Goal: Task Accomplishment & Management: Manage account settings

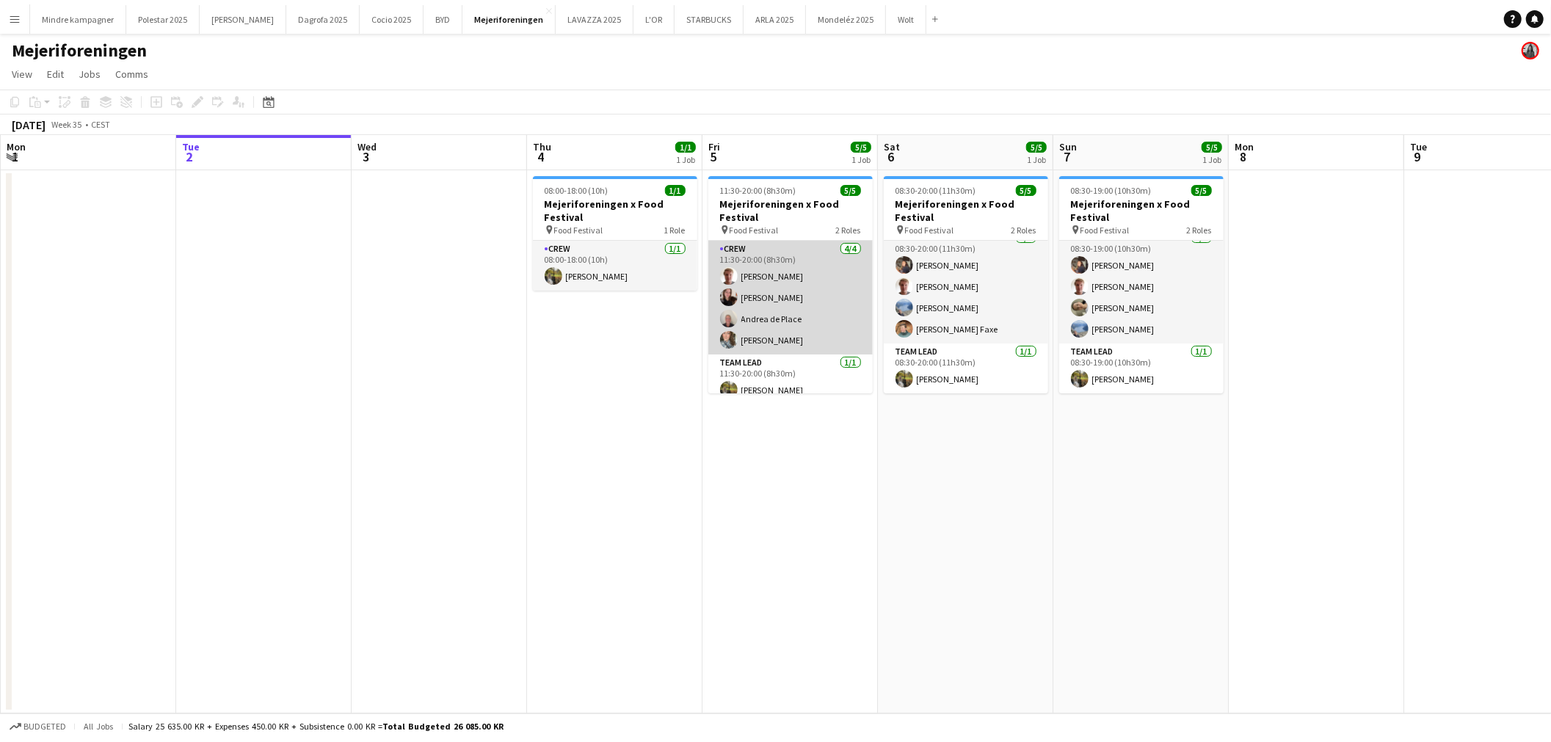
scroll to position [11, 0]
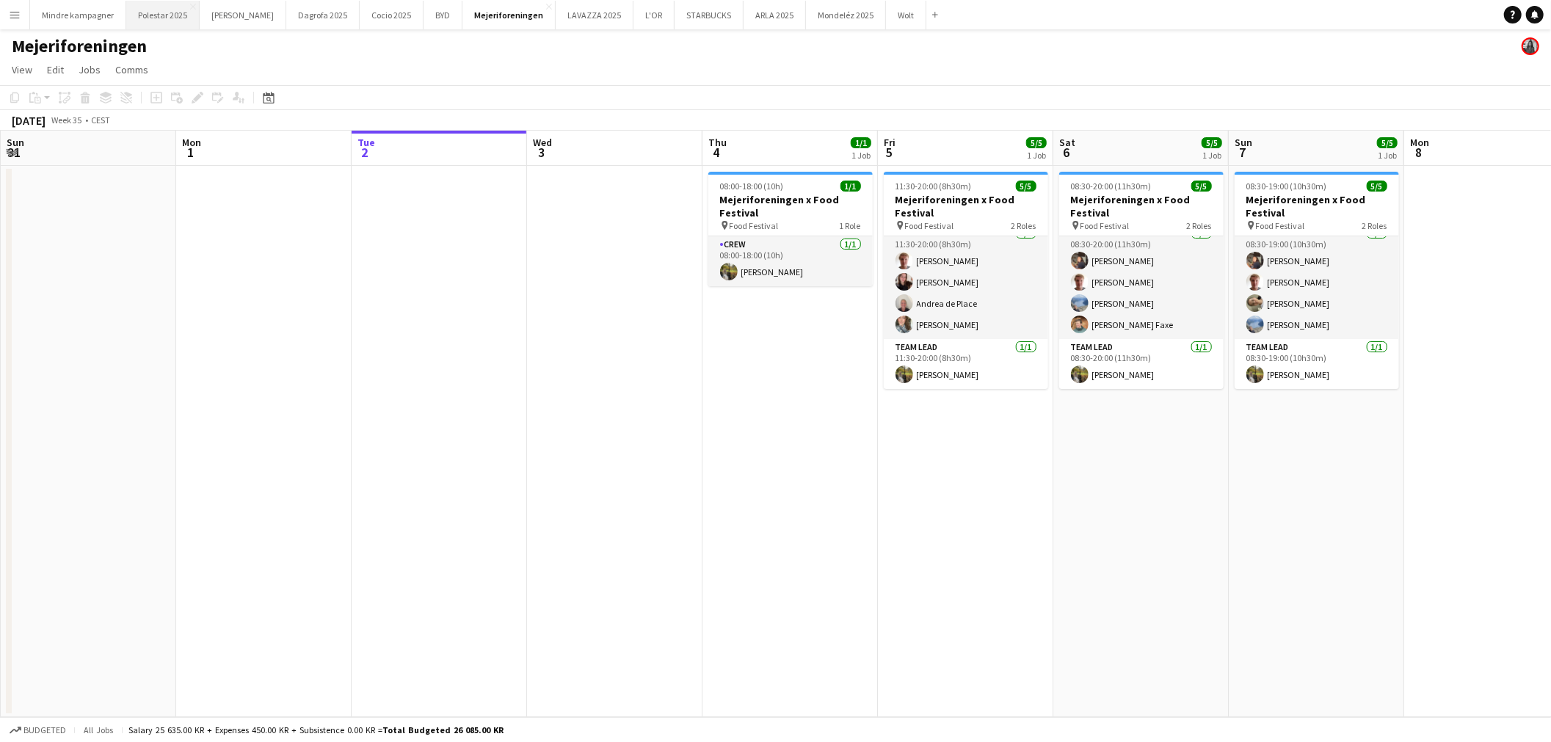
click at [165, 16] on button "Polestar 2025 Close" at bounding box center [162, 15] width 73 height 29
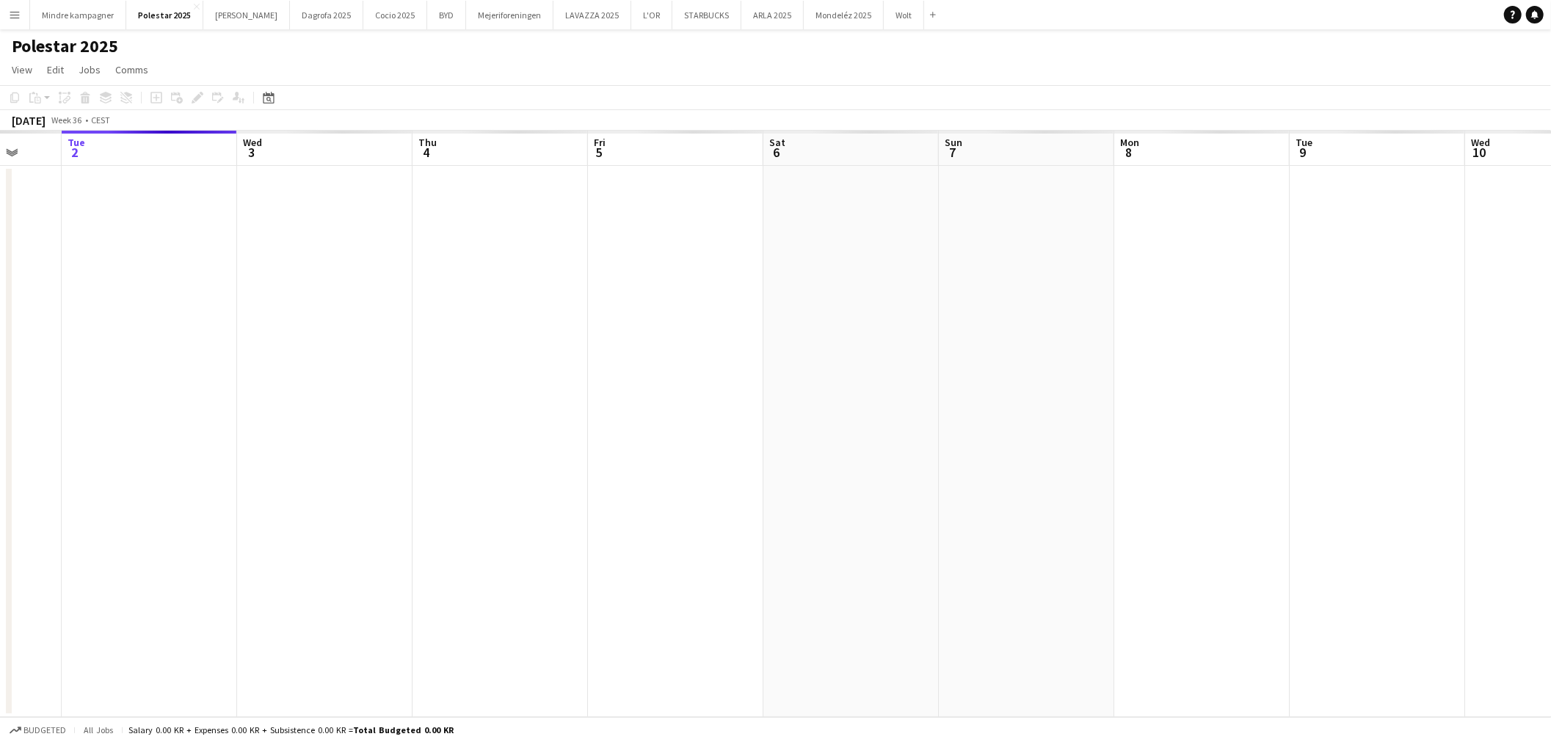
click at [562, 475] on app-calendar-viewport "Sat 30 Sun 31 Mon 1 Tue 2 Wed 3 Thu 4 Fri 5 Sat 6 Sun 7 Mon 8 Tue 9 Wed 10 Thu …" at bounding box center [775, 424] width 1551 height 587
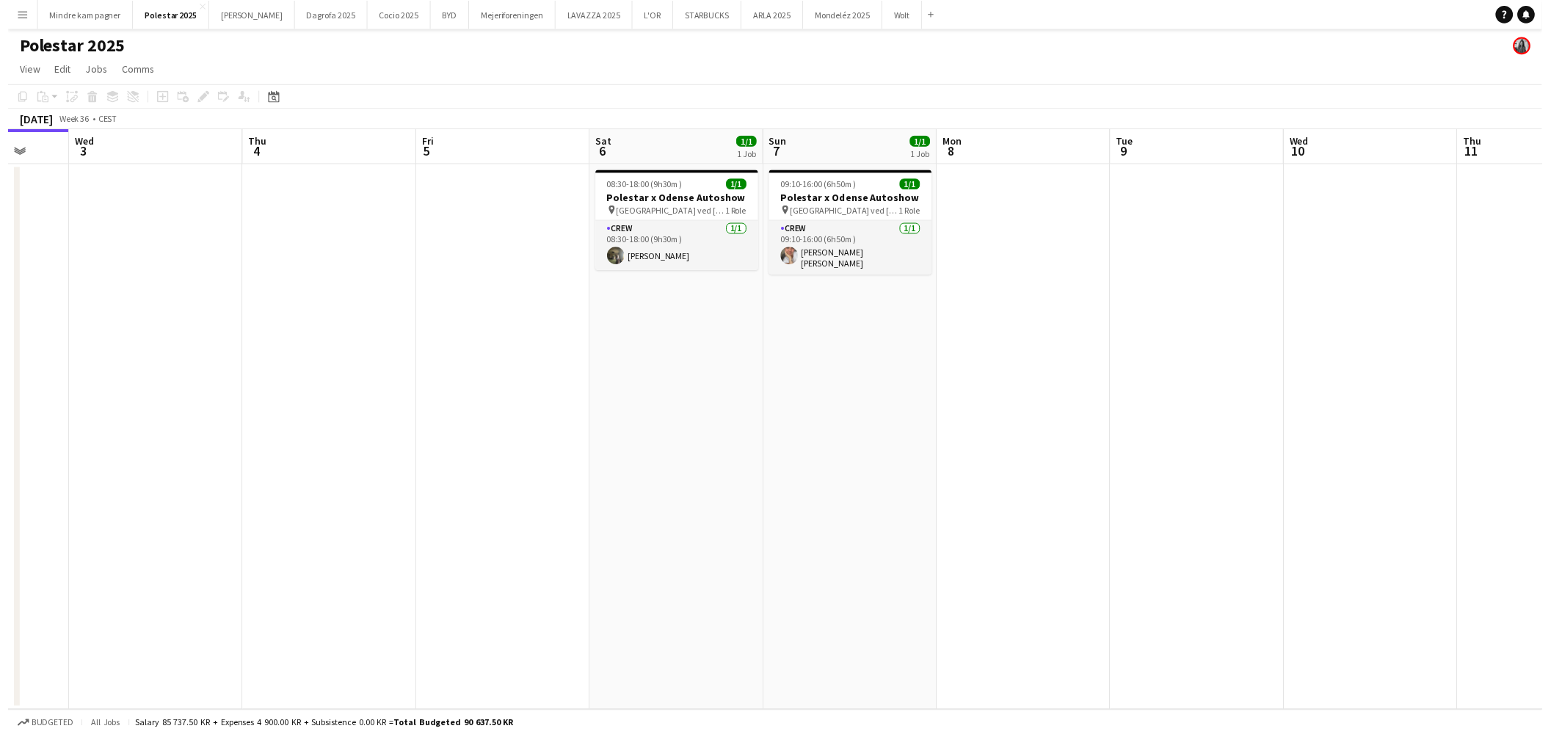
scroll to position [0, 507]
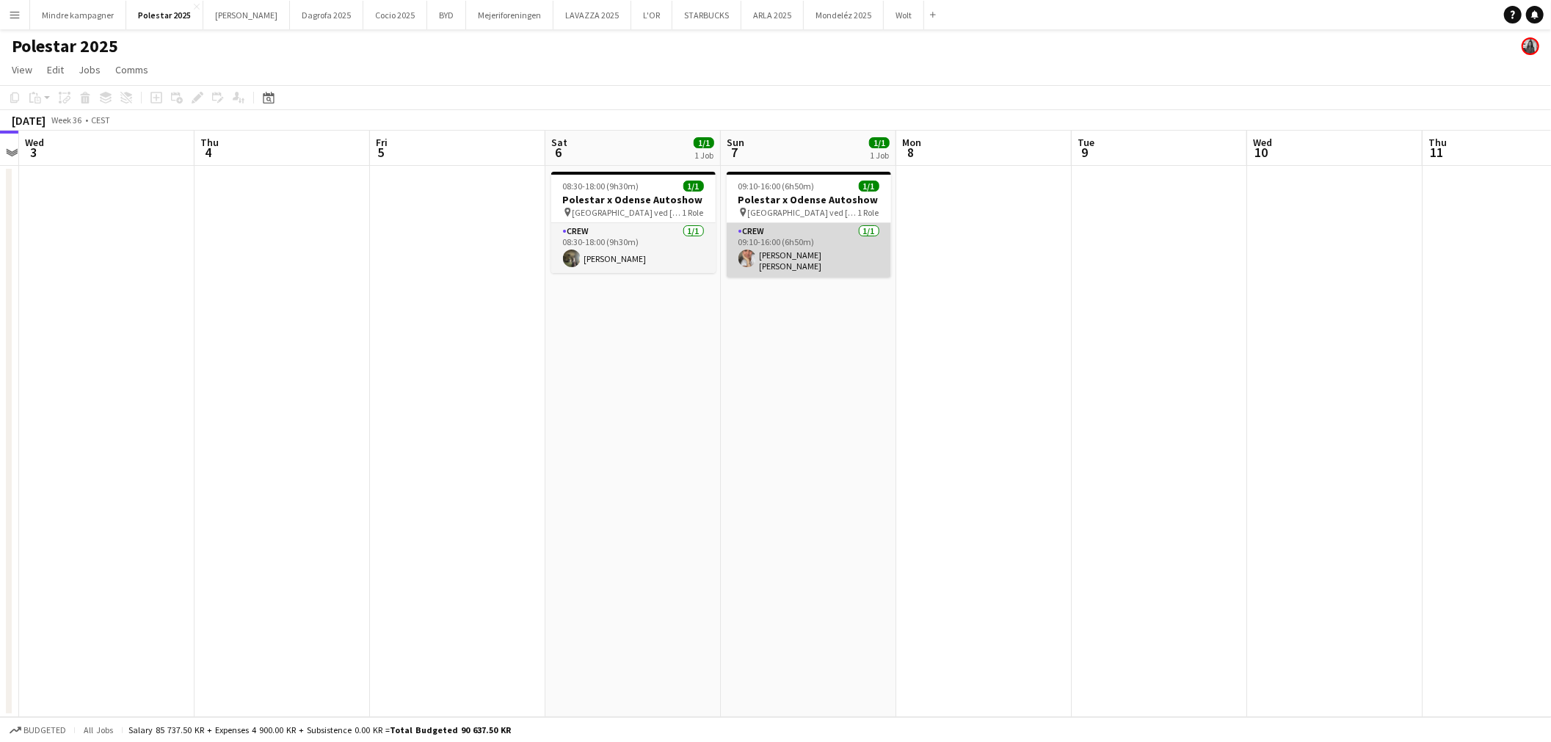
click at [784, 253] on app-card-role "Crew 1/1 09:10-16:00 (6h50m) Elisabeth Bach Madsen" at bounding box center [809, 250] width 164 height 54
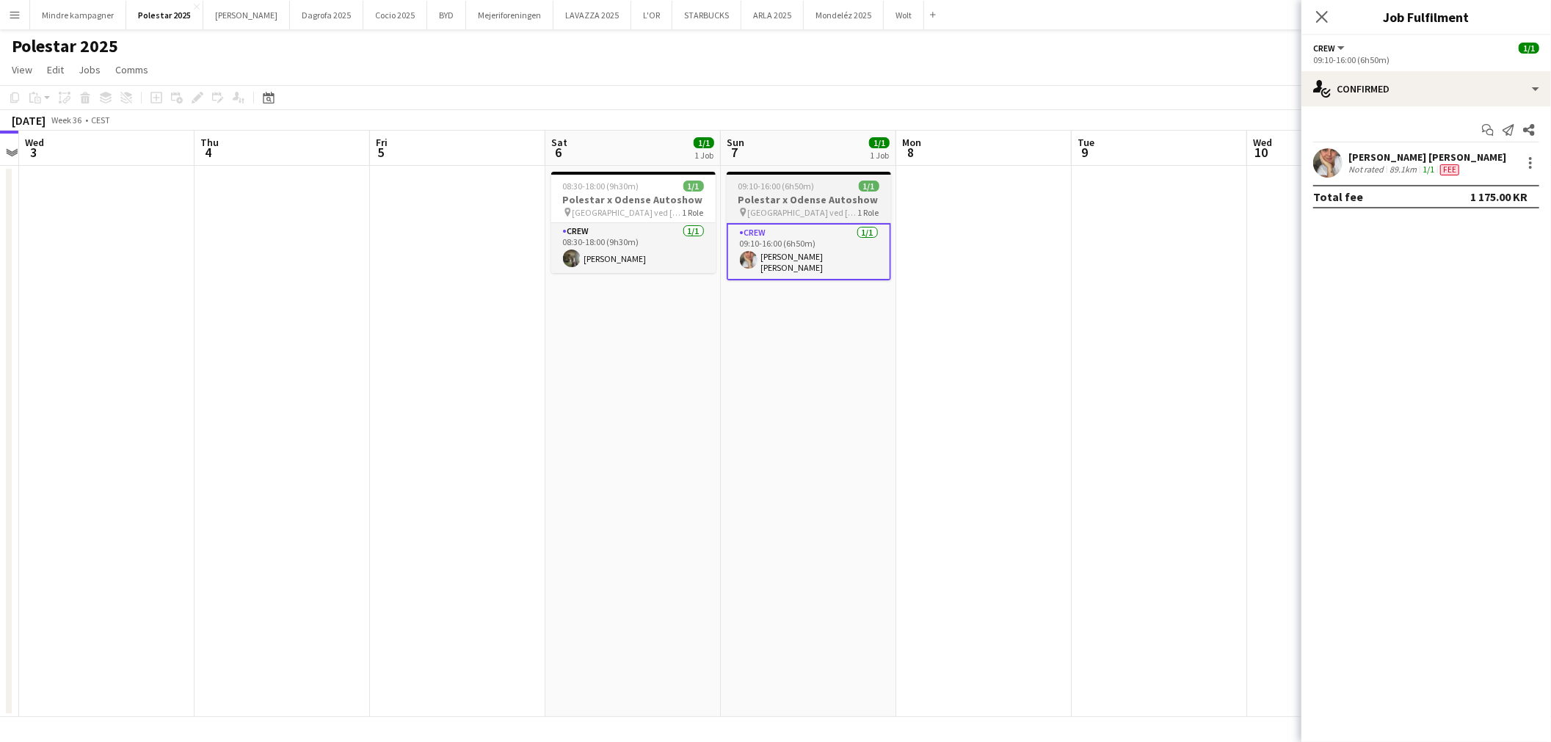
click at [788, 195] on h3 "Polestar x Odense Autoshow" at bounding box center [809, 199] width 164 height 13
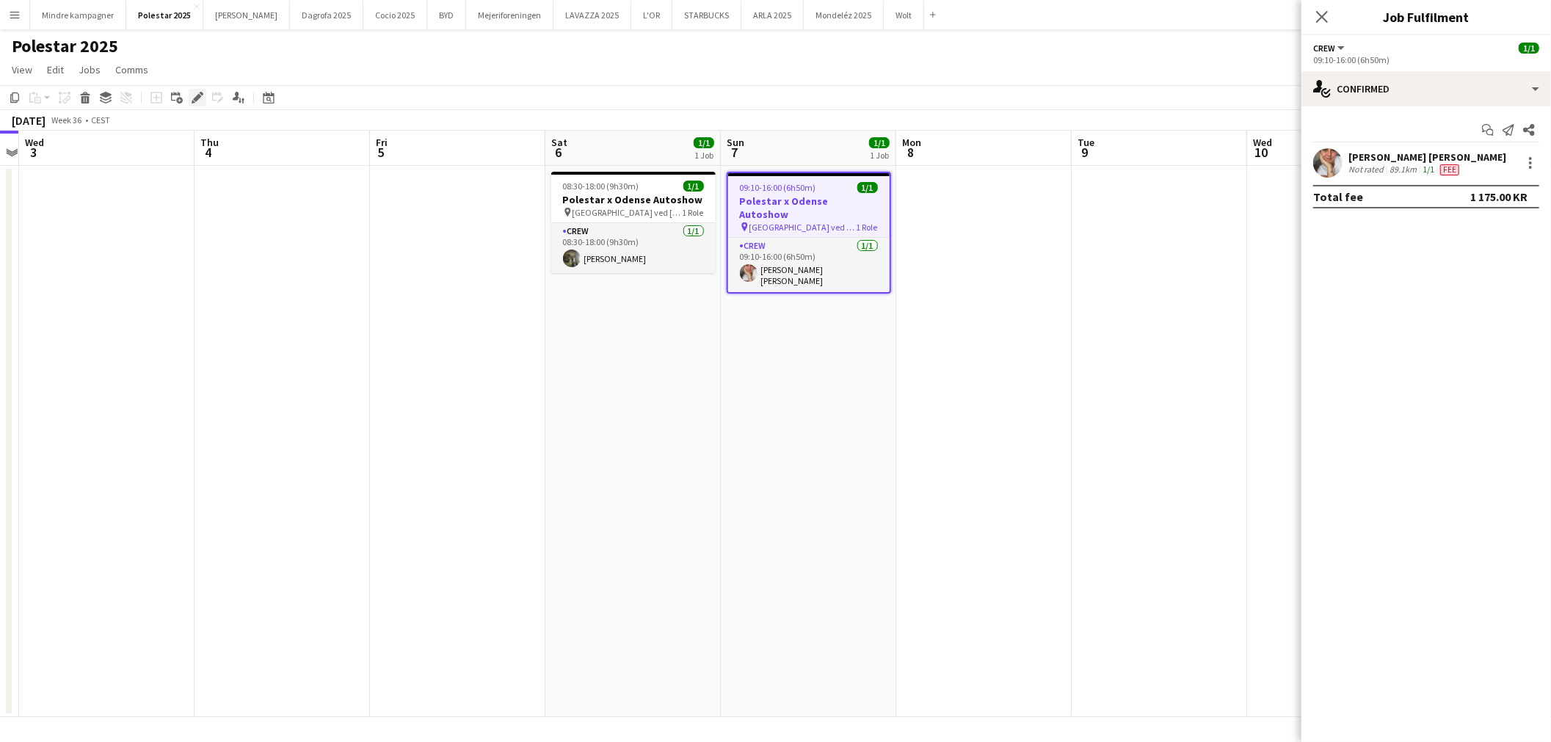
click at [189, 94] on div "Edit" at bounding box center [198, 98] width 18 height 18
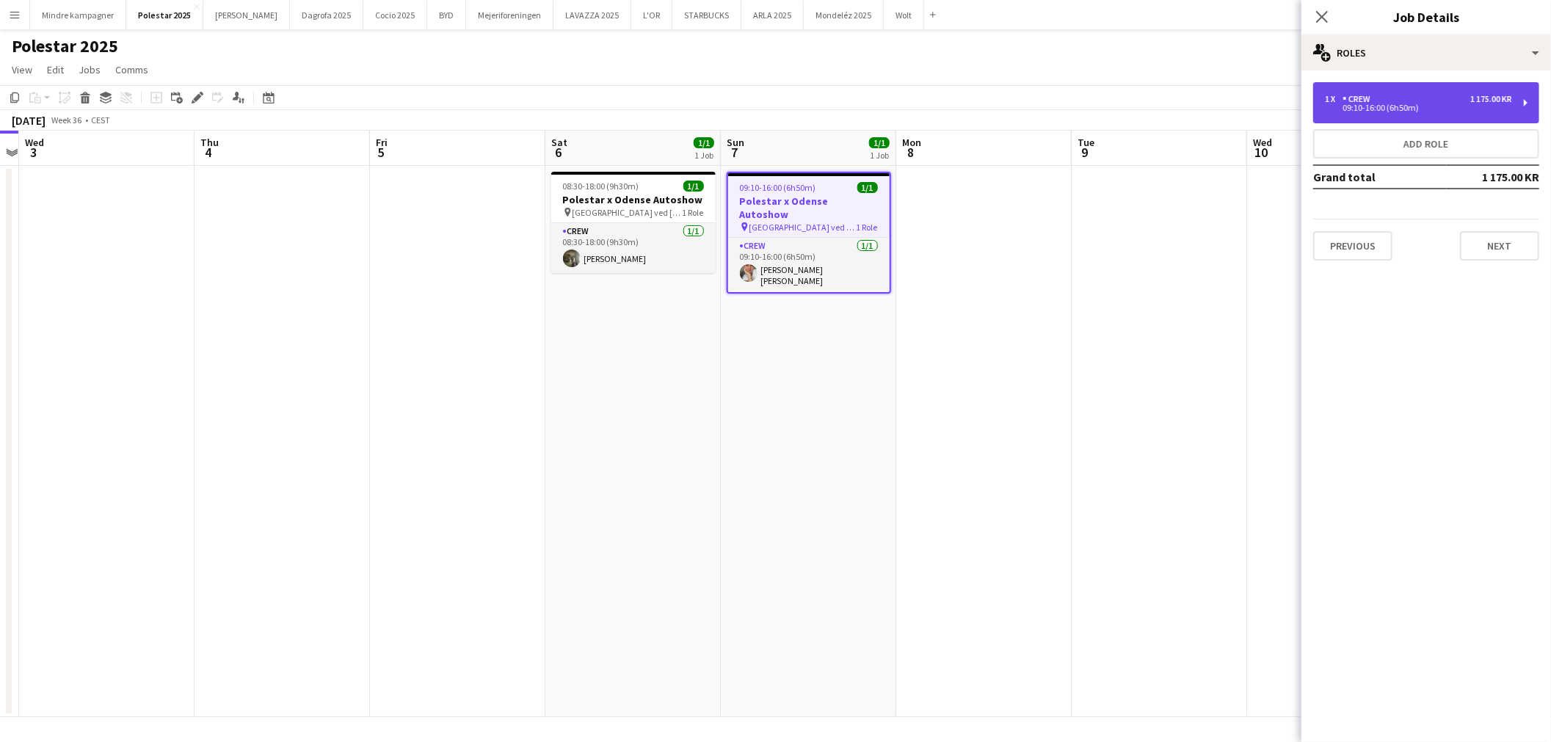
click at [1495, 107] on div "09:10-16:00 (6h50m)" at bounding box center [1418, 107] width 187 height 7
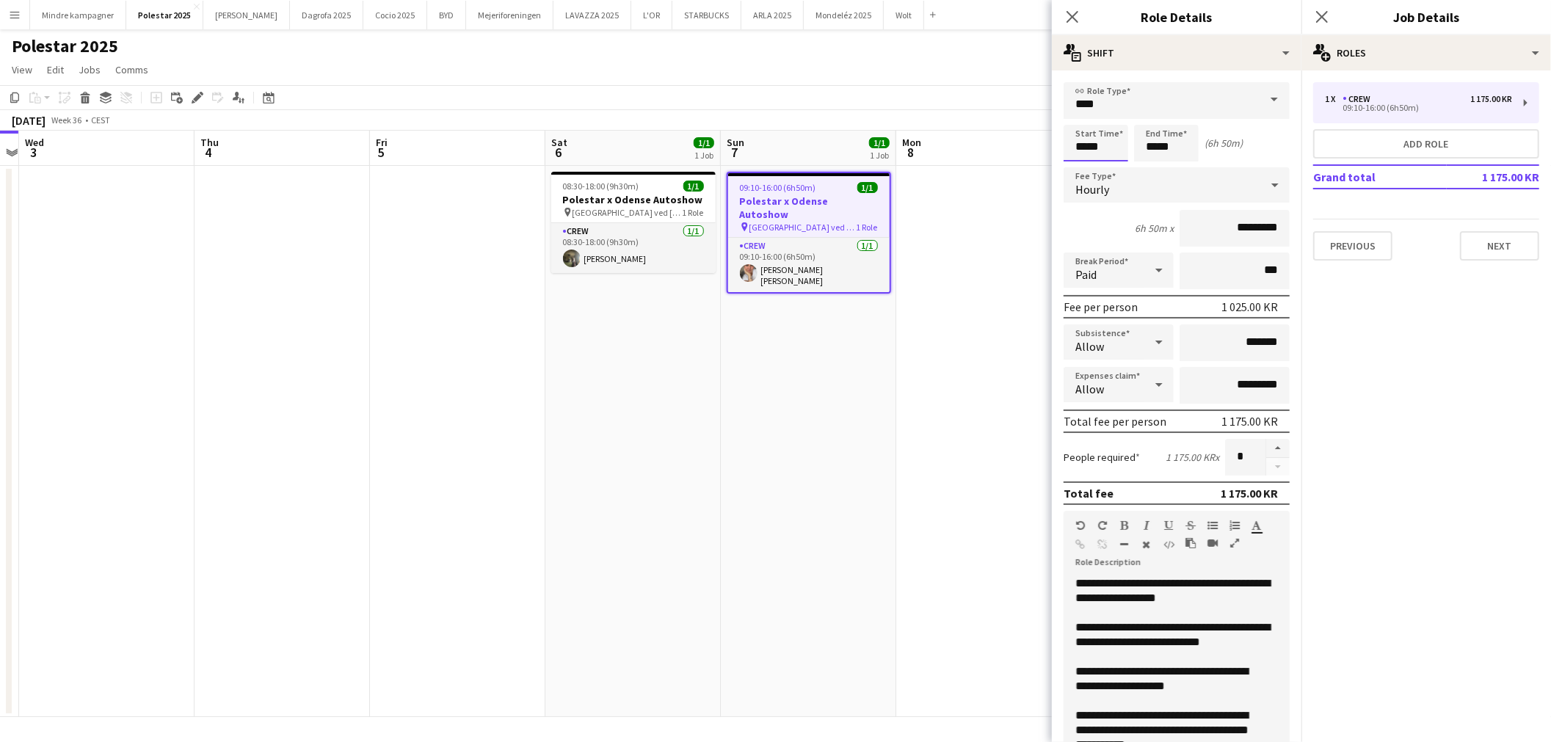
click at [1103, 138] on input "*****" at bounding box center [1096, 143] width 65 height 37
click at [1107, 112] on div at bounding box center [1110, 117] width 29 height 15
type input "*****"
click at [1107, 112] on div at bounding box center [1110, 117] width 29 height 15
click at [972, 345] on app-date-cell at bounding box center [983, 441] width 175 height 551
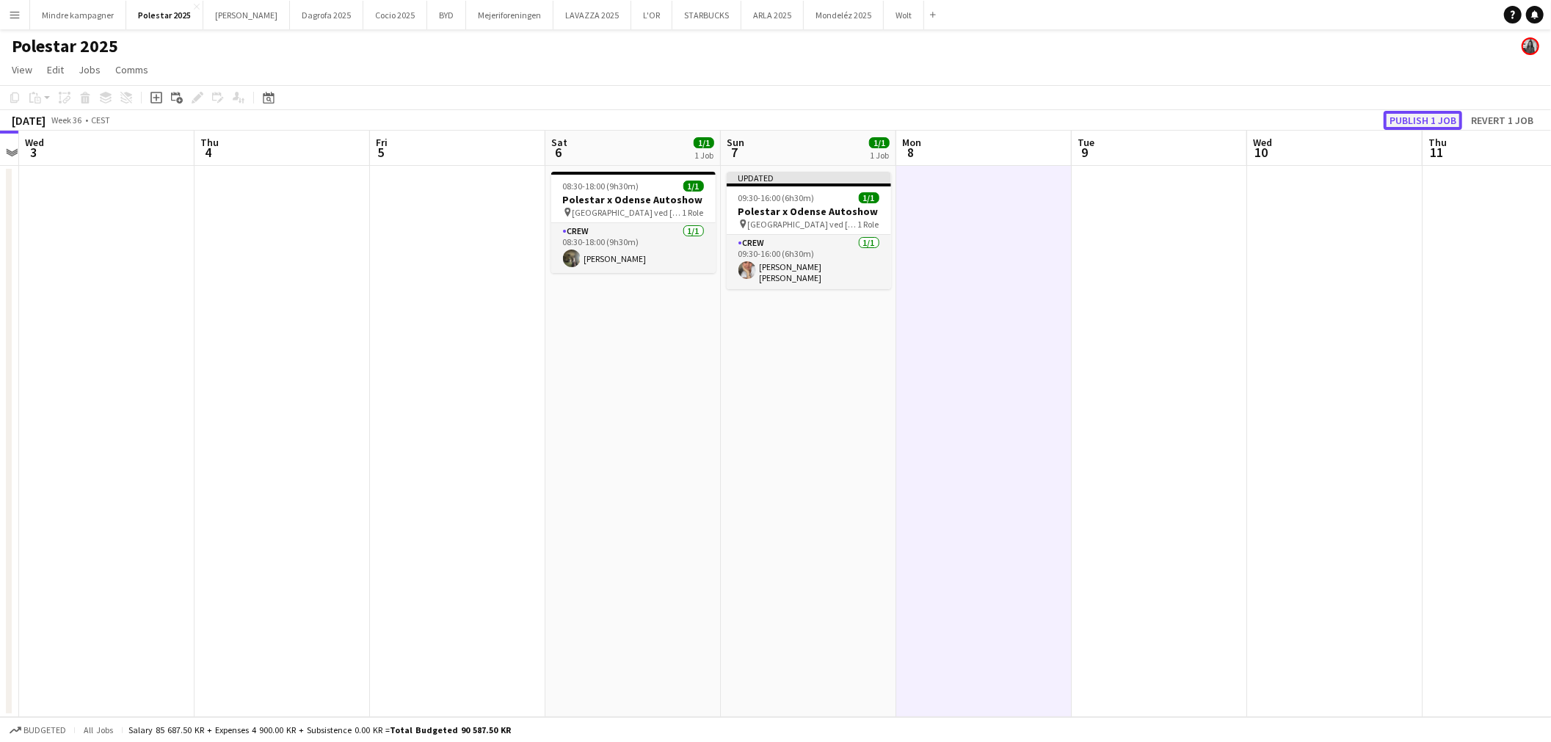
click at [1419, 123] on button "Publish 1 job" at bounding box center [1423, 120] width 79 height 19
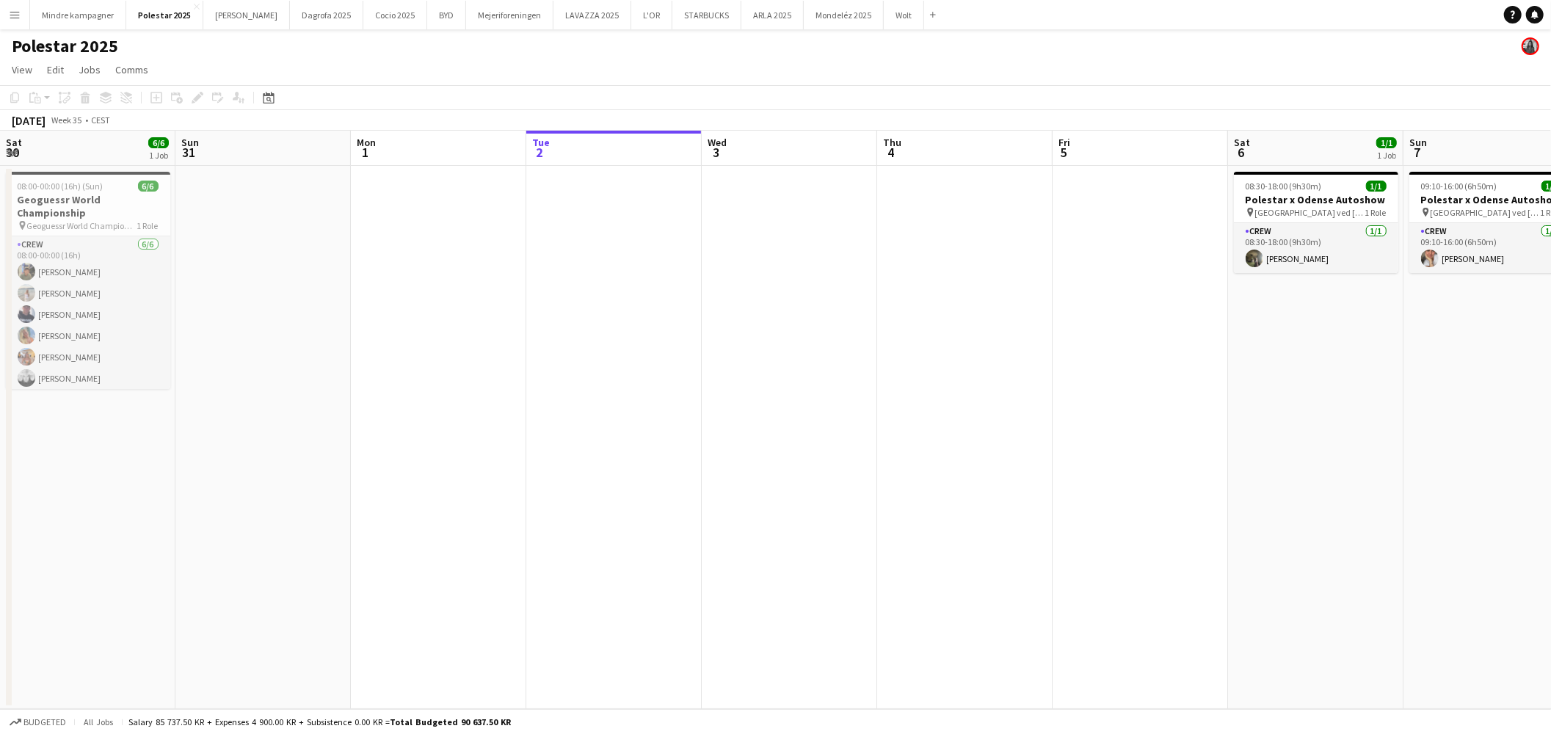
scroll to position [0, 350]
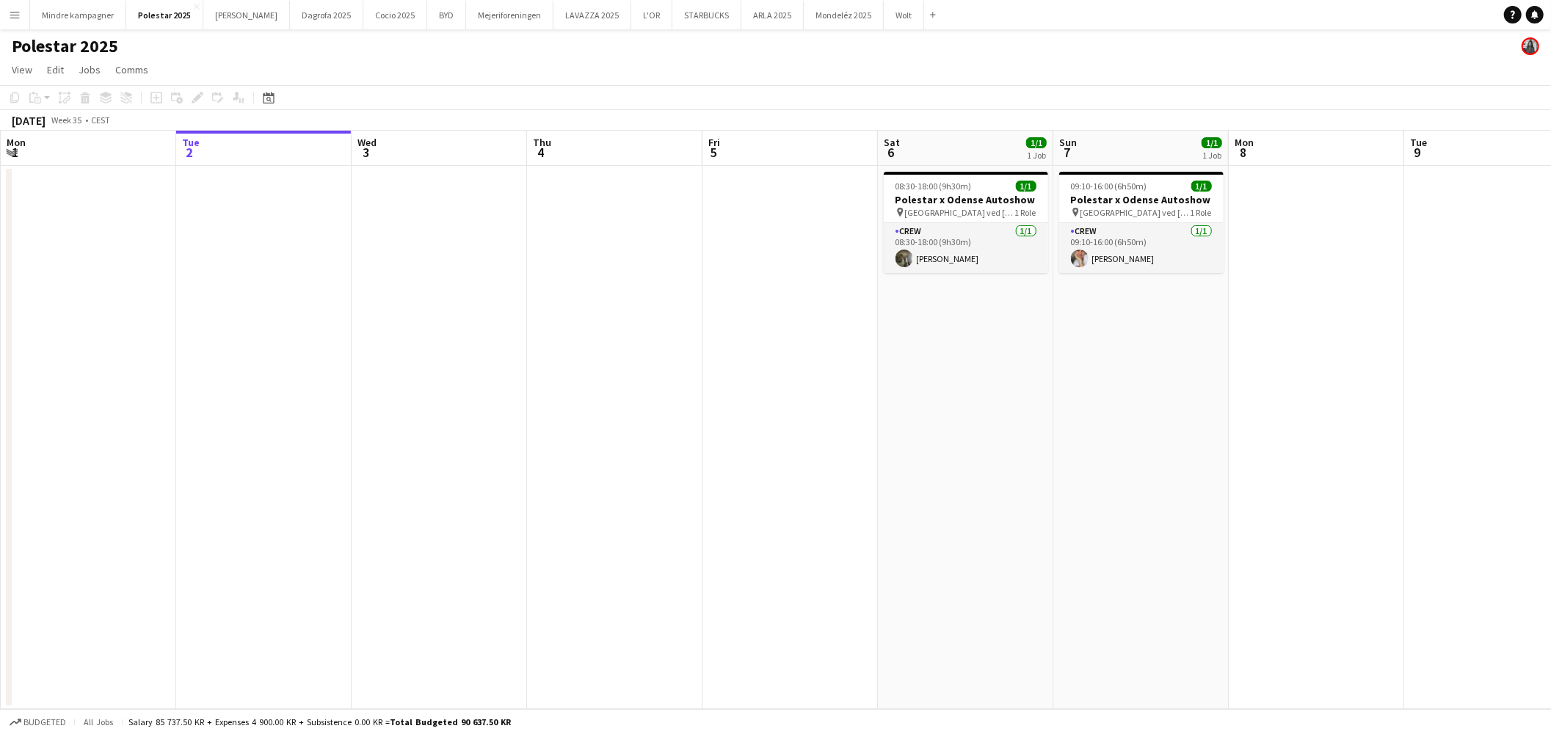
click at [10, 11] on app-icon "Menu" at bounding box center [15, 15] width 12 height 12
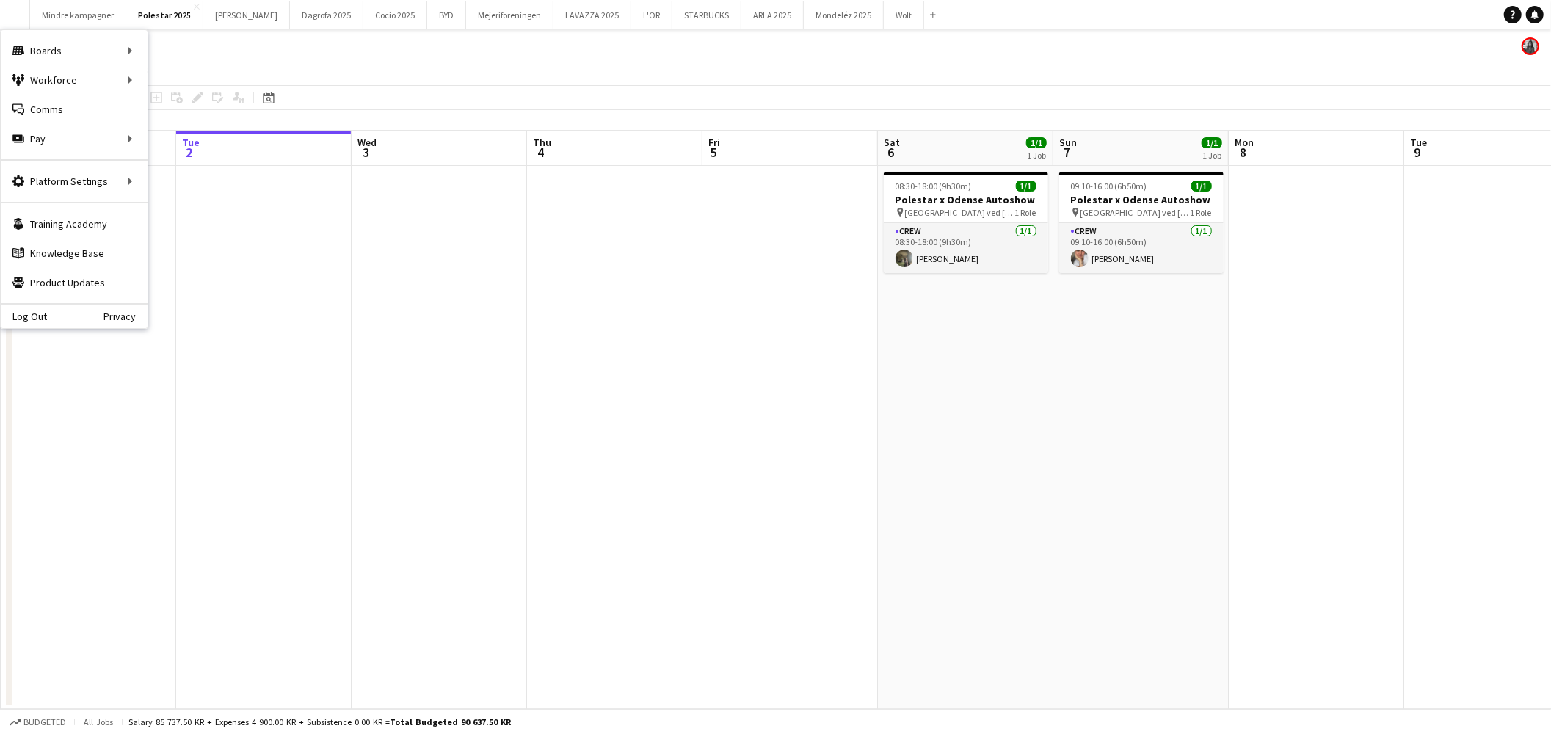
click at [17, 15] on app-icon "Menu" at bounding box center [15, 15] width 12 height 12
drag, startPoint x: 216, startPoint y: 73, endPoint x: 480, endPoint y: 26, distance: 268.4
click at [216, 72] on link "My Workforce" at bounding box center [221, 79] width 147 height 29
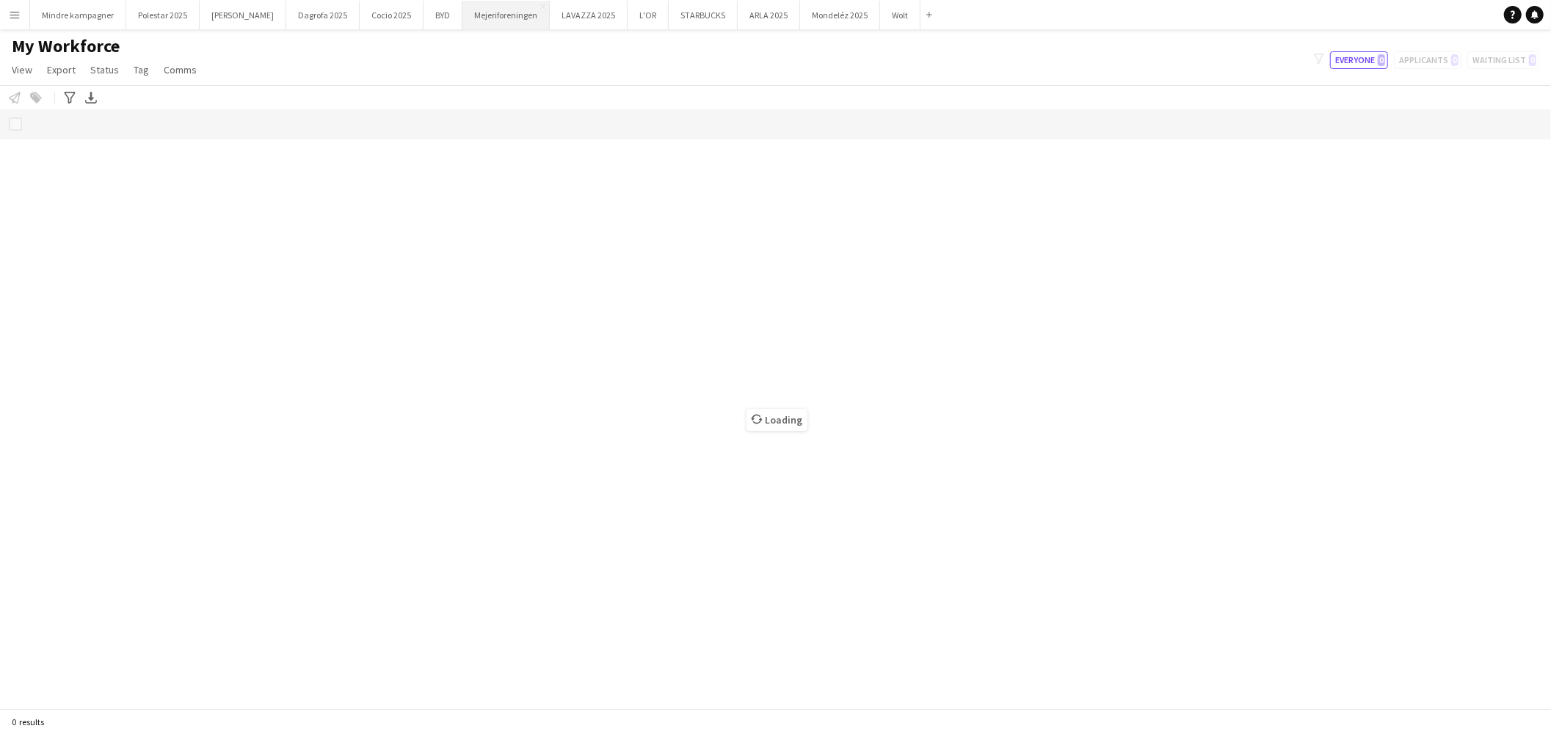
click at [474, 15] on button "Mejeriforeningen Close" at bounding box center [505, 15] width 87 height 29
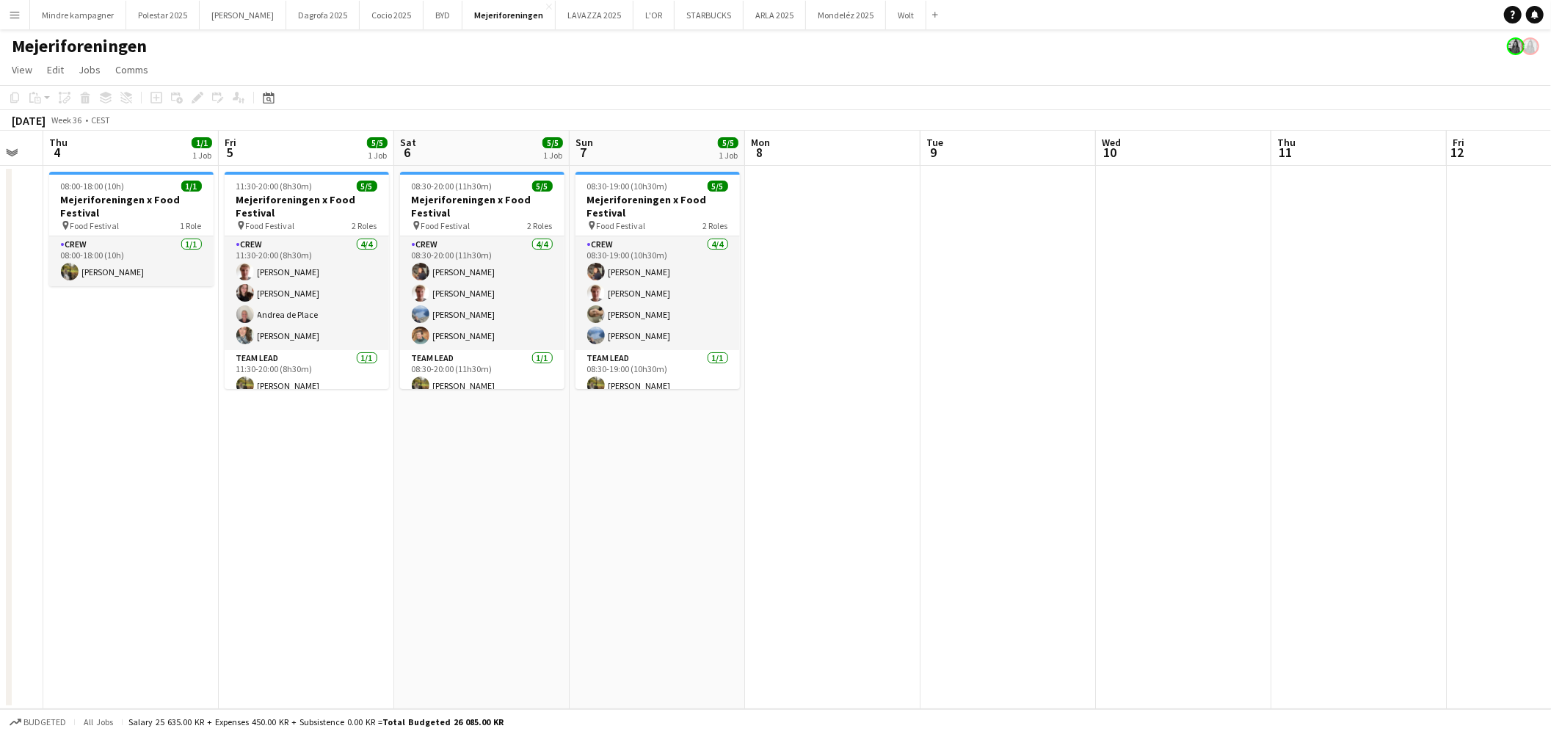
drag, startPoint x: 1440, startPoint y: 392, endPoint x: 956, endPoint y: 414, distance: 484.3
click at [956, 414] on app-calendar-viewport "Mon 1 Tue 2 Wed 3 Thu 4 1/1 1 Job Fri 5 5/5 1 Job Sat 6 5/5 1 Job Sun 7 5/5 1 J…" at bounding box center [775, 420] width 1551 height 578
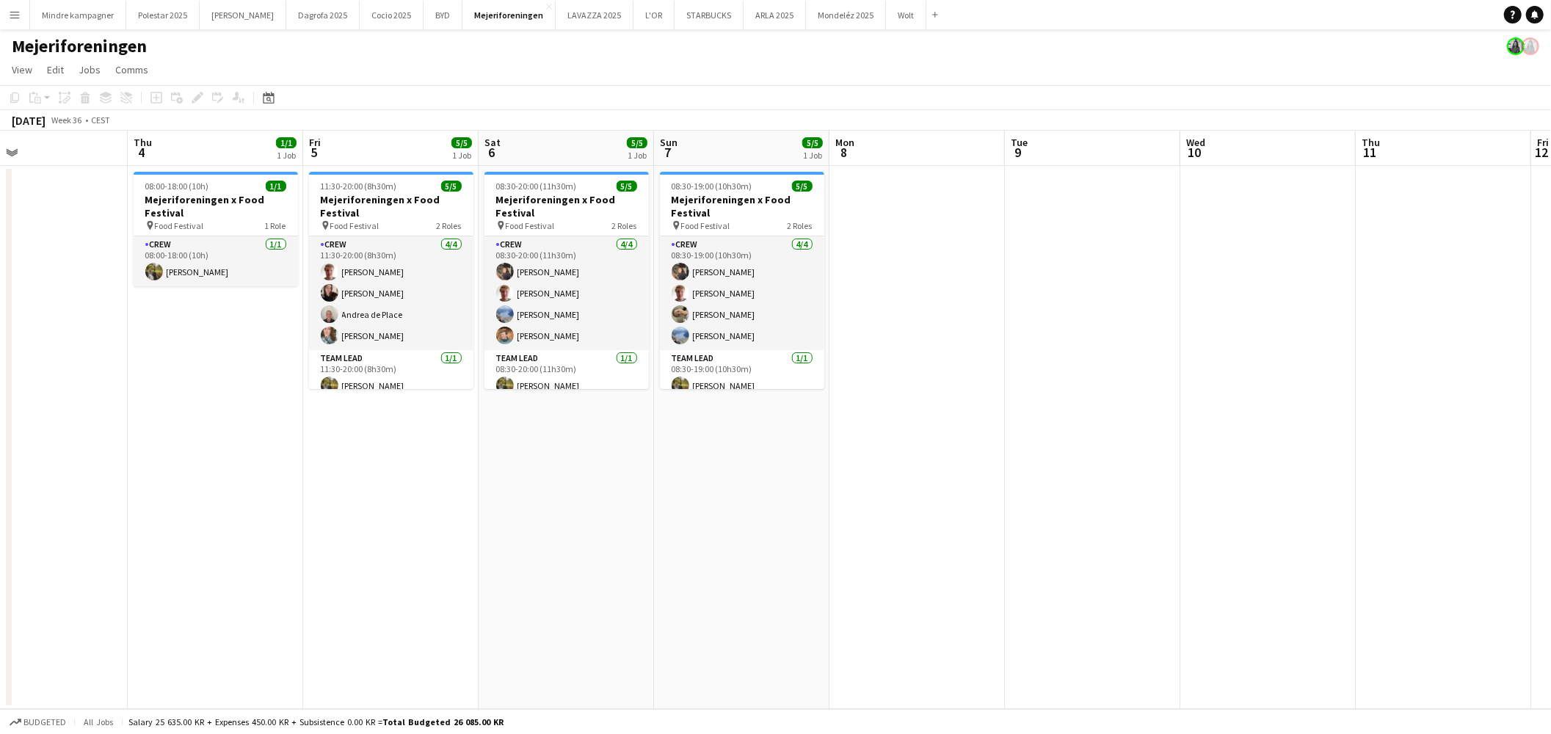
drag, startPoint x: 941, startPoint y: 426, endPoint x: 1026, endPoint y: 422, distance: 85.2
click at [1026, 422] on app-calendar-viewport "Mon 1 Tue 2 Wed 3 Thu 4 1/1 1 Job Fri 5 5/5 1 Job Sat 6 5/5 1 Job Sun 7 5/5 1 J…" at bounding box center [775, 420] width 1551 height 578
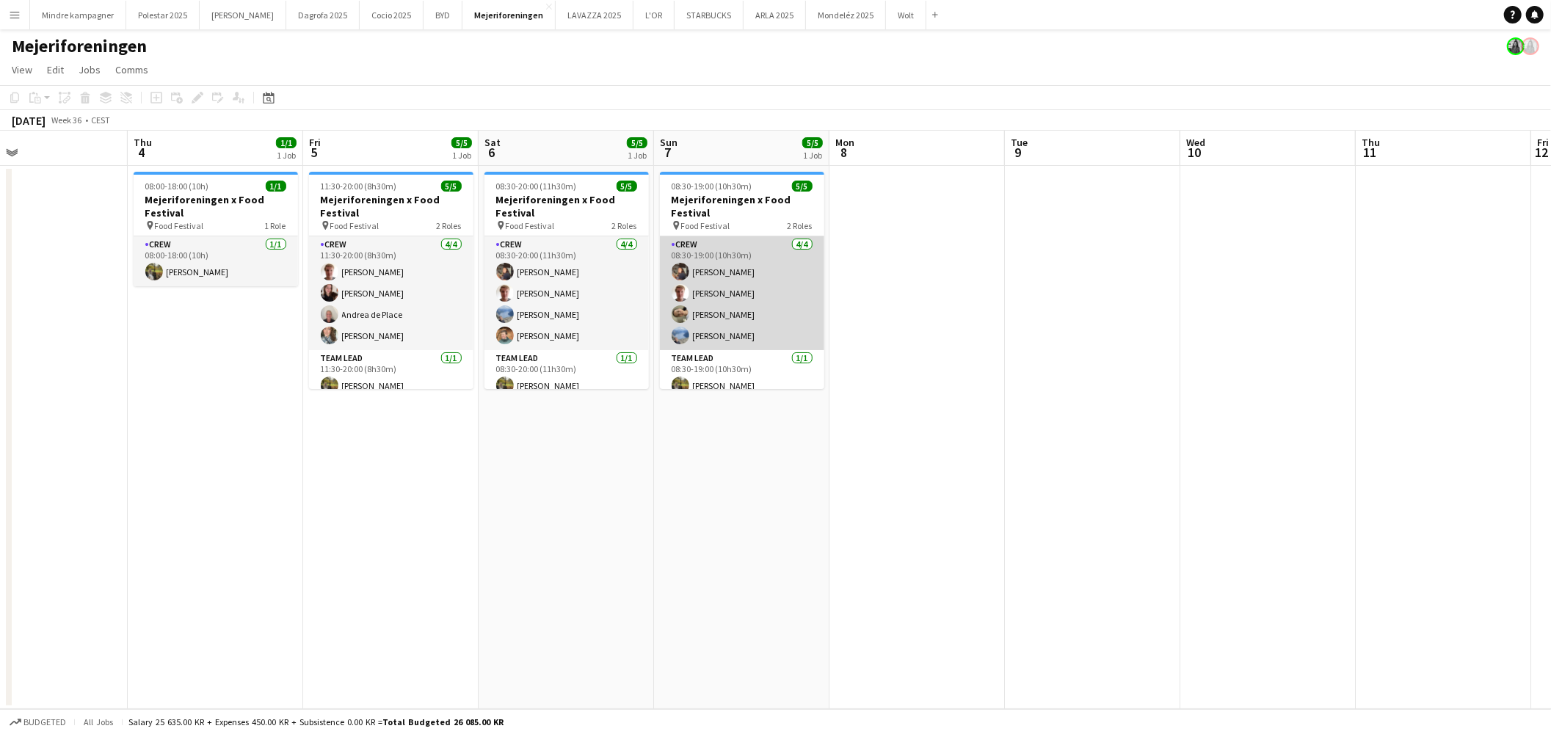
scroll to position [11, 0]
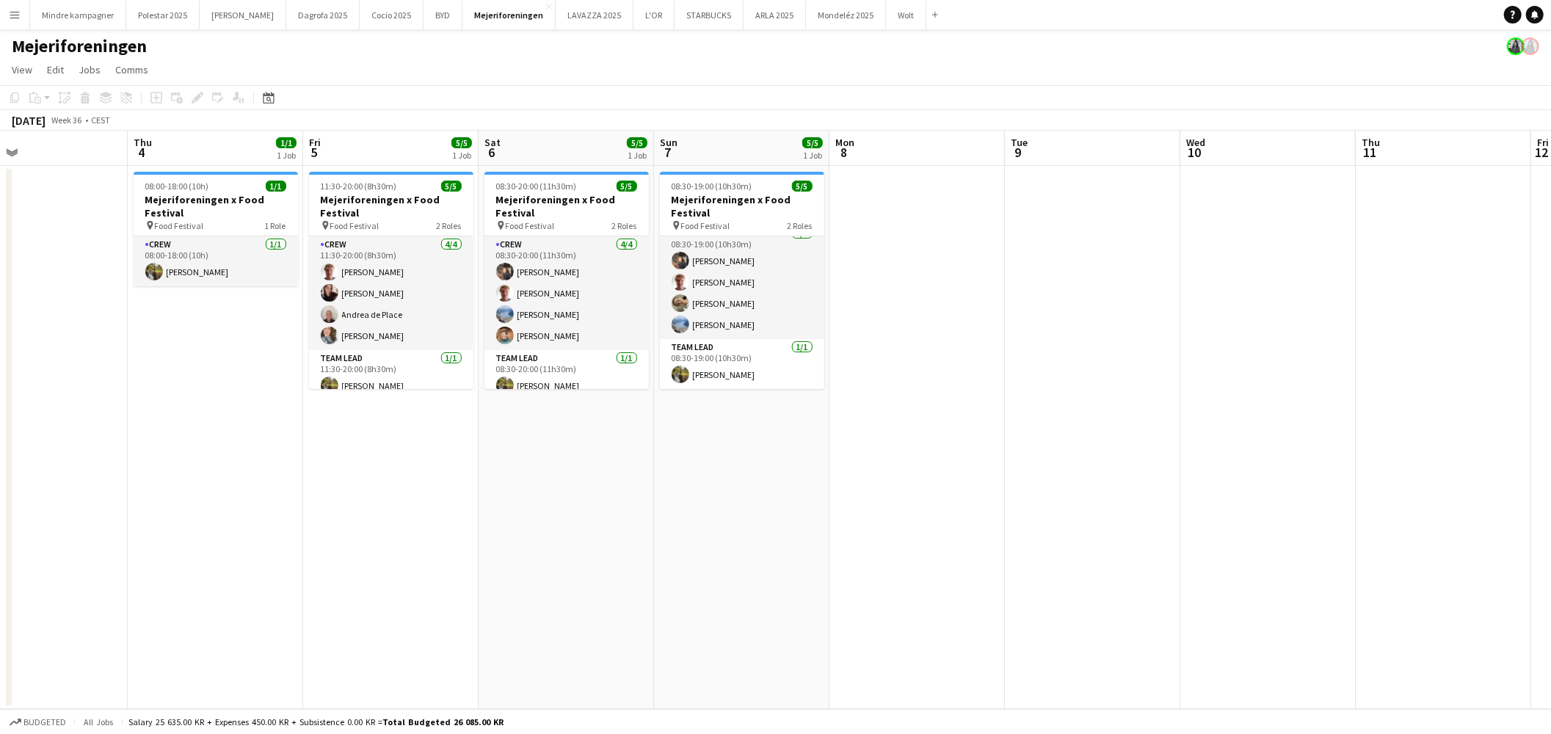
click at [1140, 325] on app-date-cell at bounding box center [1092, 437] width 175 height 543
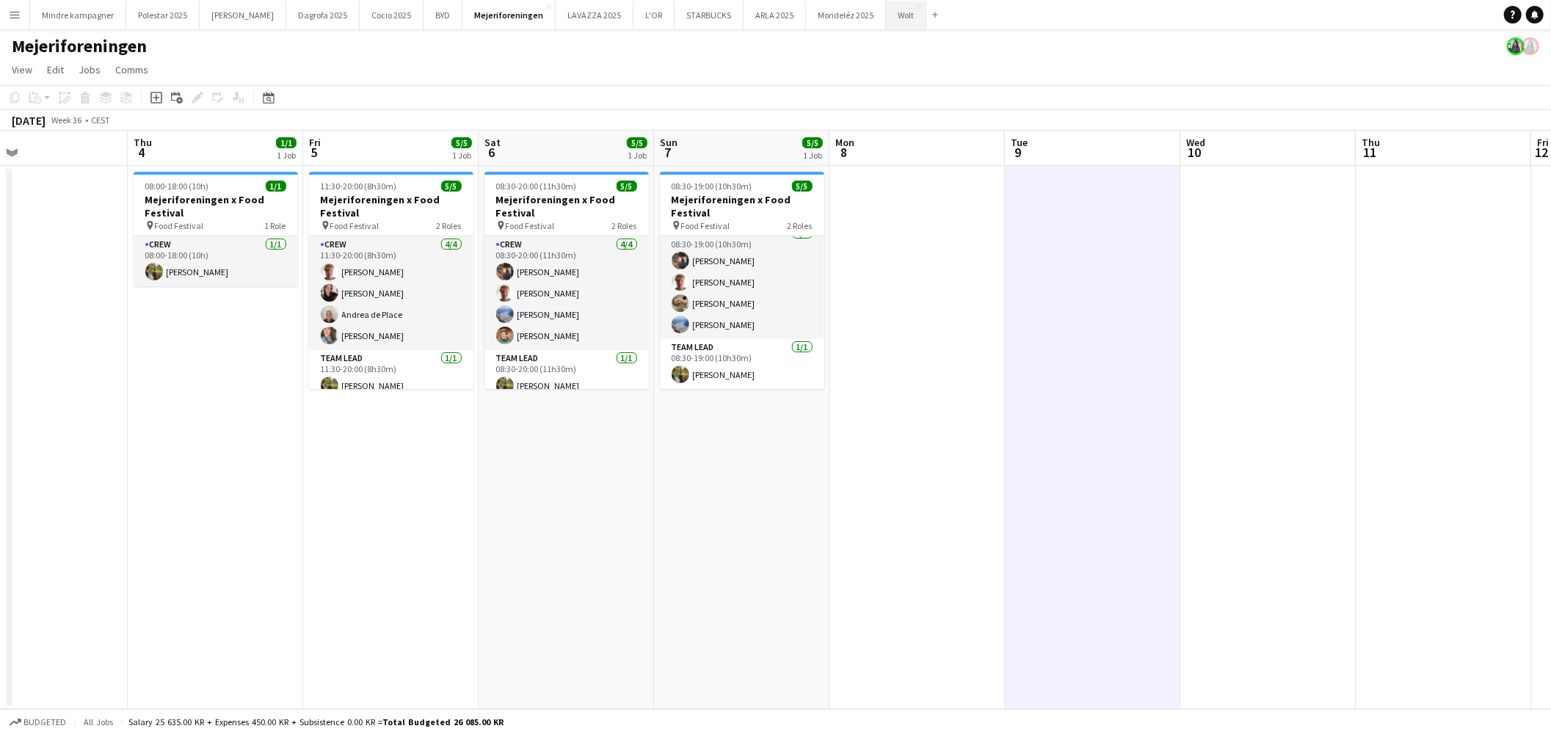
click at [886, 18] on button "Wolt Close" at bounding box center [906, 15] width 40 height 29
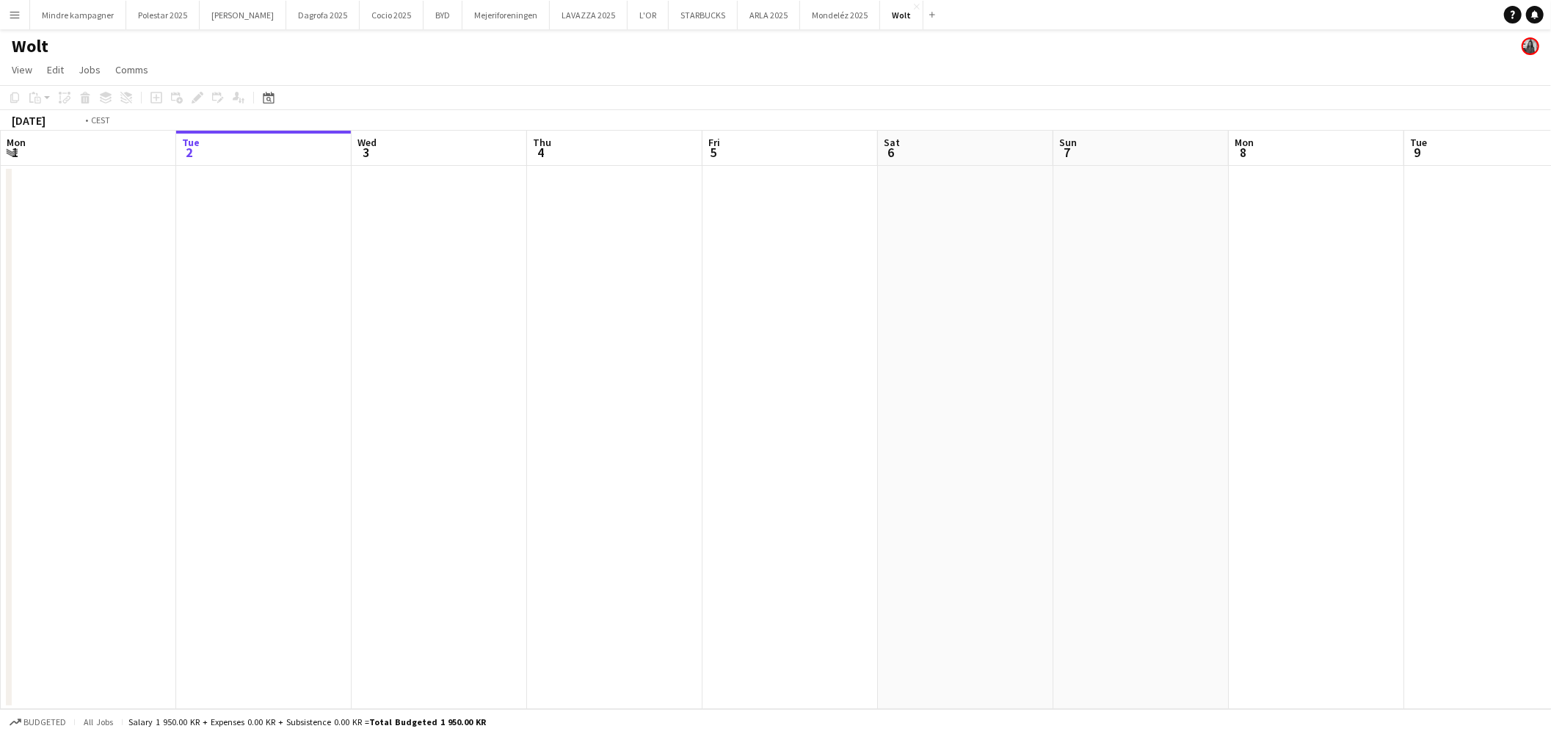
drag, startPoint x: 1226, startPoint y: 404, endPoint x: 434, endPoint y: 465, distance: 794.4
click at [434, 465] on app-calendar-viewport "Sat 30 Sun 31 Mon 1 Tue 2 Wed 3 Thu 4 Fri 5 Sat 6 Sun 7 Mon 8 Tue 9 Wed 10 2/3 …" at bounding box center [775, 420] width 1551 height 578
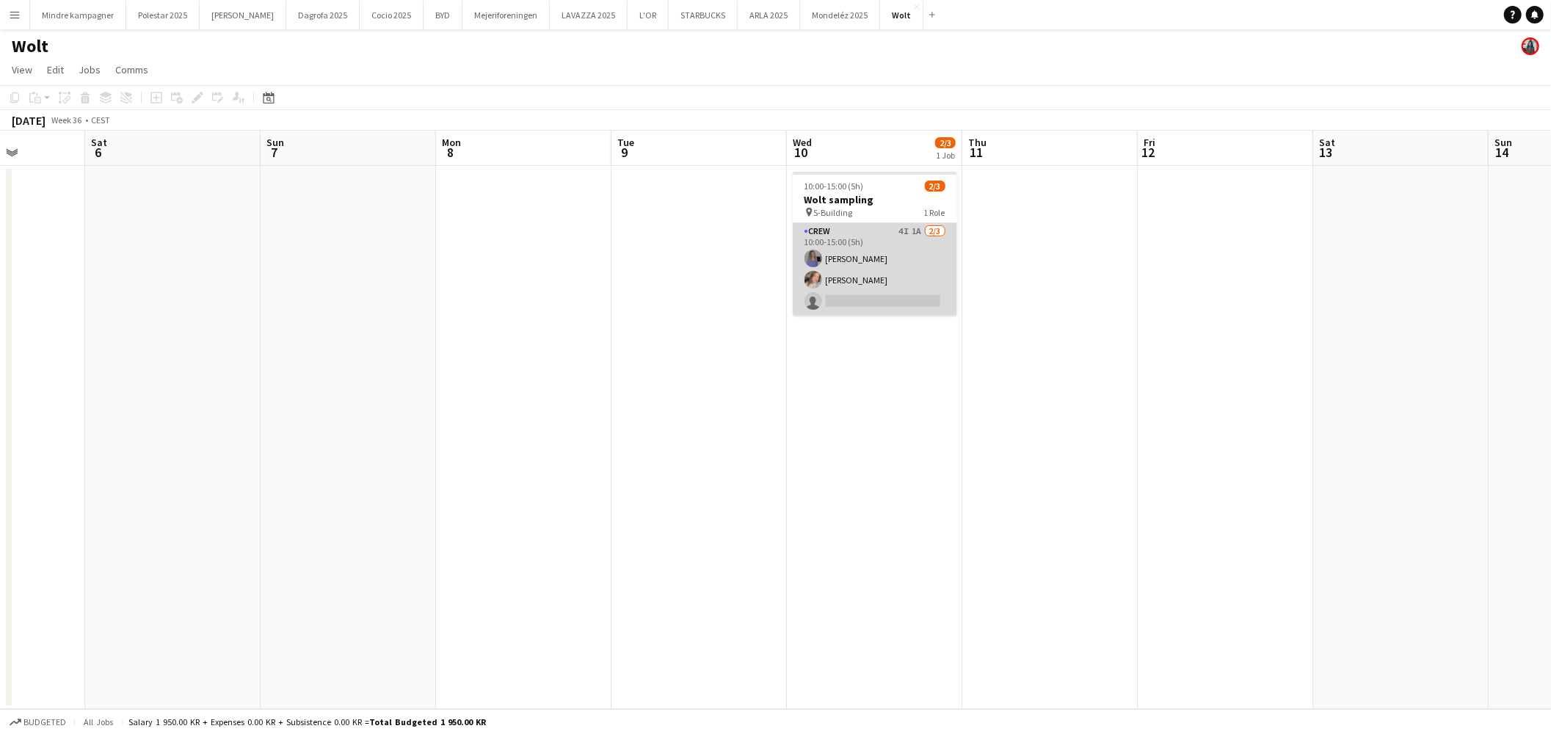
click at [929, 247] on app-card-role "Crew 4I 1A [DATE] 10:00-15:00 (5h) [PERSON_NAME] [PERSON_NAME] single-neutral-a…" at bounding box center [875, 269] width 164 height 92
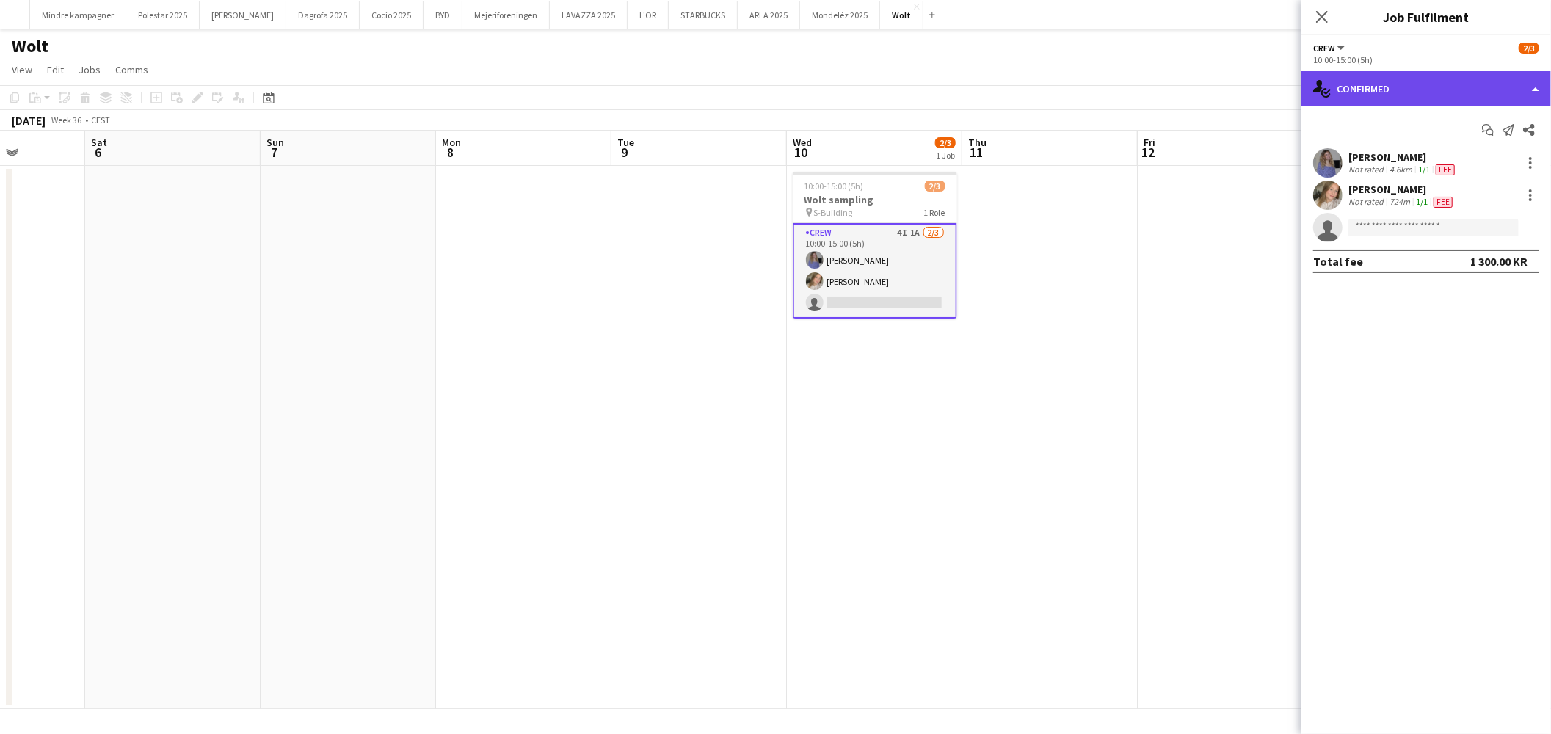
click at [1365, 86] on div "single-neutral-actions-check-2 Confirmed" at bounding box center [1427, 88] width 250 height 35
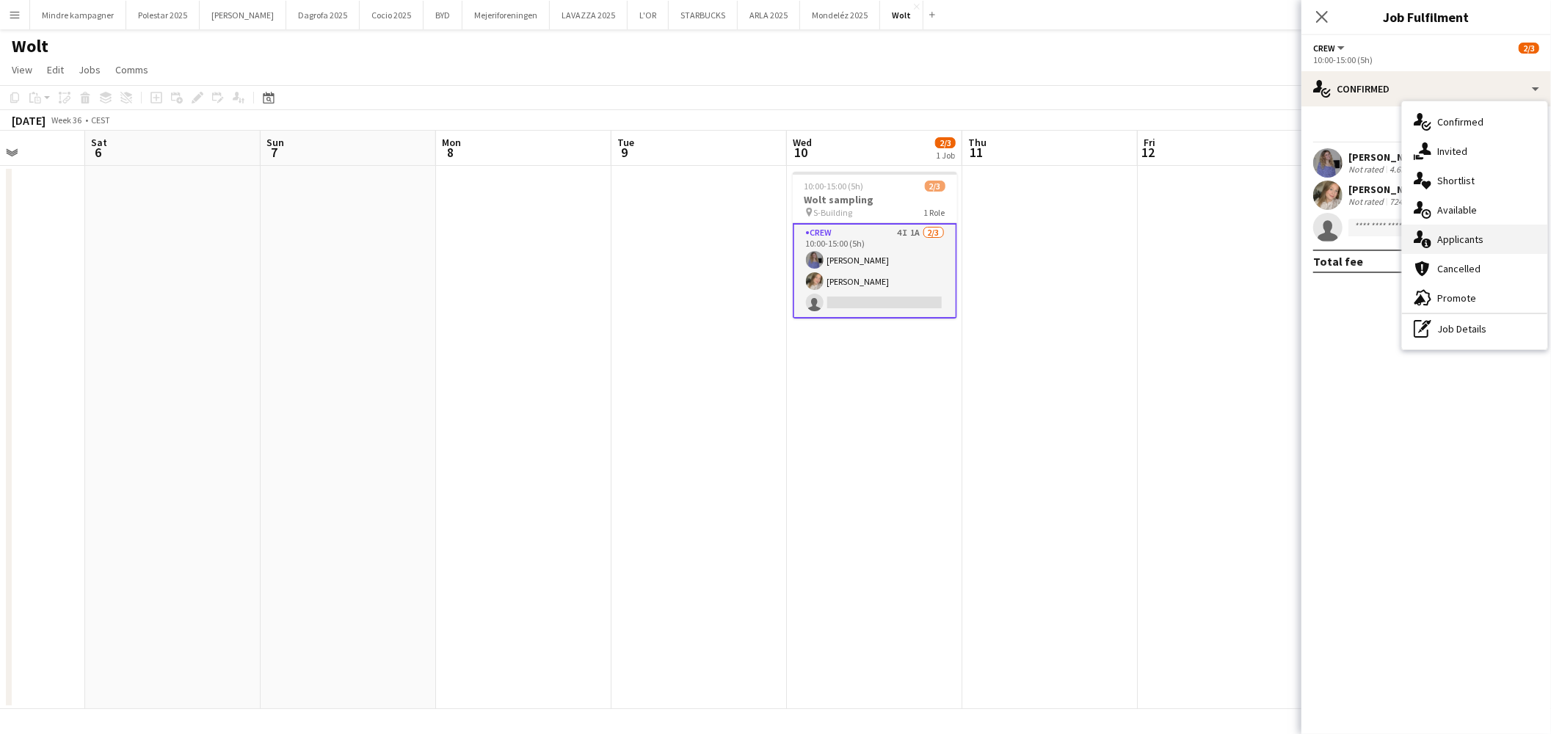
click at [1470, 233] on span "Applicants" at bounding box center [1460, 239] width 46 height 13
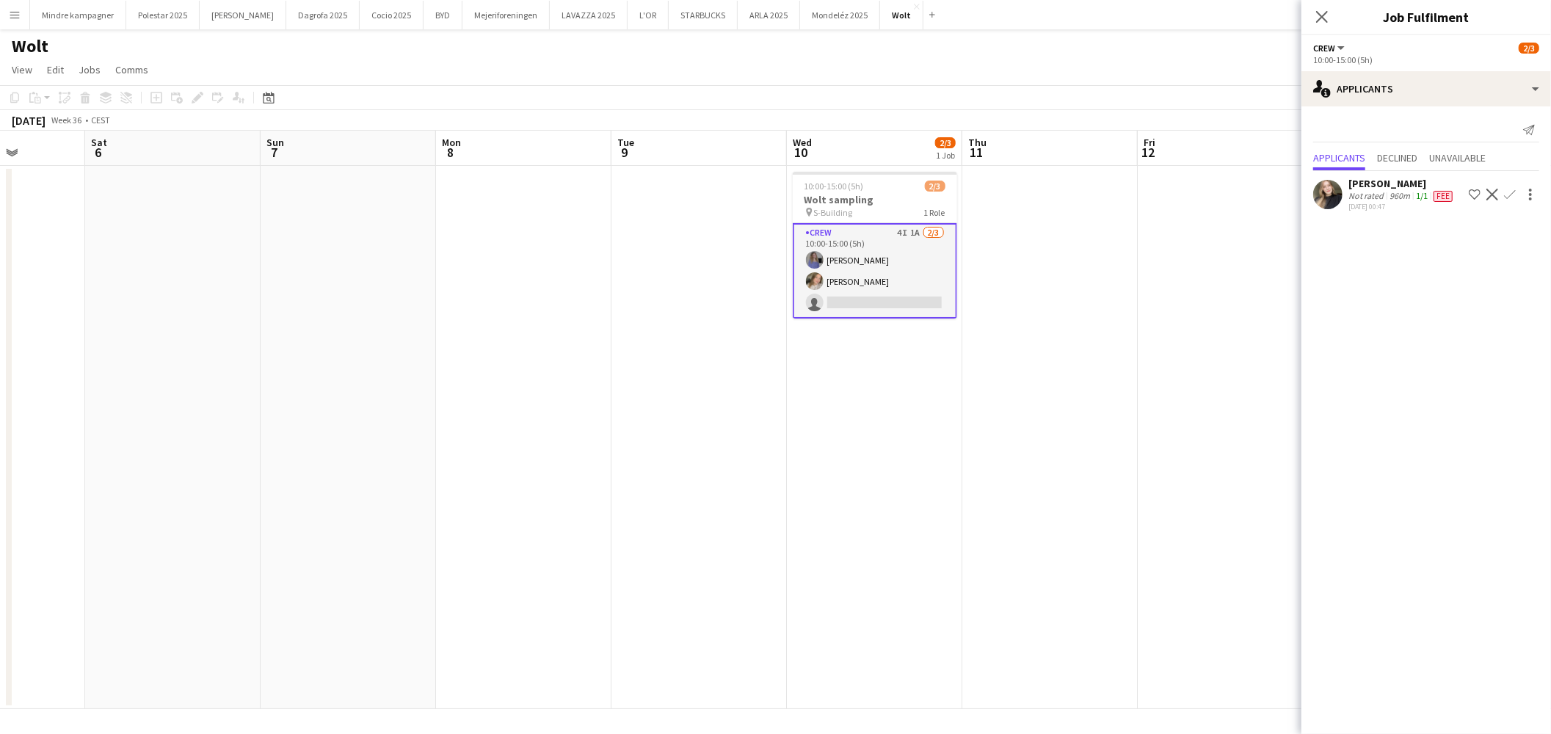
click at [1504, 199] on app-icon "Confirm" at bounding box center [1510, 195] width 12 height 12
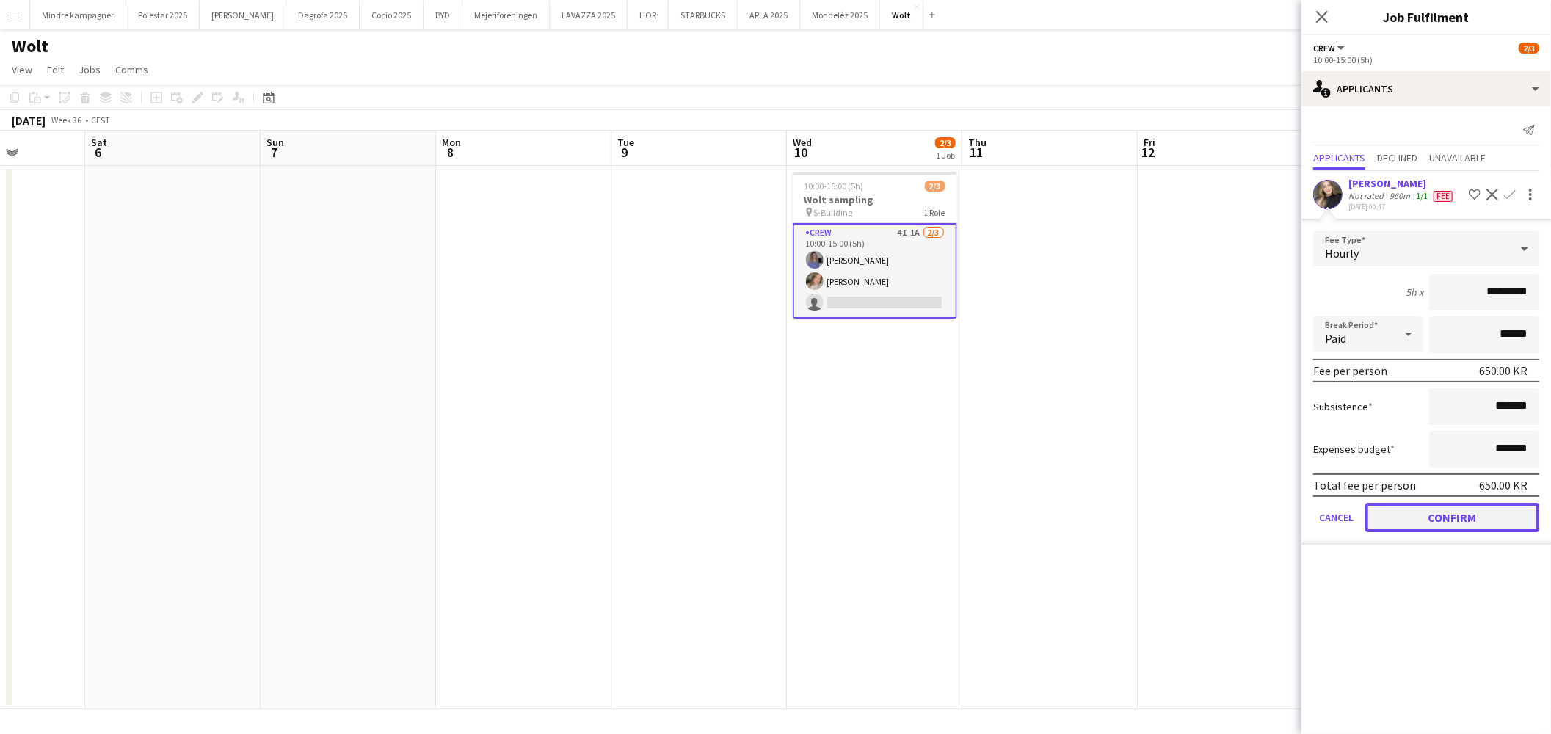
click at [1472, 508] on button "Confirm" at bounding box center [1452, 517] width 174 height 29
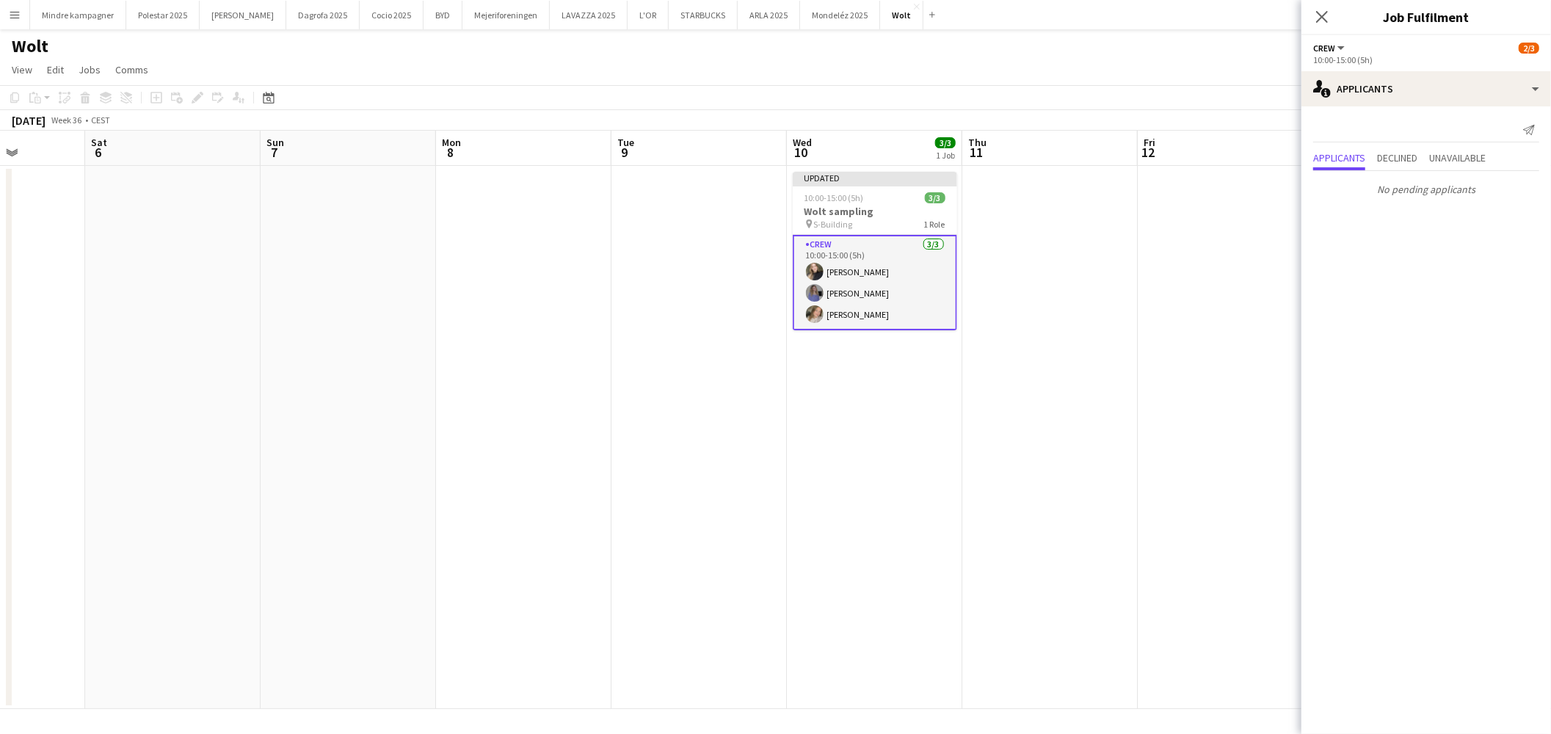
click at [1163, 503] on app-date-cell at bounding box center [1225, 437] width 175 height 543
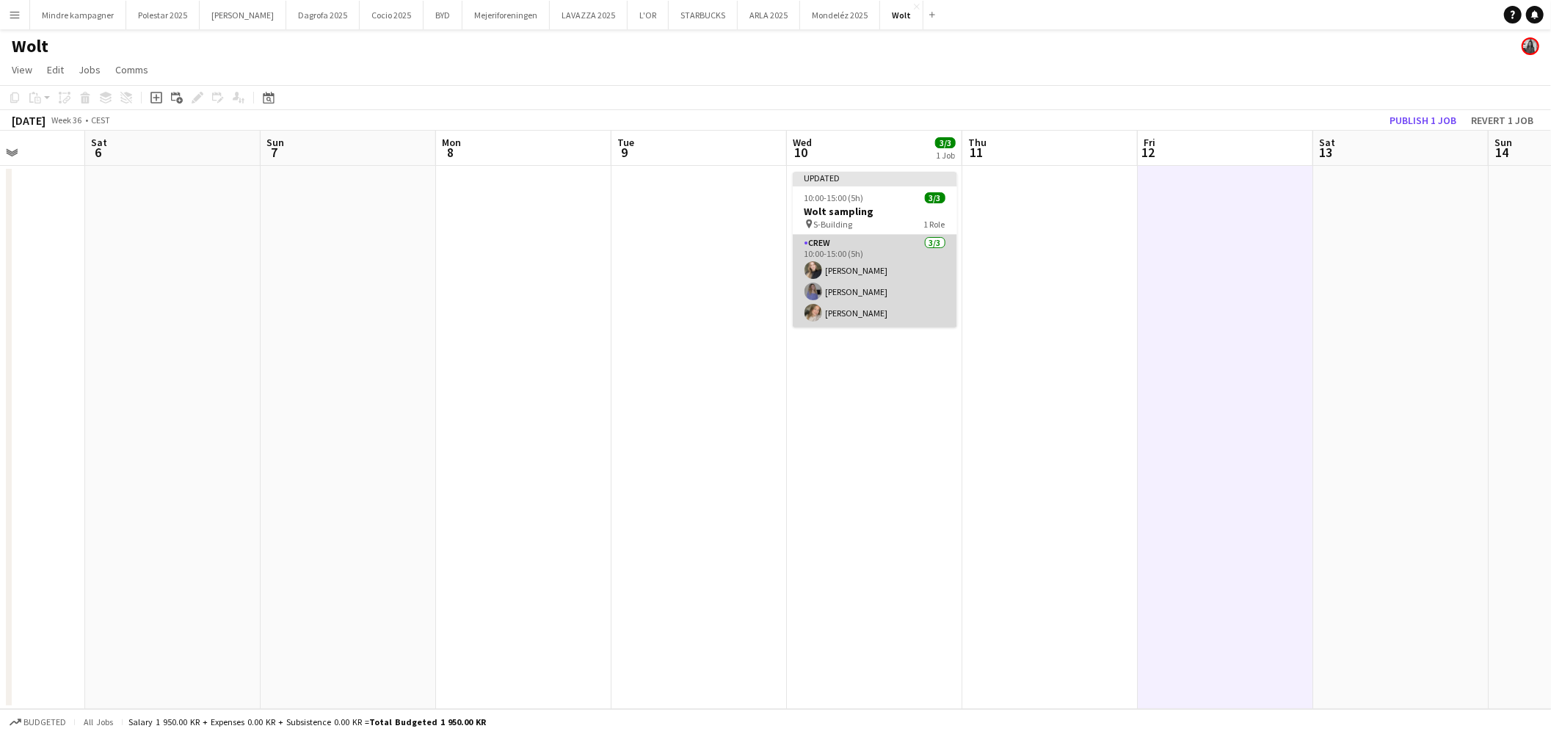
click at [885, 272] on app-card-role "Crew [DATE] 10:00-15:00 (5h) Gülay [PERSON_NAME] [PERSON_NAME]" at bounding box center [875, 281] width 164 height 92
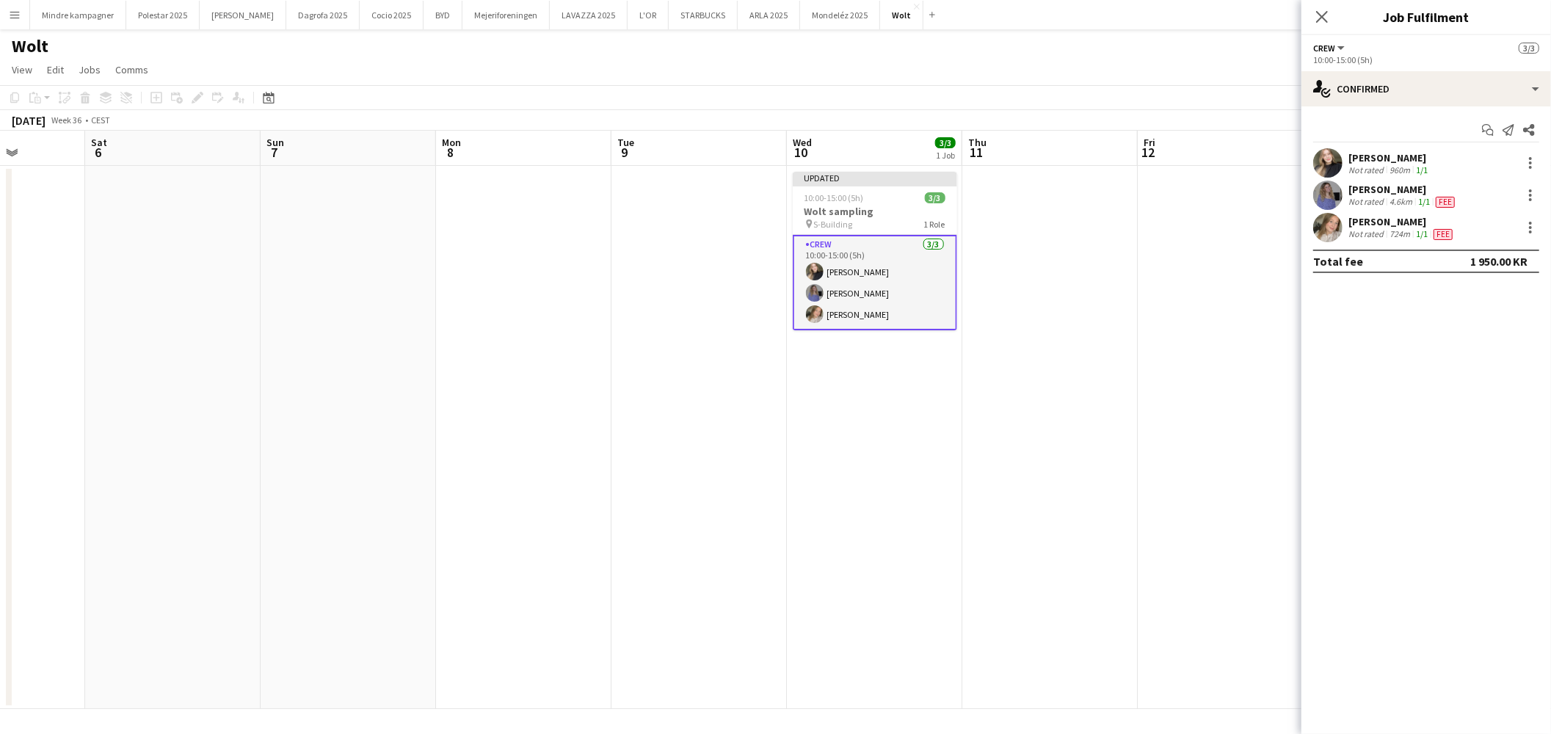
click at [1409, 159] on div "[PERSON_NAME]" at bounding box center [1390, 157] width 82 height 13
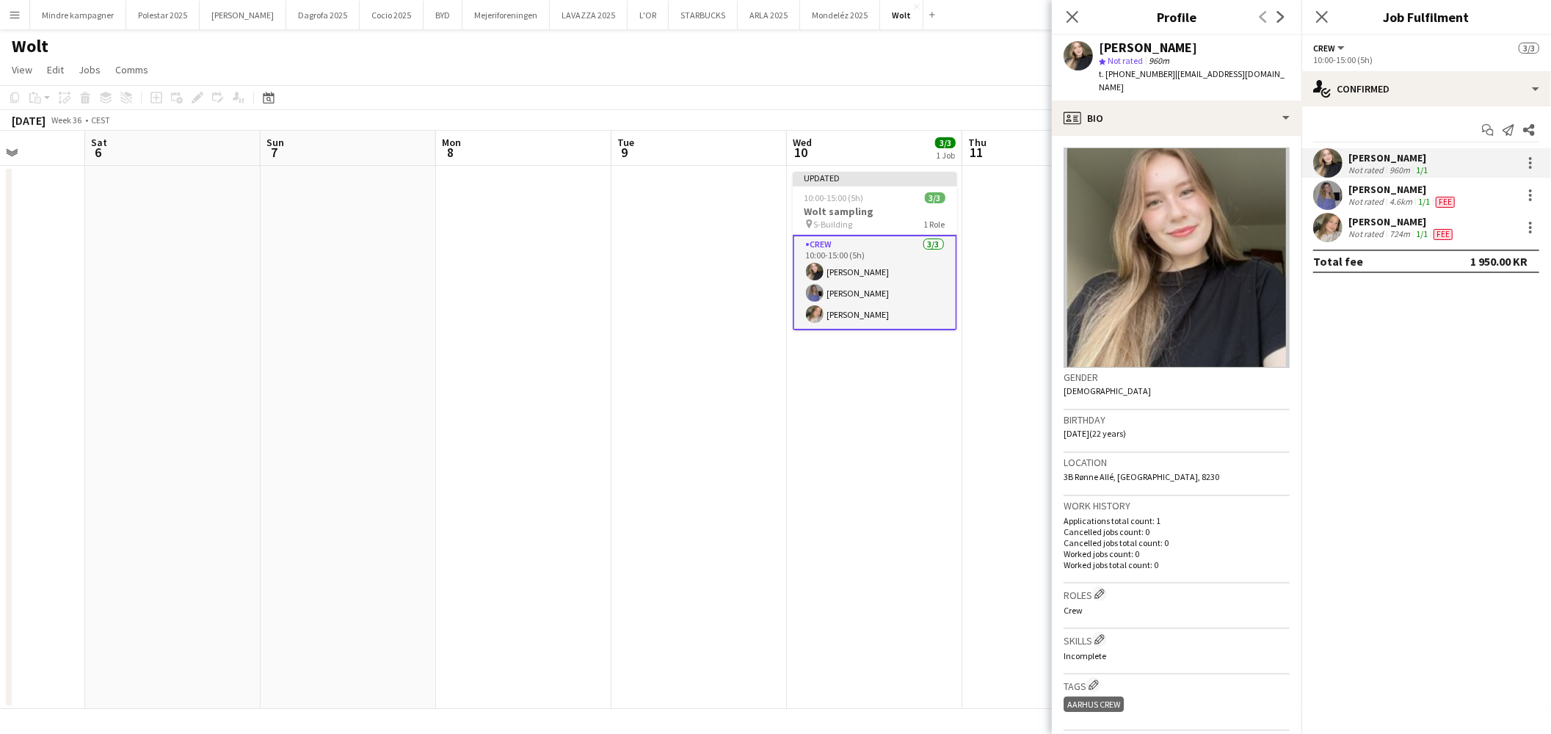
click at [1070, 6] on div "Close pop-in" at bounding box center [1072, 17] width 41 height 34
click at [1072, 26] on app-icon "Close pop-in" at bounding box center [1072, 17] width 21 height 21
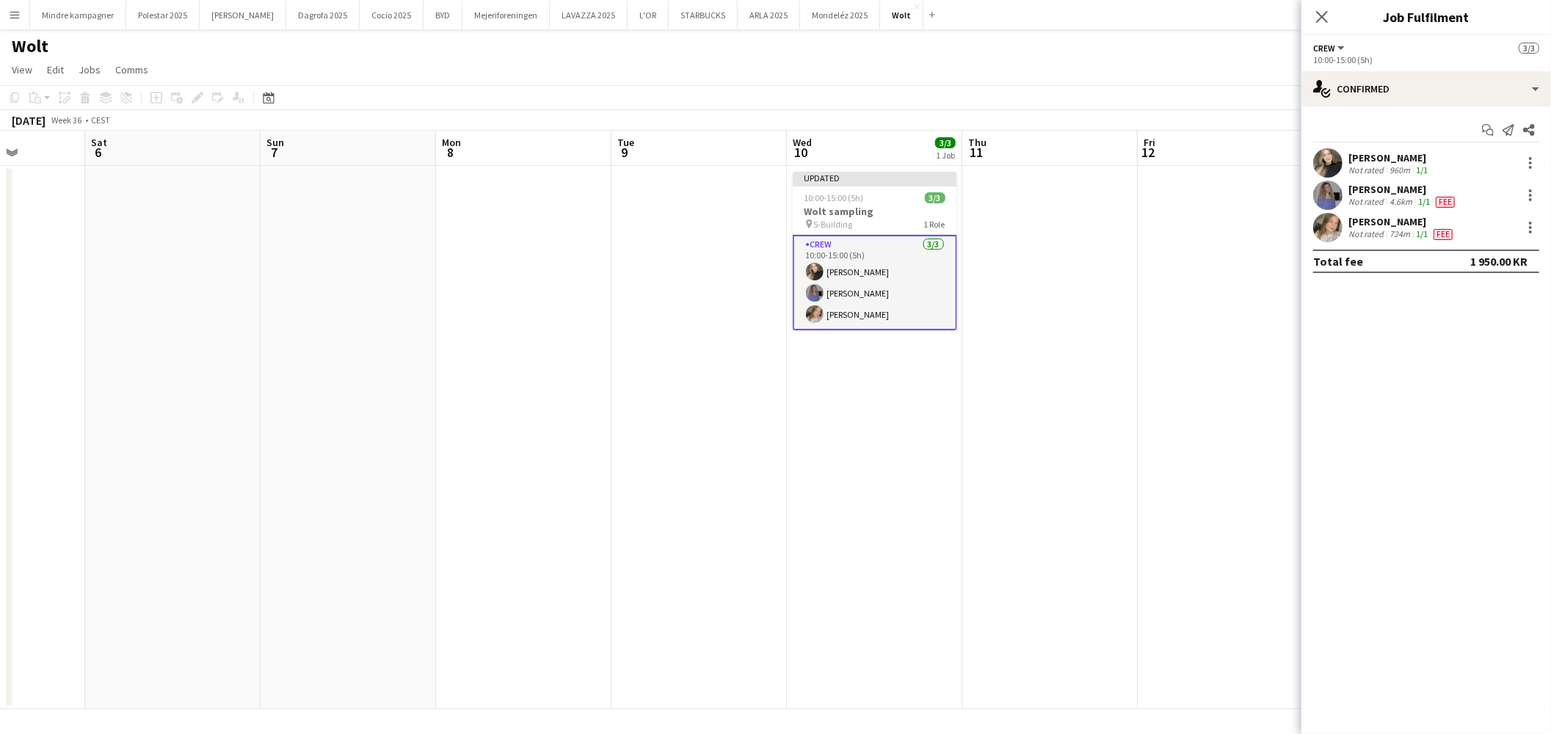
click at [1084, 324] on app-date-cell at bounding box center [1049, 437] width 175 height 543
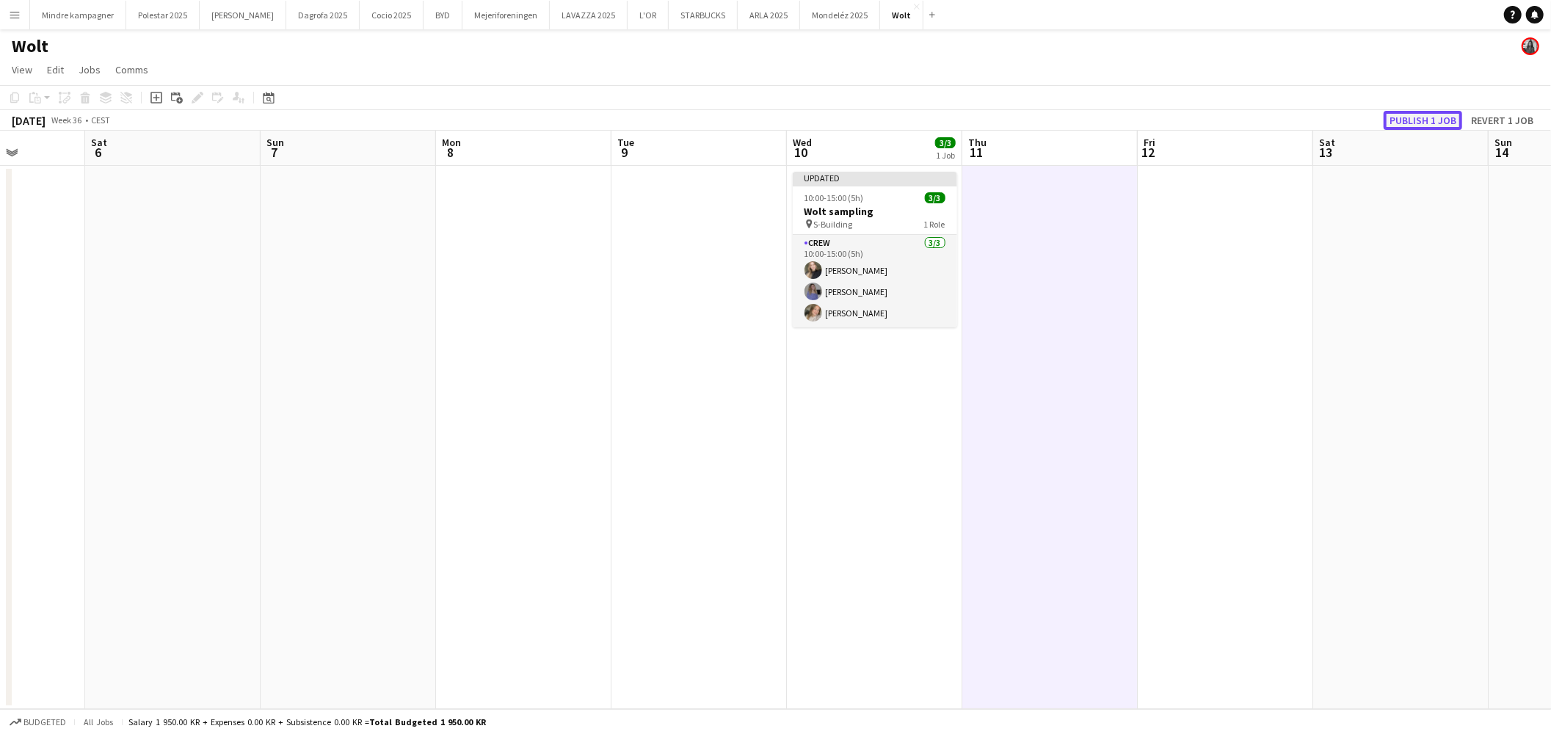
click at [1446, 114] on button "Publish 1 job" at bounding box center [1423, 120] width 79 height 19
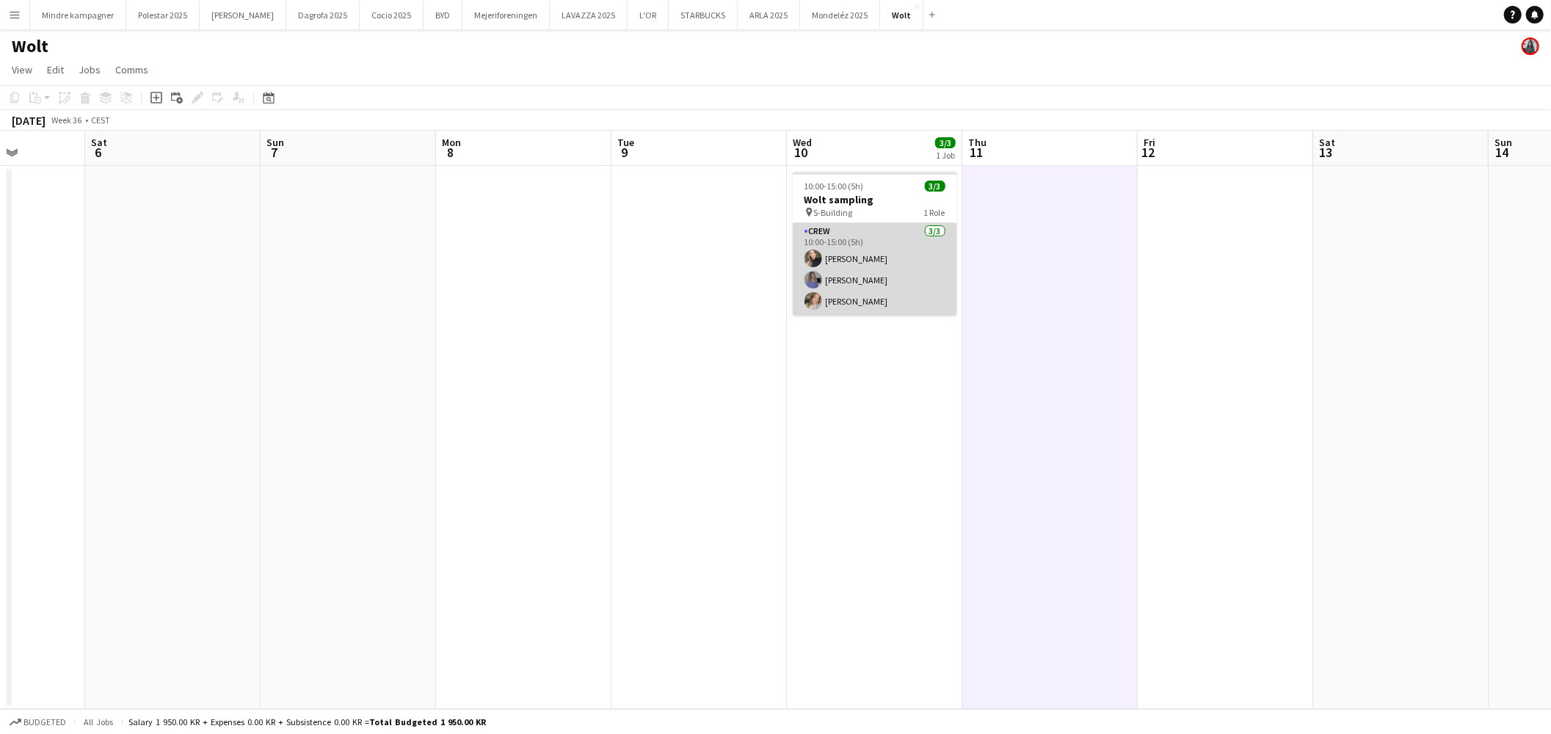
click at [854, 257] on app-card-role "Crew [DATE] 10:00-15:00 (5h) Gülay [PERSON_NAME] [PERSON_NAME]" at bounding box center [875, 269] width 164 height 92
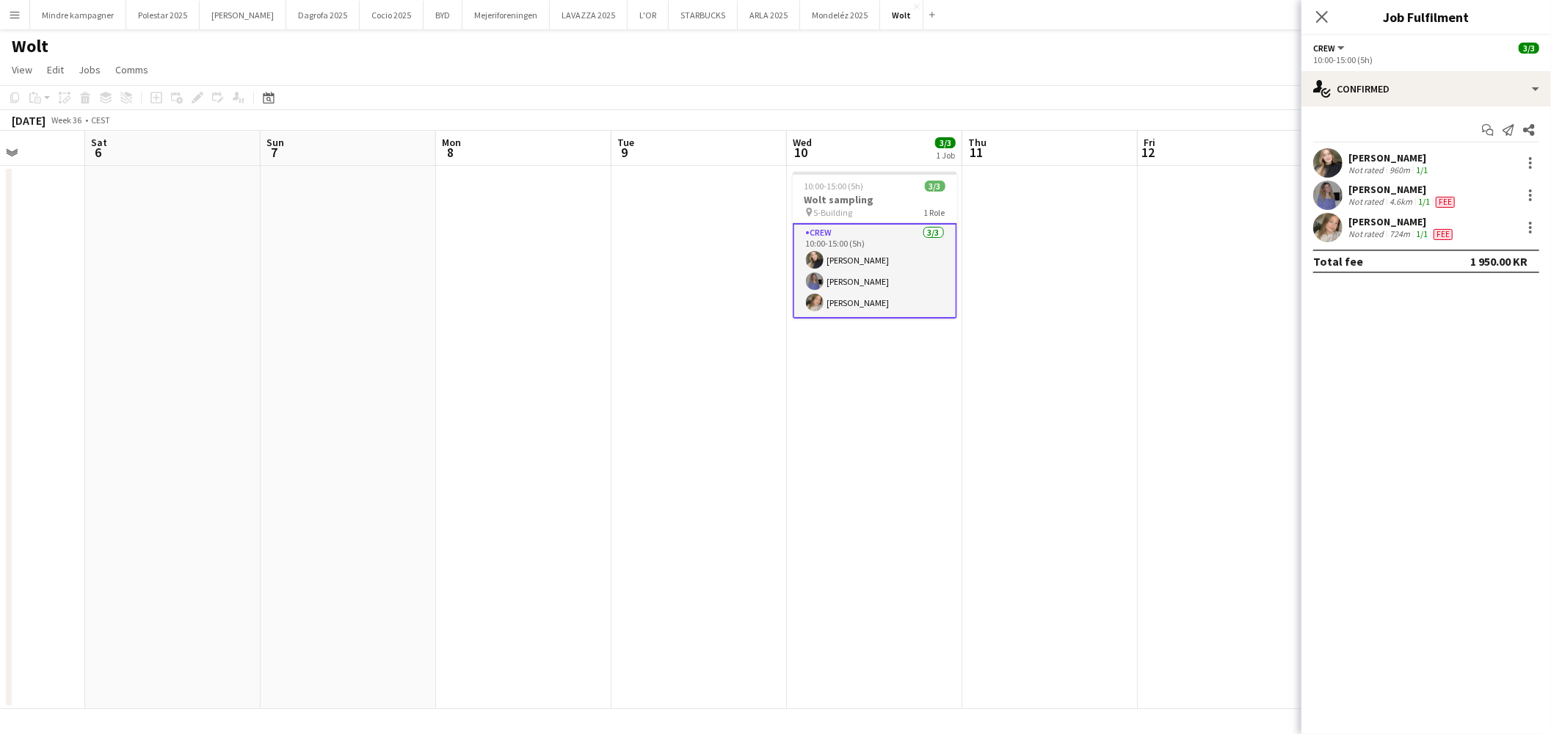
click at [1445, 202] on span "Fee" at bounding box center [1445, 202] width 19 height 11
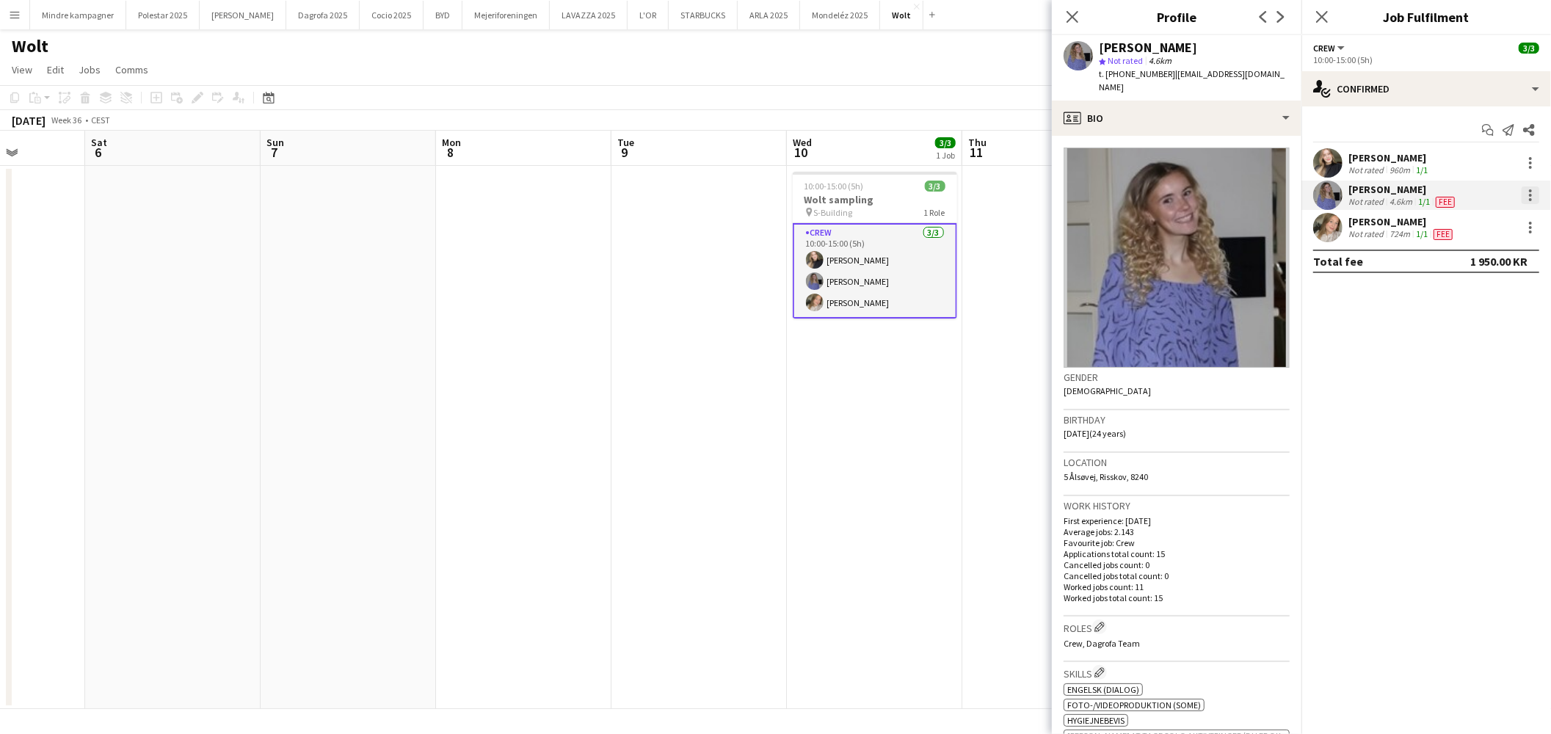
click at [1531, 197] on div at bounding box center [1531, 195] width 18 height 18
click at [1487, 222] on span "Edit fee" at bounding box center [1482, 222] width 91 height 13
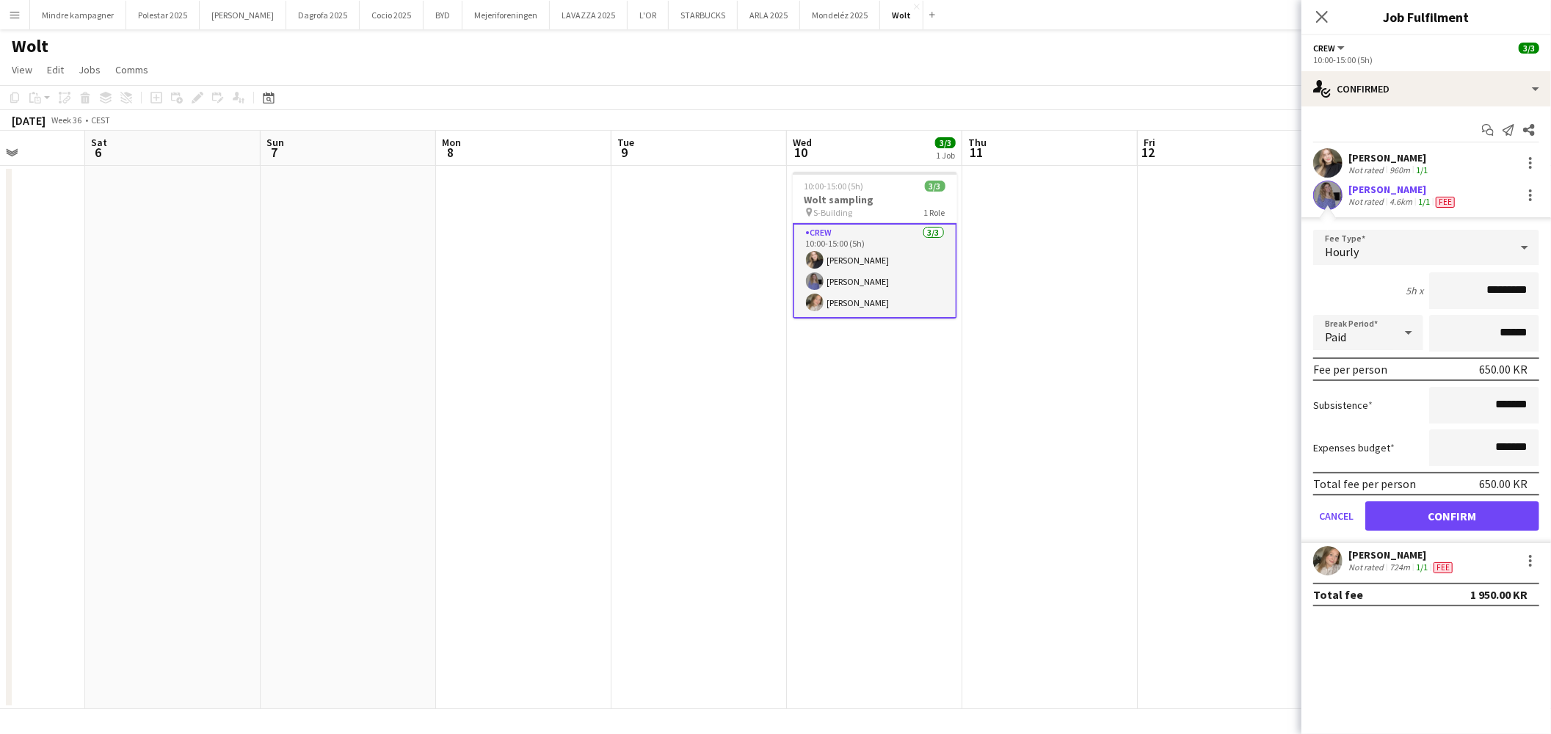
click at [1461, 164] on div "[PERSON_NAME] Not rated 960m 1/1" at bounding box center [1427, 162] width 250 height 29
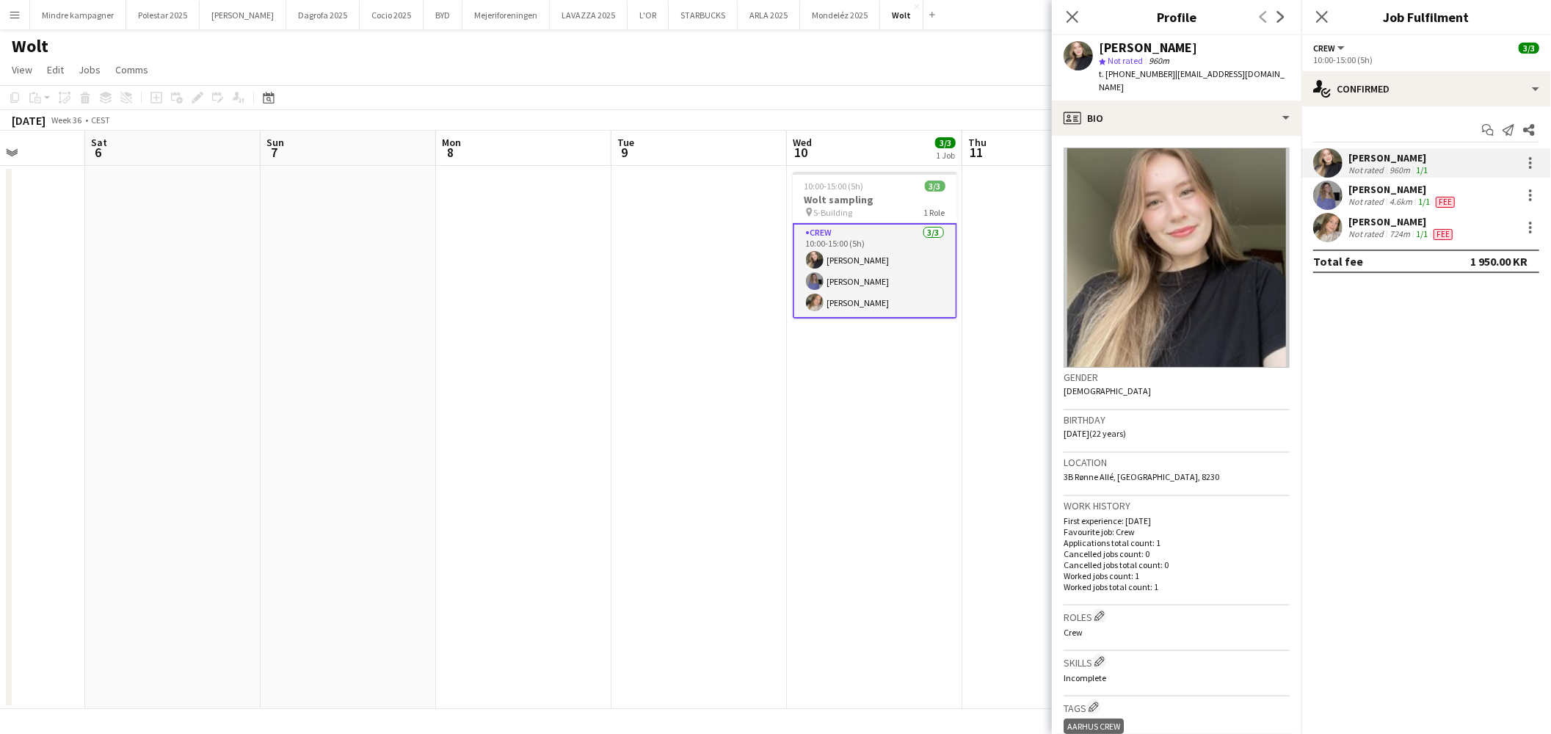
click at [1509, 232] on div "[PERSON_NAME] Not rated 724m 1/1 Fee" at bounding box center [1427, 227] width 250 height 29
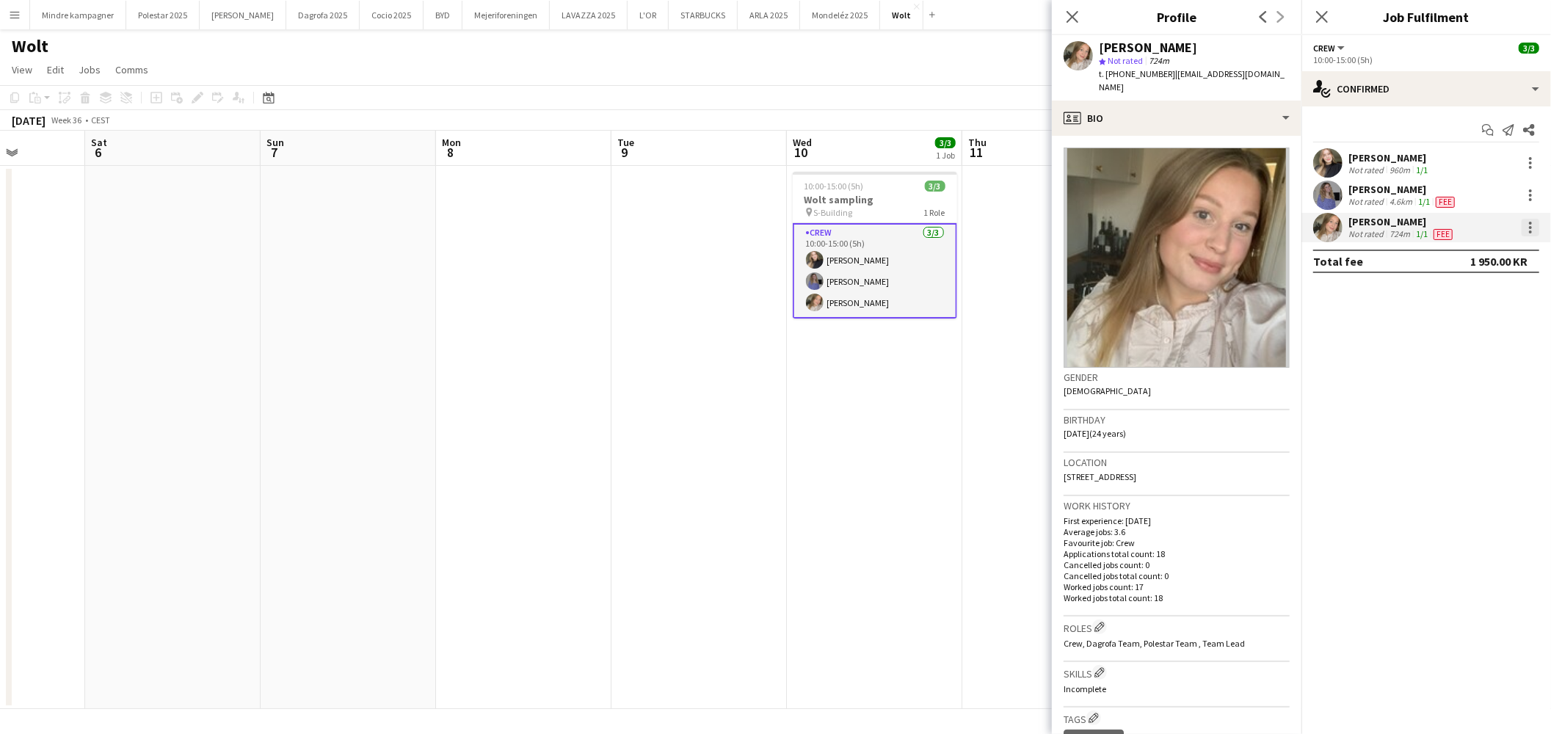
click at [1531, 231] on div at bounding box center [1530, 232] width 3 height 3
click at [1506, 253] on span "Edit fee" at bounding box center [1482, 254] width 91 height 13
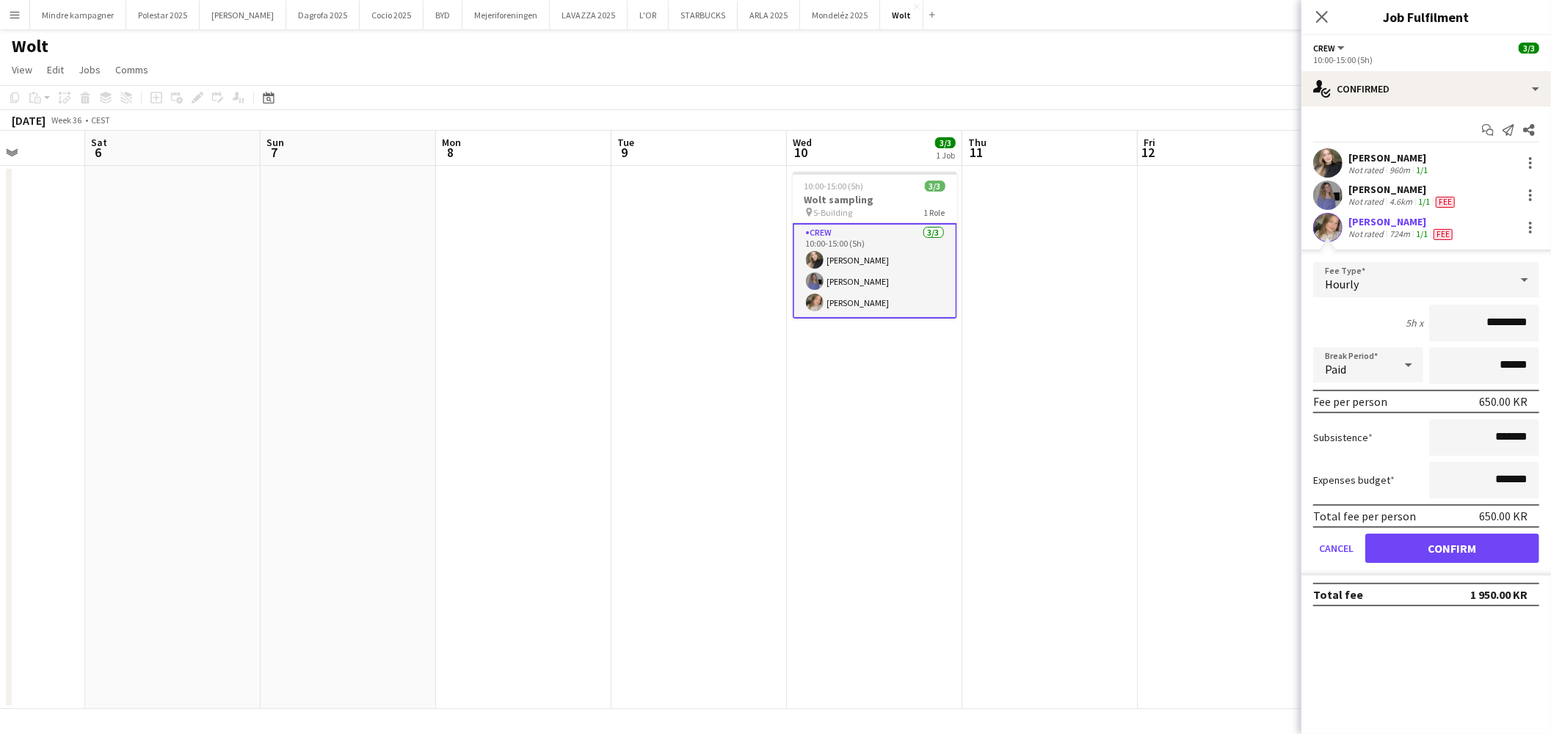
click at [1410, 163] on div "[PERSON_NAME]" at bounding box center [1390, 157] width 82 height 13
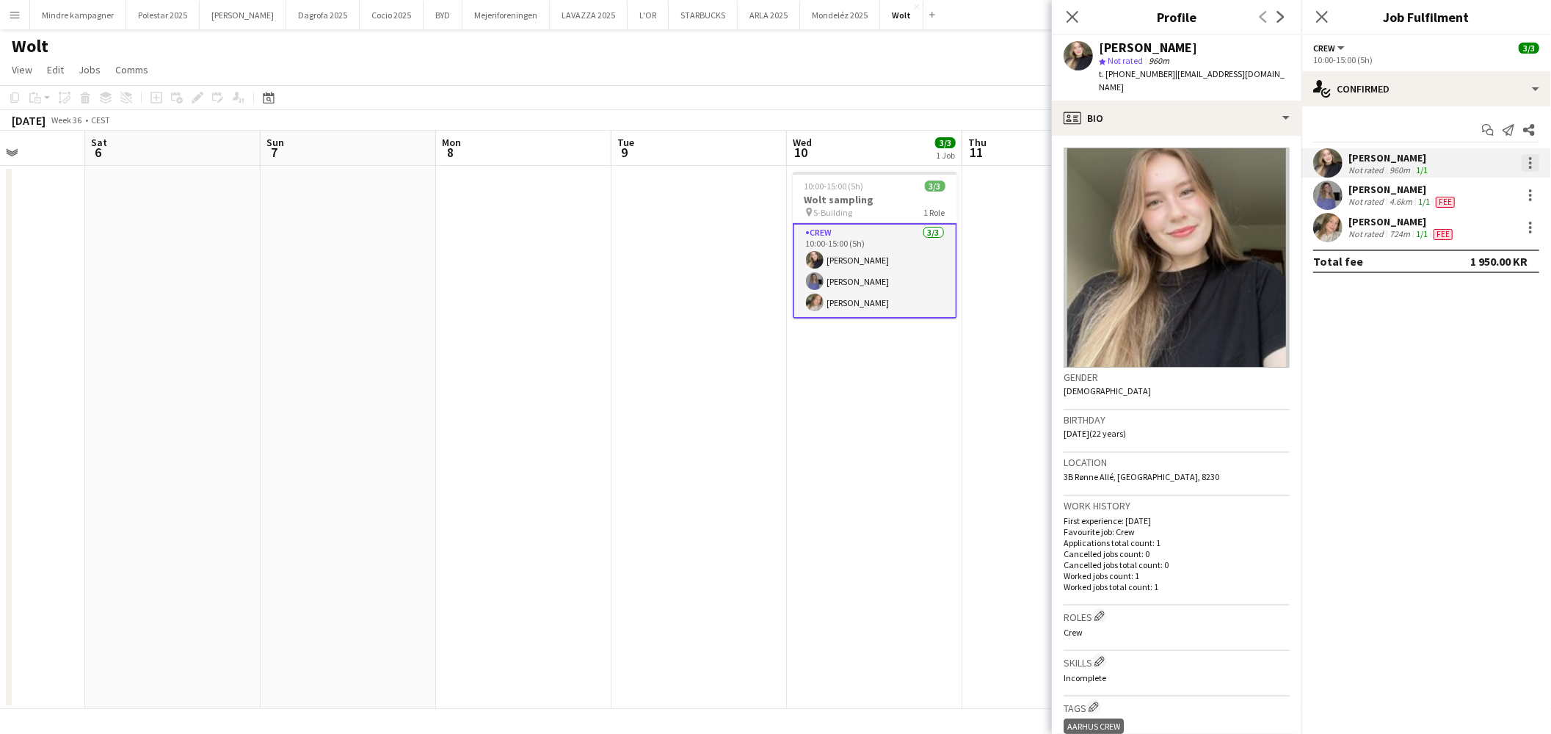
click at [1530, 163] on div at bounding box center [1530, 162] width 3 height 3
click at [1472, 198] on button "Edit fee" at bounding box center [1483, 190] width 115 height 35
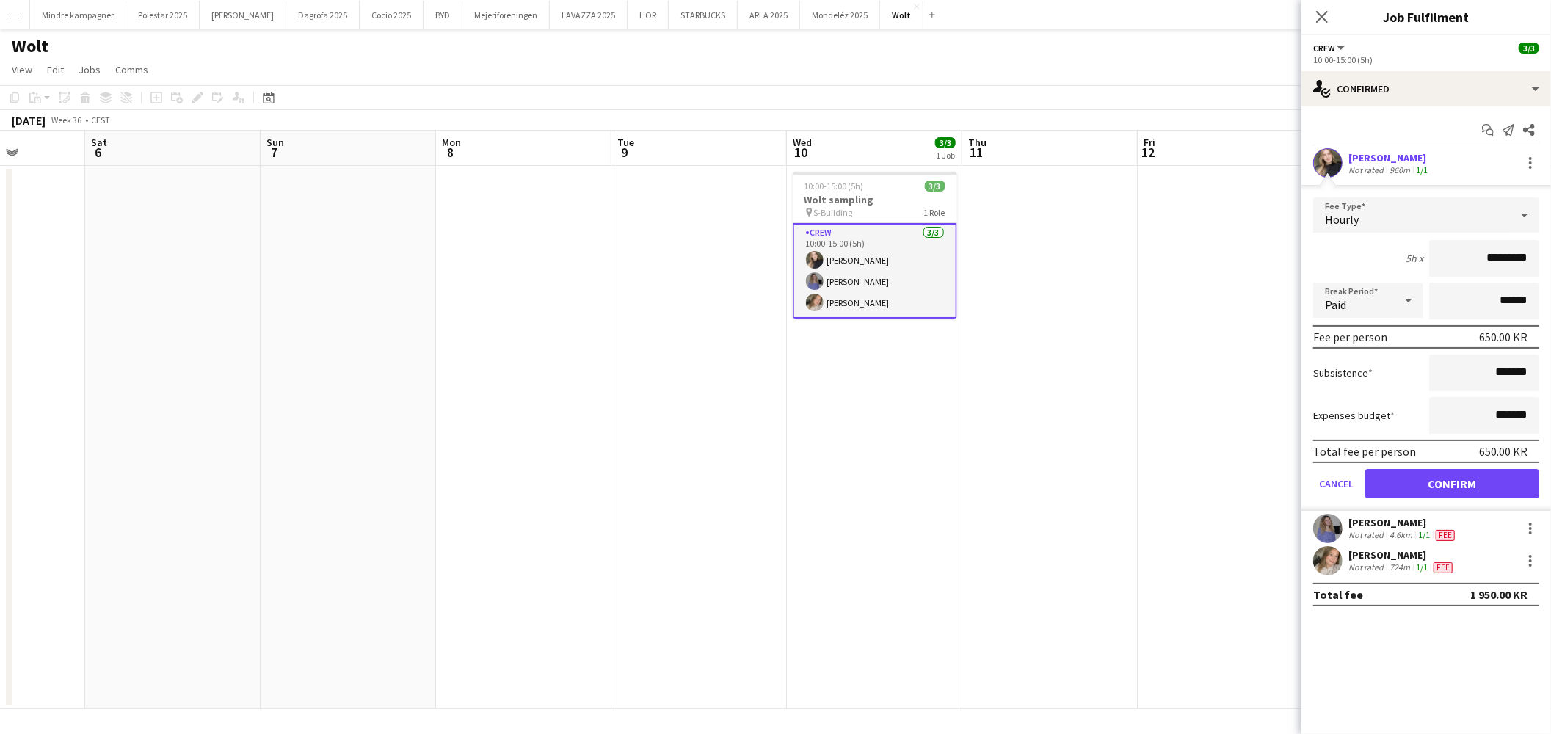
click at [1194, 421] on app-date-cell at bounding box center [1225, 437] width 175 height 543
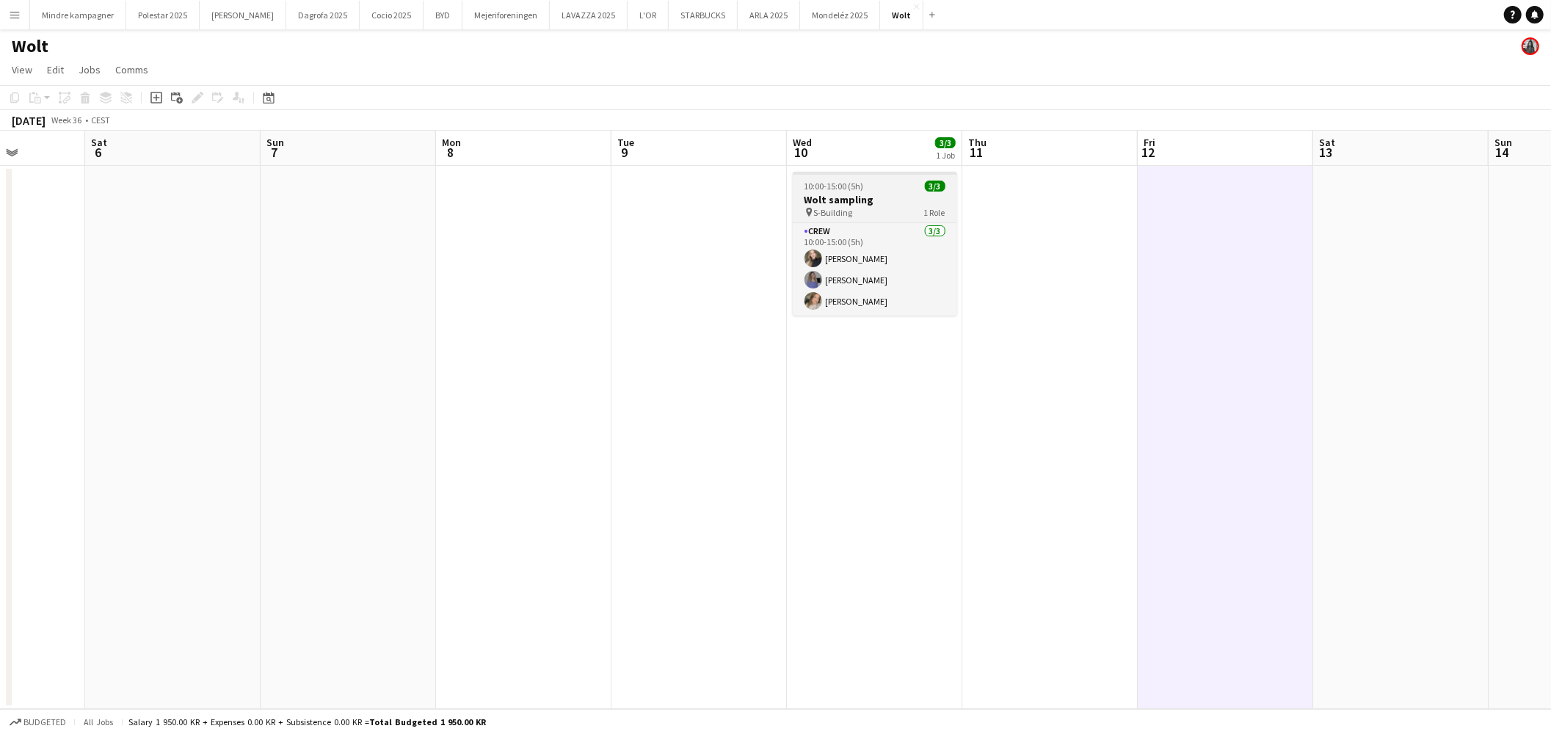
click at [846, 188] on span "10:00-15:00 (5h)" at bounding box center [834, 186] width 59 height 11
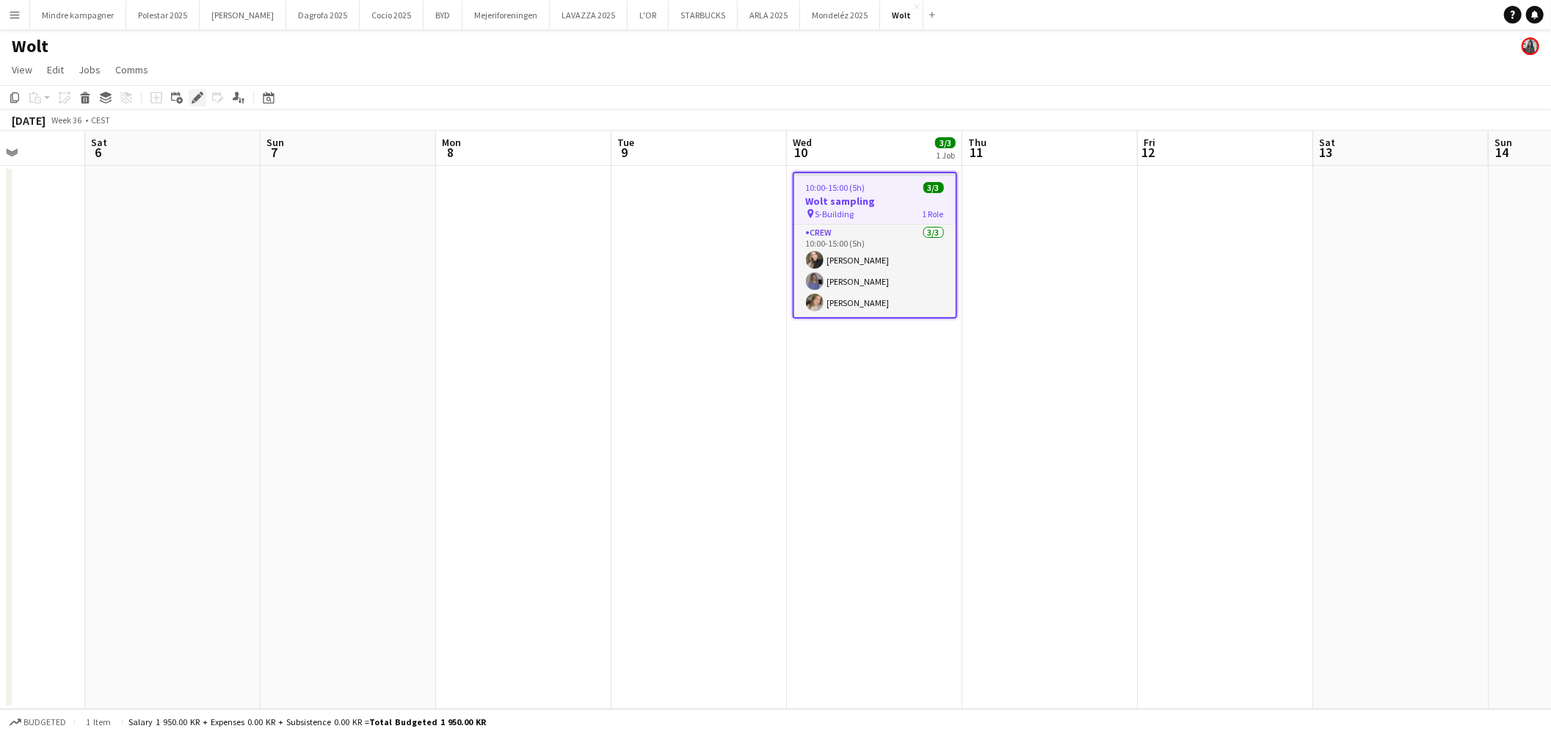
click at [192, 96] on icon "Edit" at bounding box center [198, 98] width 12 height 12
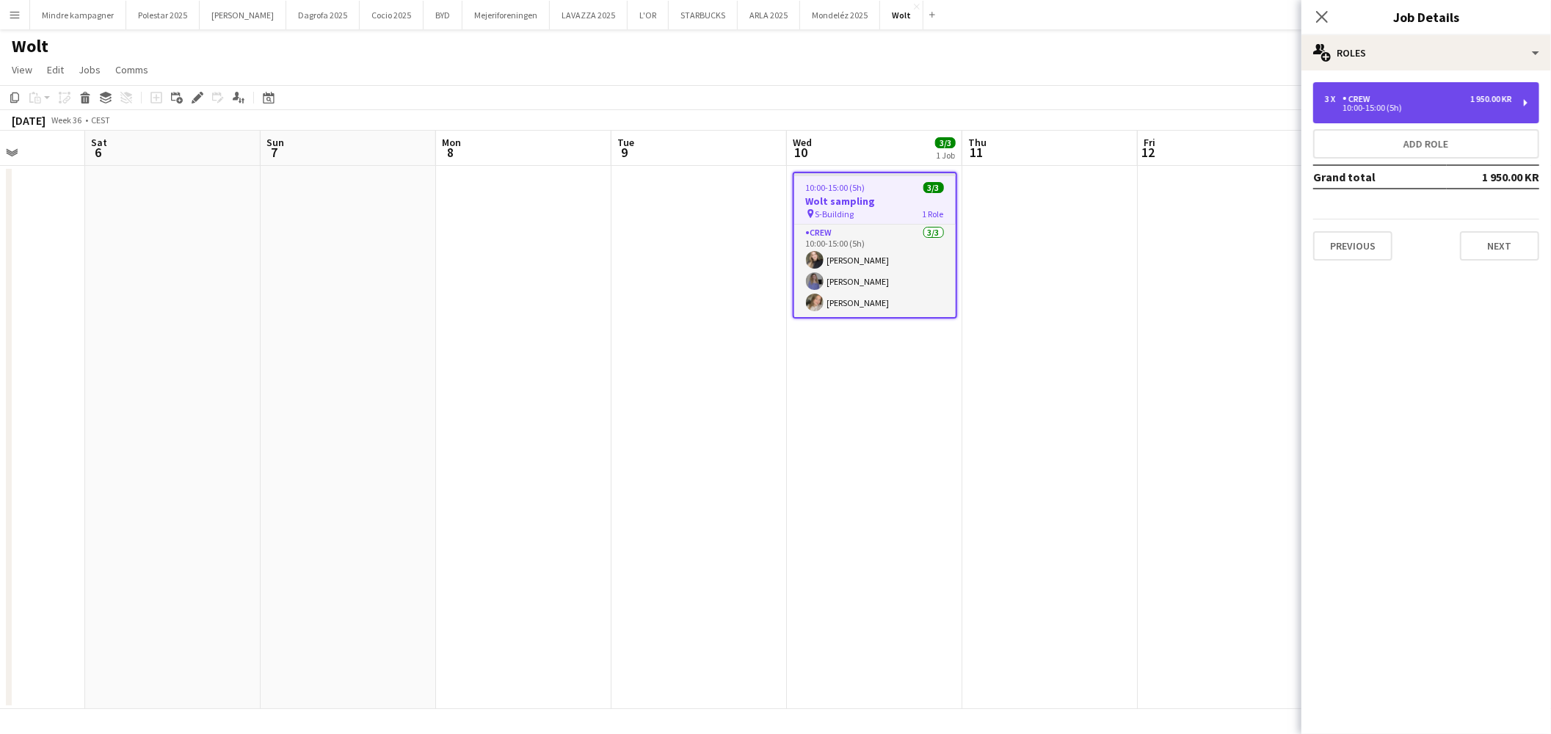
click at [1470, 101] on div "1 950.00 KR" at bounding box center [1491, 99] width 42 height 10
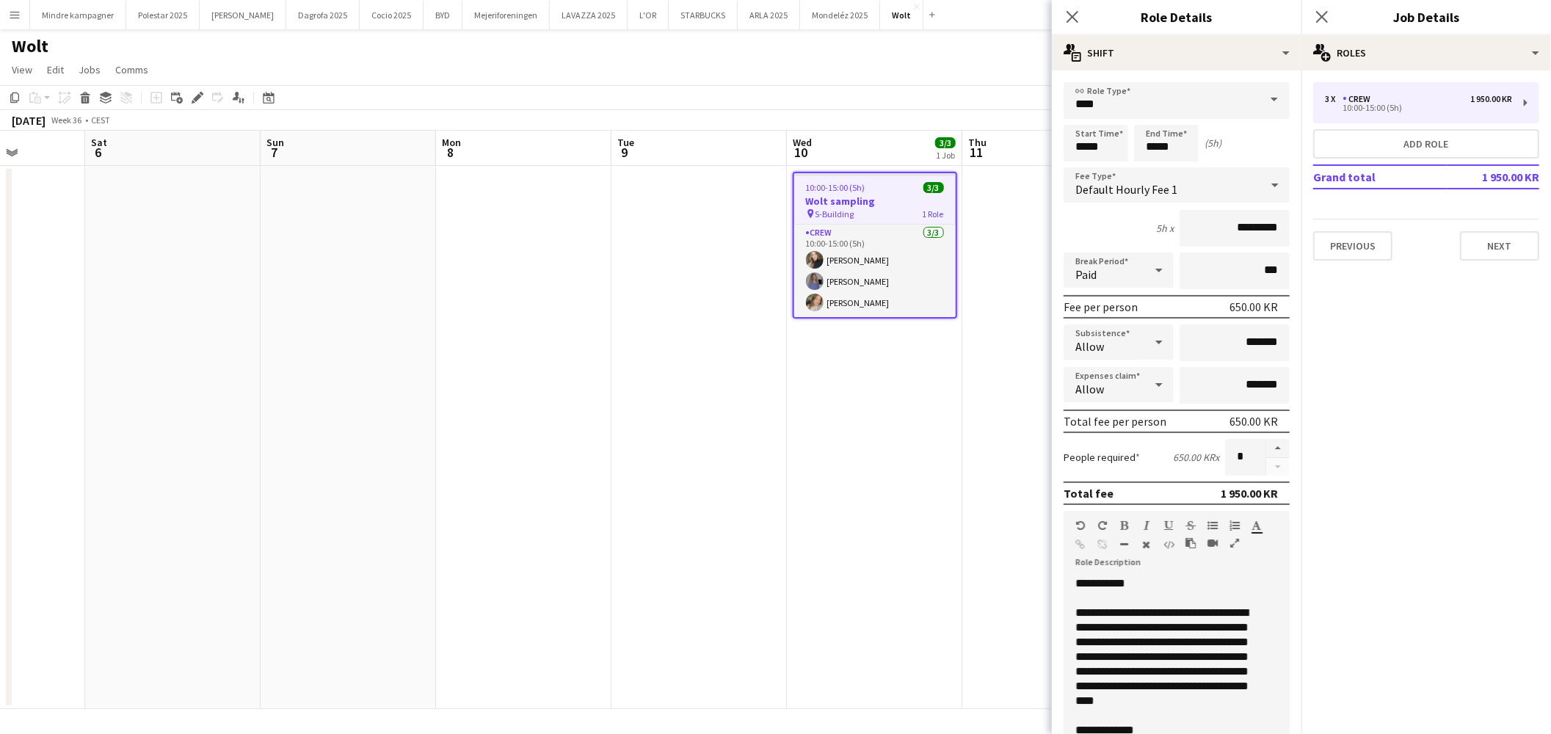
click at [944, 554] on app-date-cell "10:00-15:00 (5h) 3/3 Wolt sampling pin S-Building 1 Role Crew [DATE] 10:00-15:0…" at bounding box center [874, 437] width 175 height 543
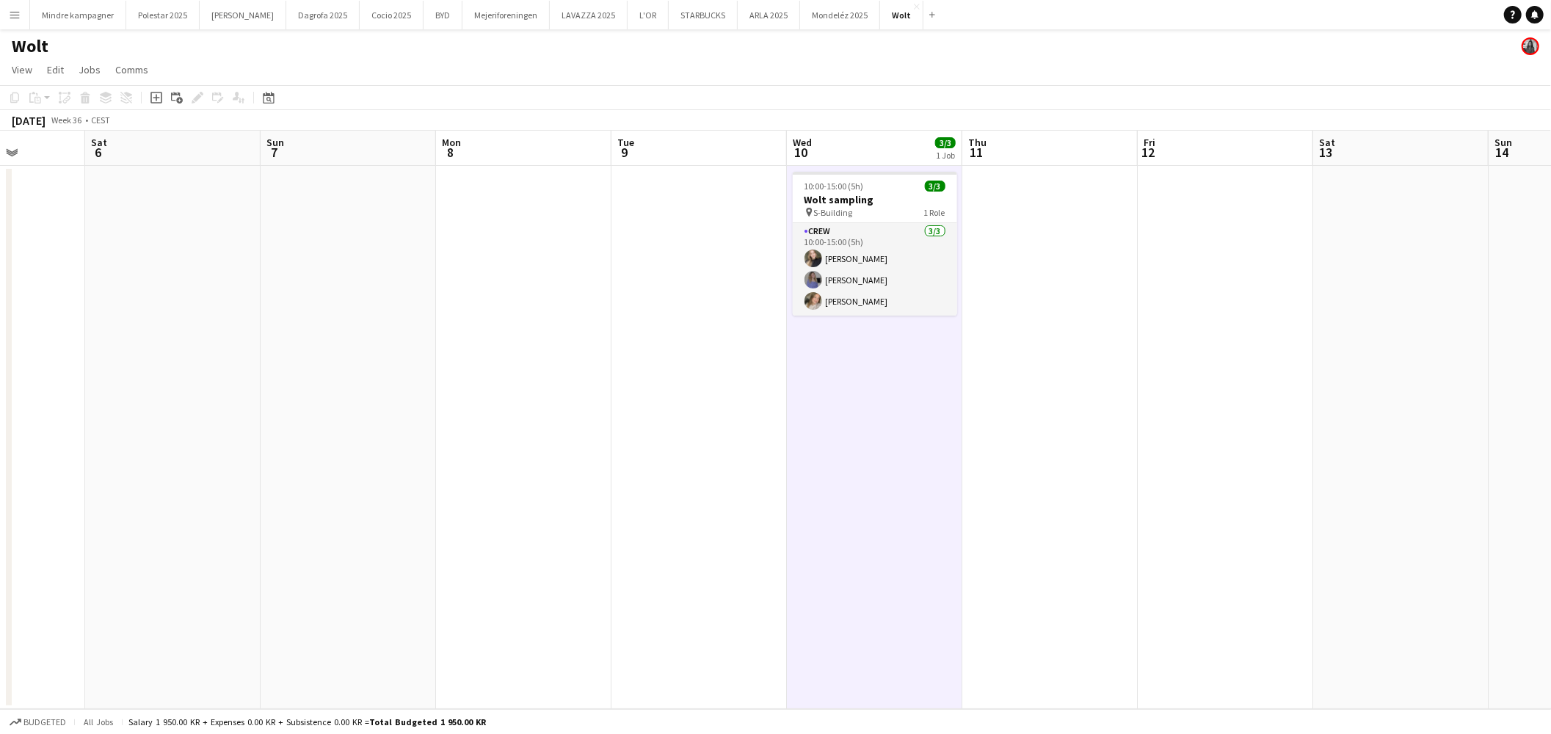
scroll to position [0, 516]
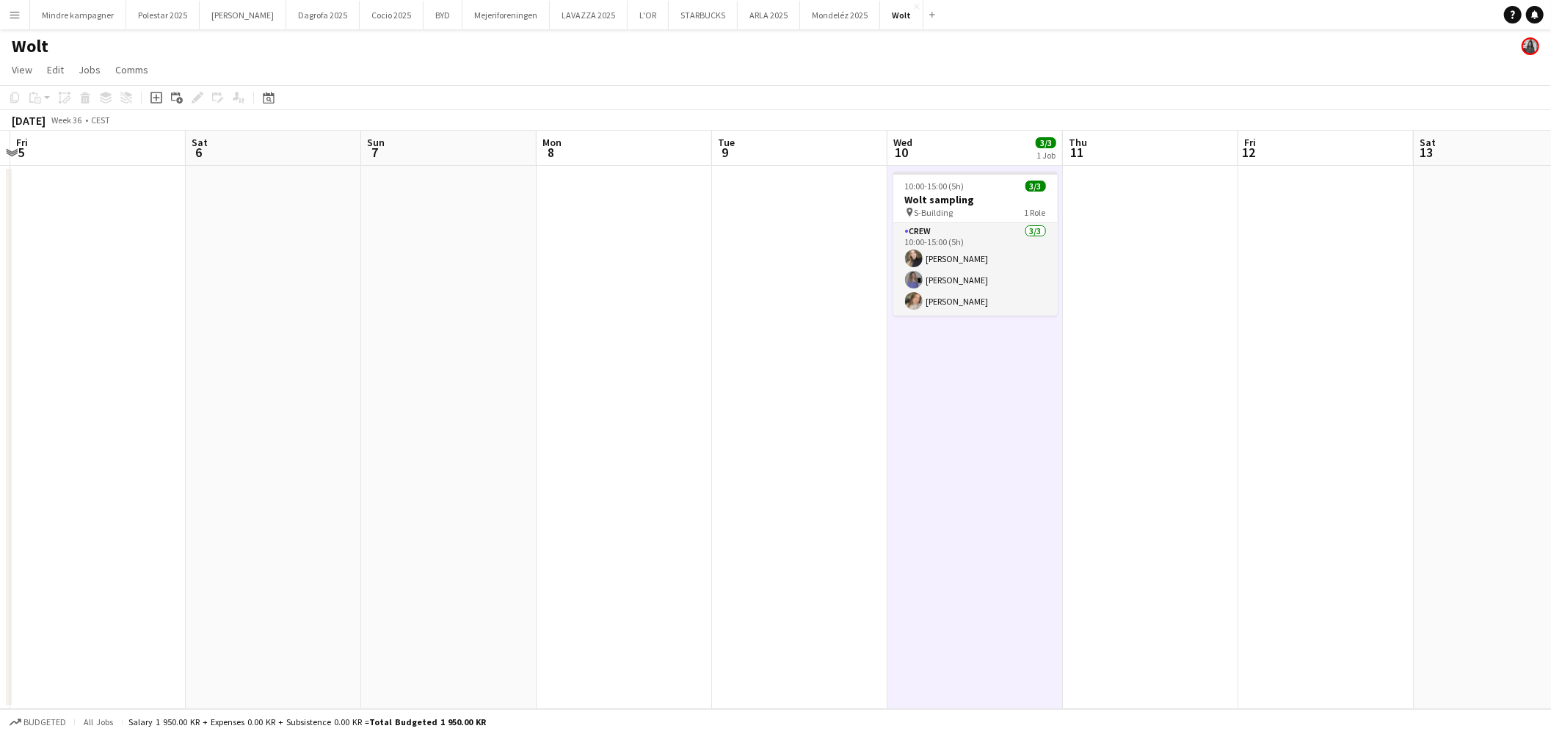
drag, startPoint x: 1157, startPoint y: 526, endPoint x: 1082, endPoint y: 542, distance: 76.6
click at [1082, 542] on app-calendar-viewport "Tue 2 Wed 3 Thu 4 Fri 5 Sat 6 Sun 7 Mon 8 Tue 9 Wed 10 3/3 1 Job Thu 11 Fri 12 …" at bounding box center [775, 420] width 1551 height 578
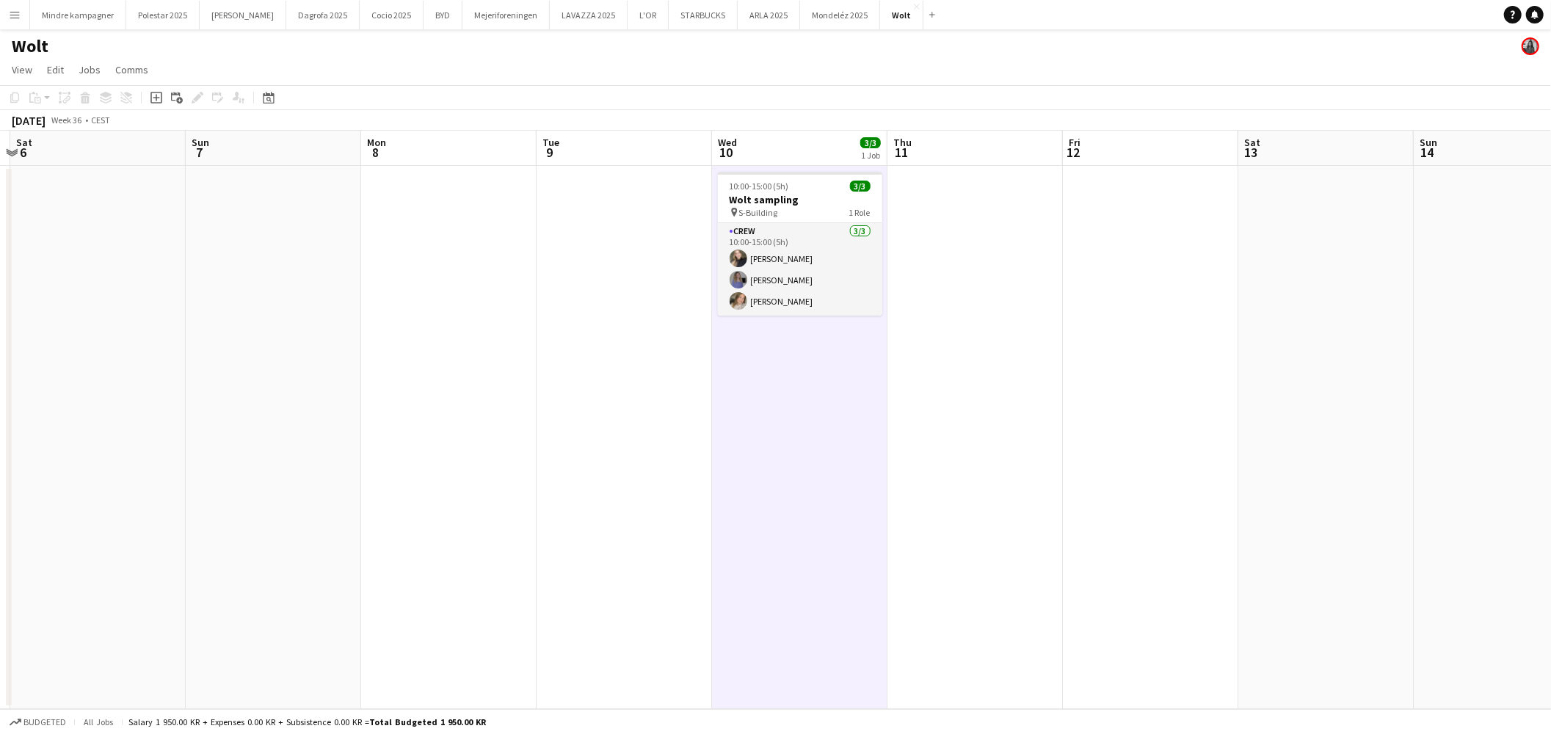
scroll to position [0, 606]
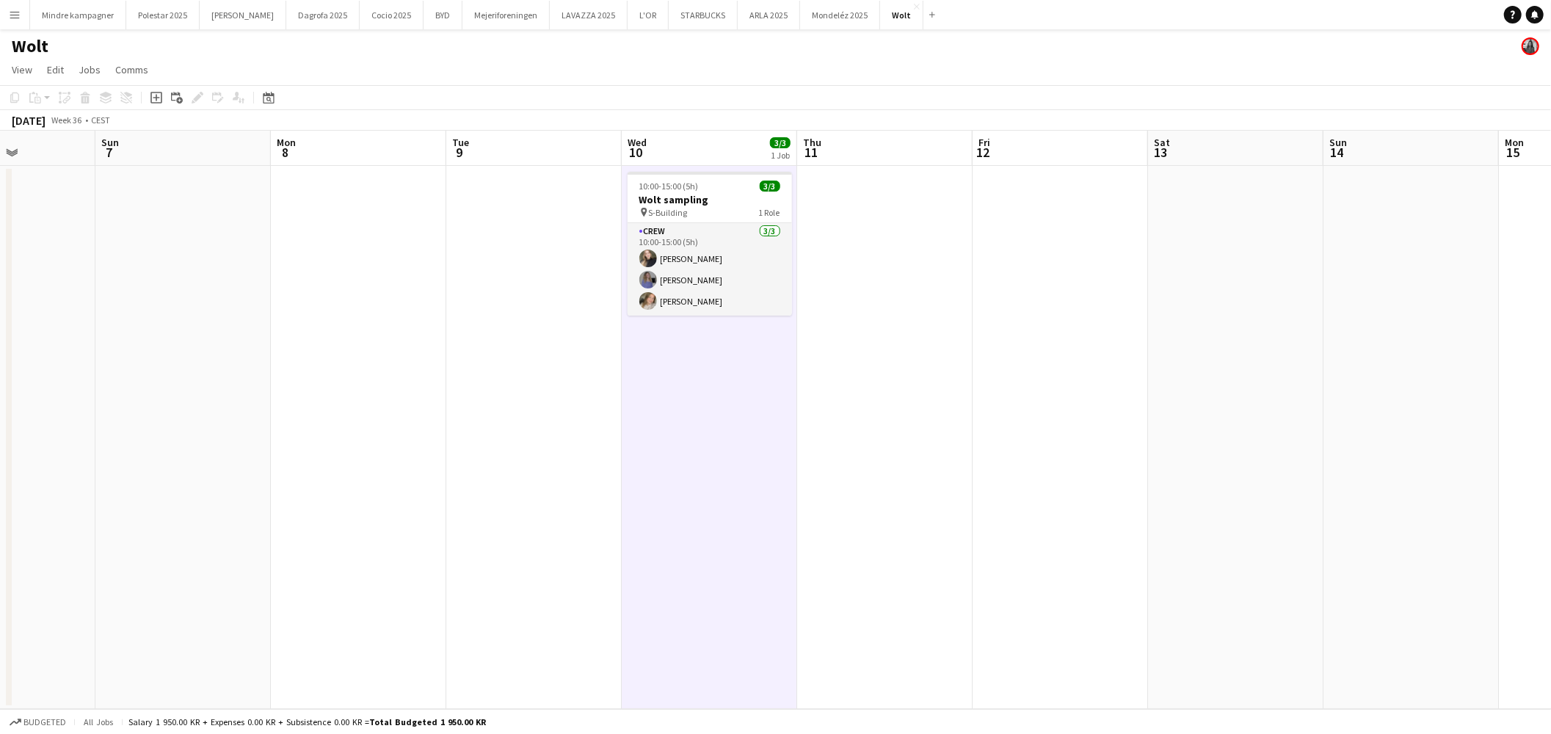
drag, startPoint x: 937, startPoint y: 493, endPoint x: 846, endPoint y: 504, distance: 91.0
click at [846, 504] on app-calendar-viewport "Wed 3 Thu 4 Fri 5 Sat 6 Sun 7 Mon 8 Tue 9 Wed 10 3/3 1 Job Thu 11 Fri 12 Sat 13…" at bounding box center [775, 420] width 1551 height 578
click at [730, 198] on h3 "Wolt sampling" at bounding box center [710, 199] width 164 height 13
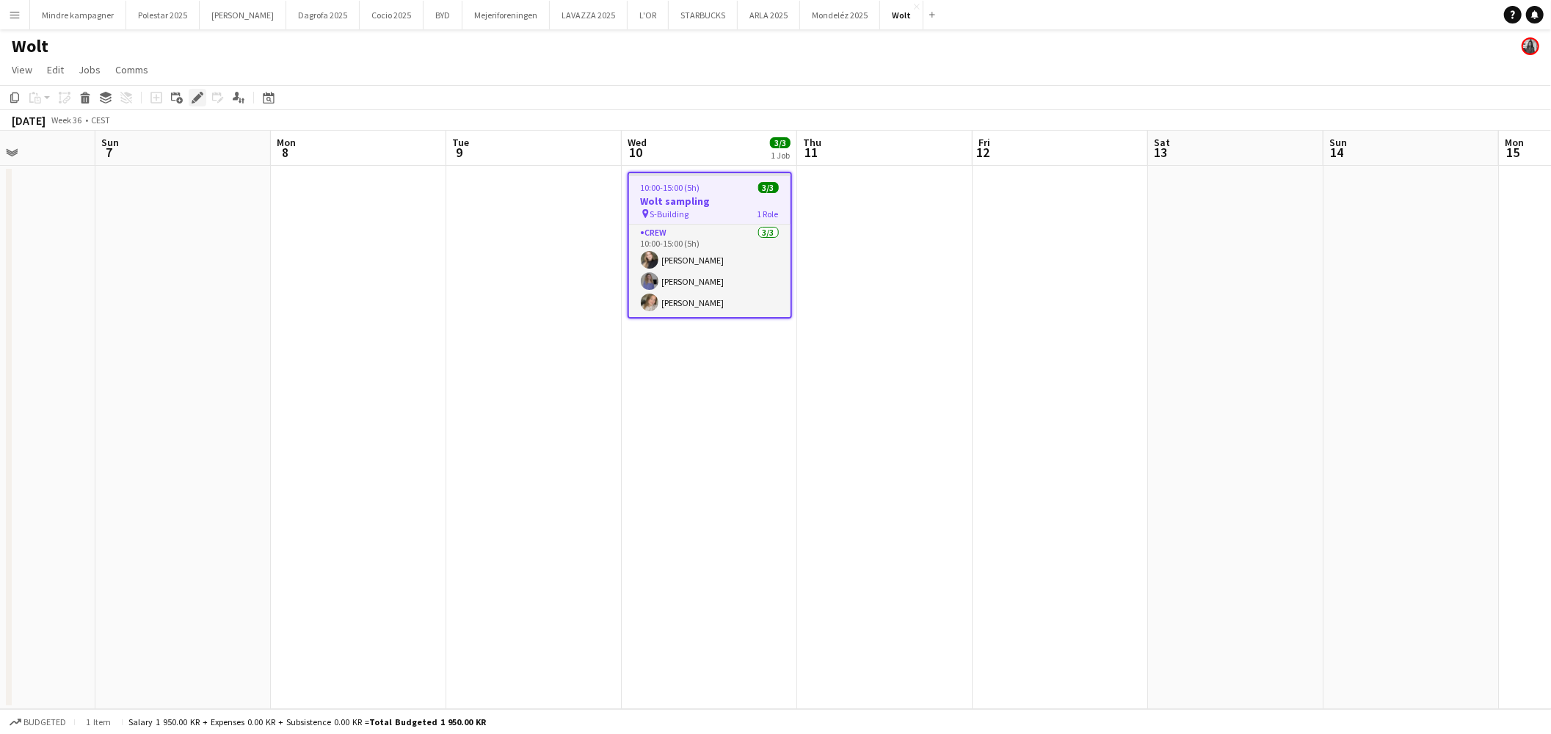
click at [197, 104] on div "Edit" at bounding box center [198, 98] width 18 height 18
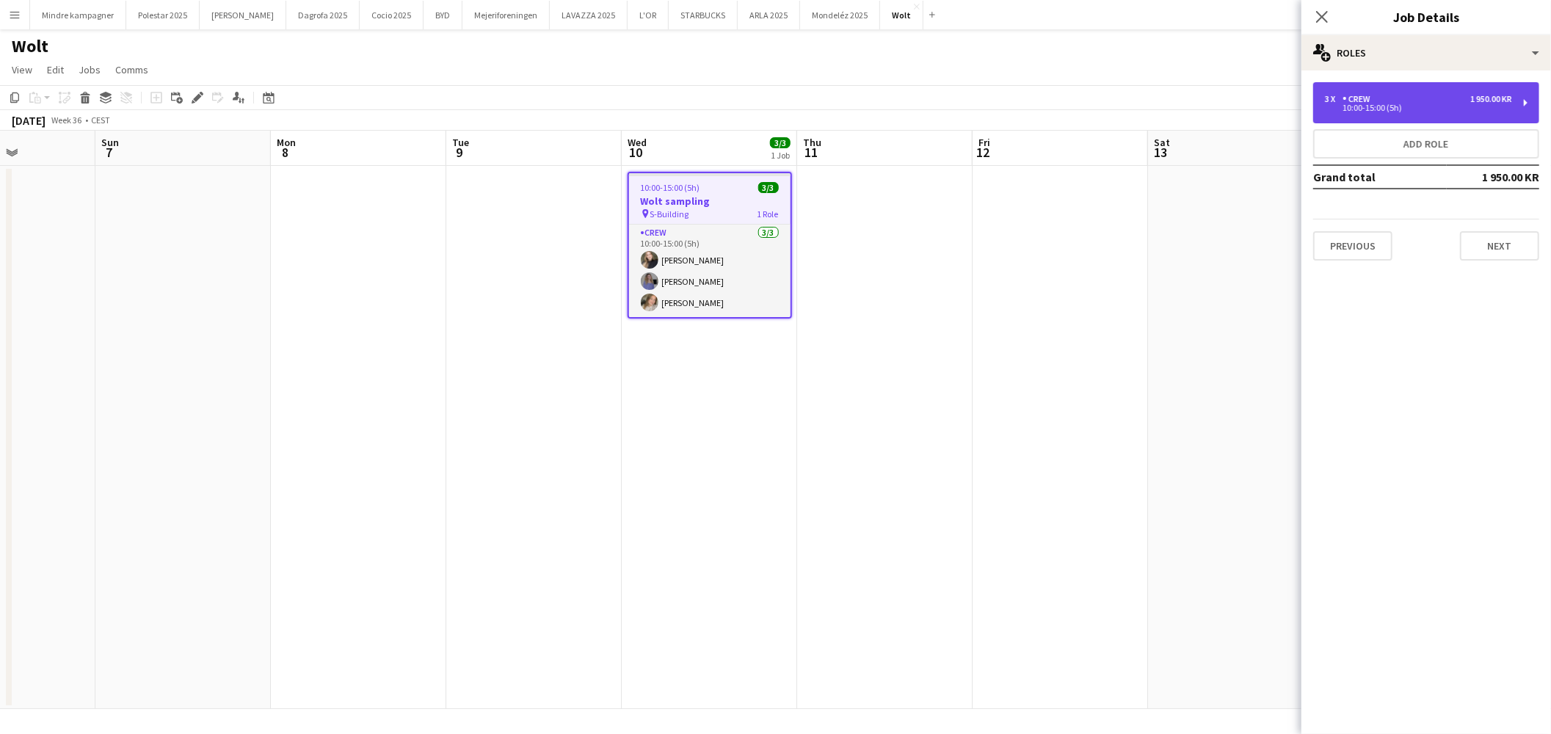
click at [1434, 97] on div "3 x Crew 1 950.00 KR" at bounding box center [1418, 99] width 187 height 10
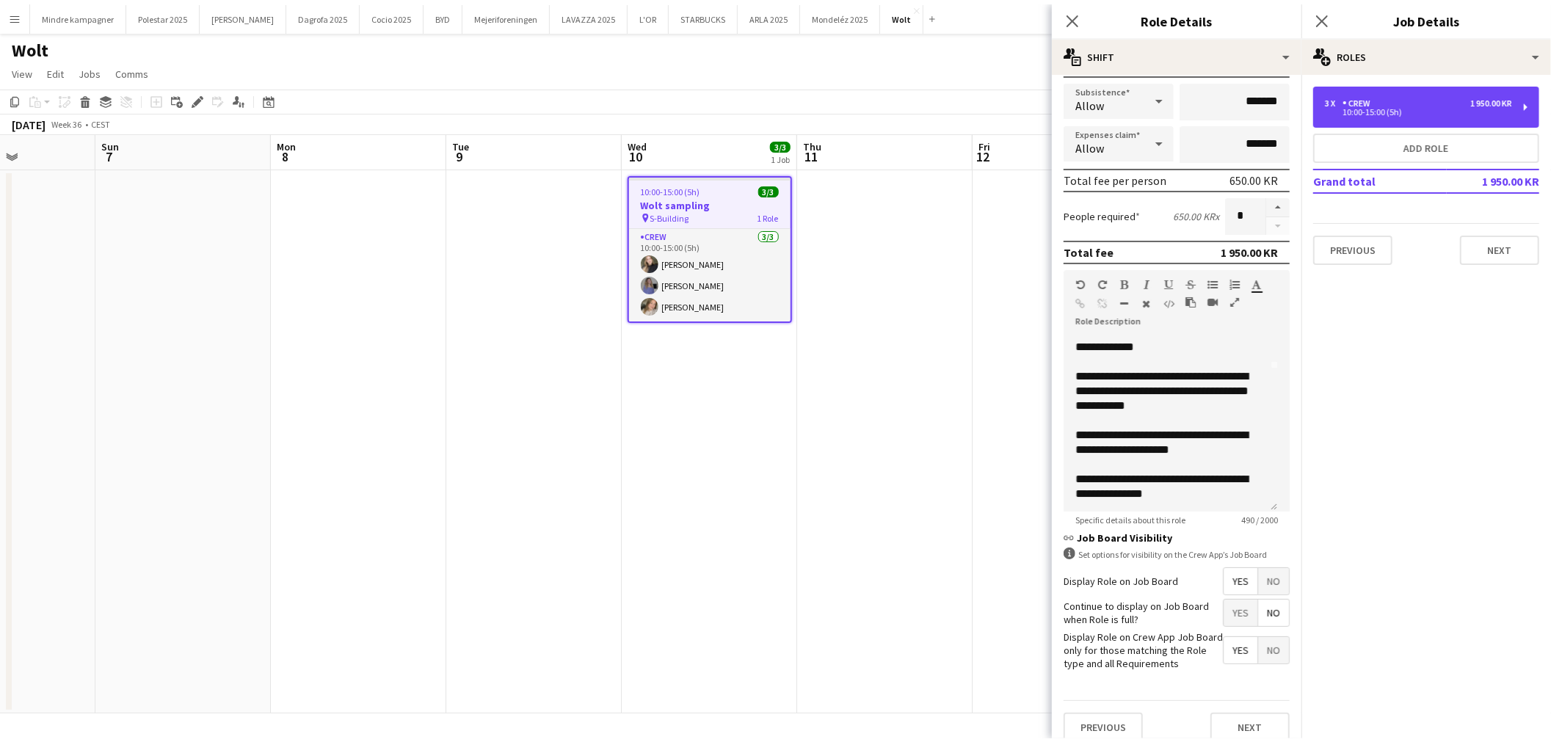
scroll to position [253, 0]
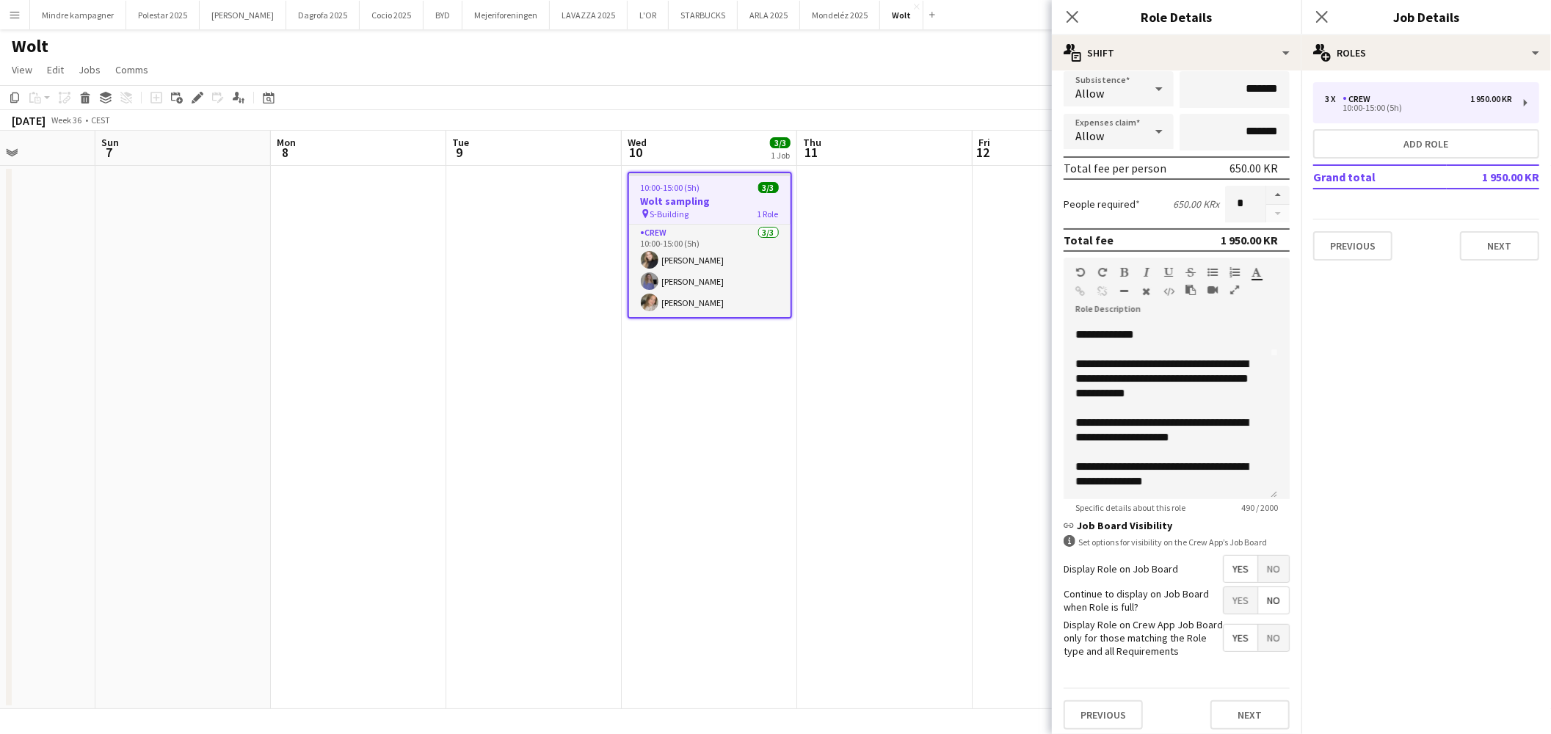
click at [937, 586] on app-date-cell at bounding box center [884, 437] width 175 height 543
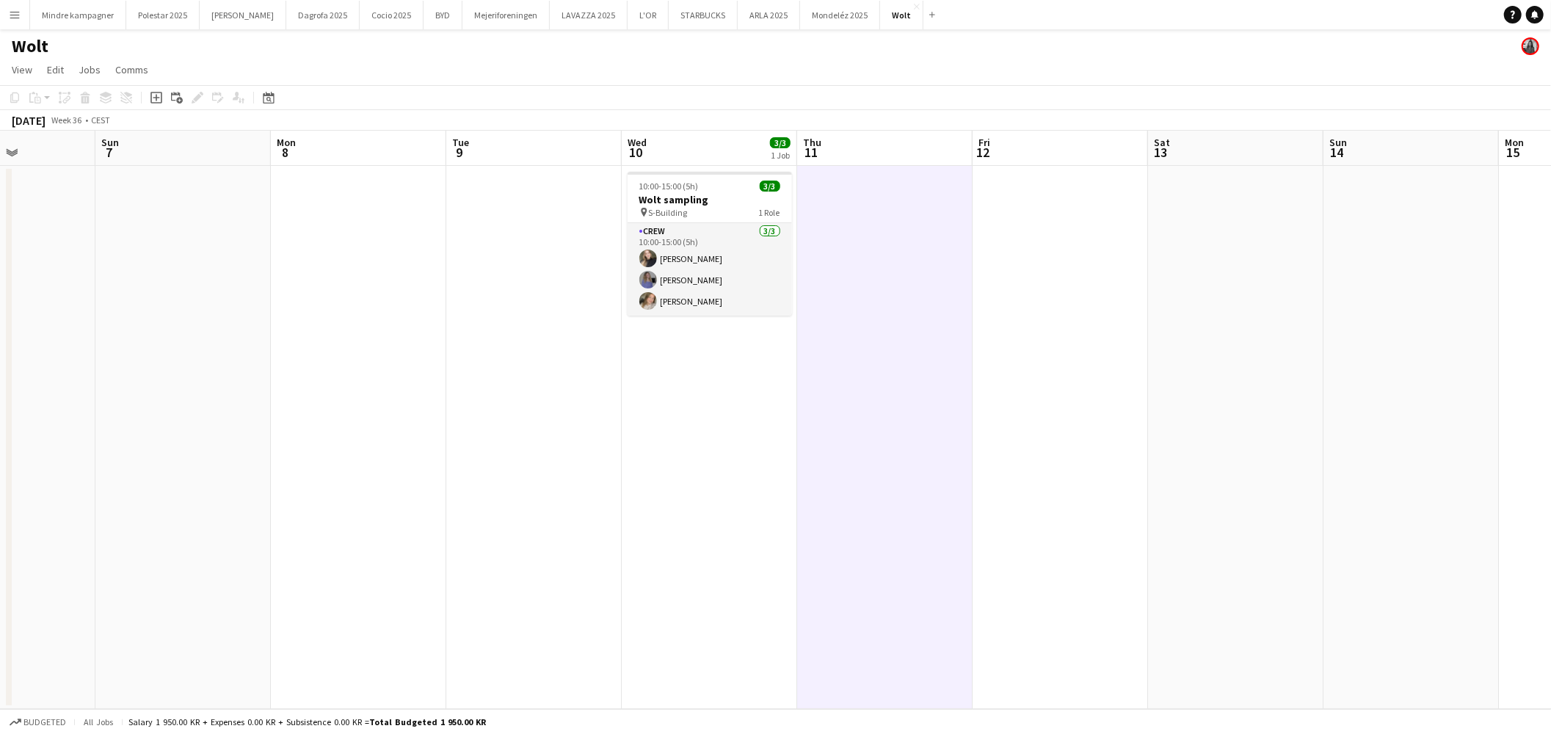
click at [952, 379] on app-date-cell at bounding box center [884, 437] width 175 height 543
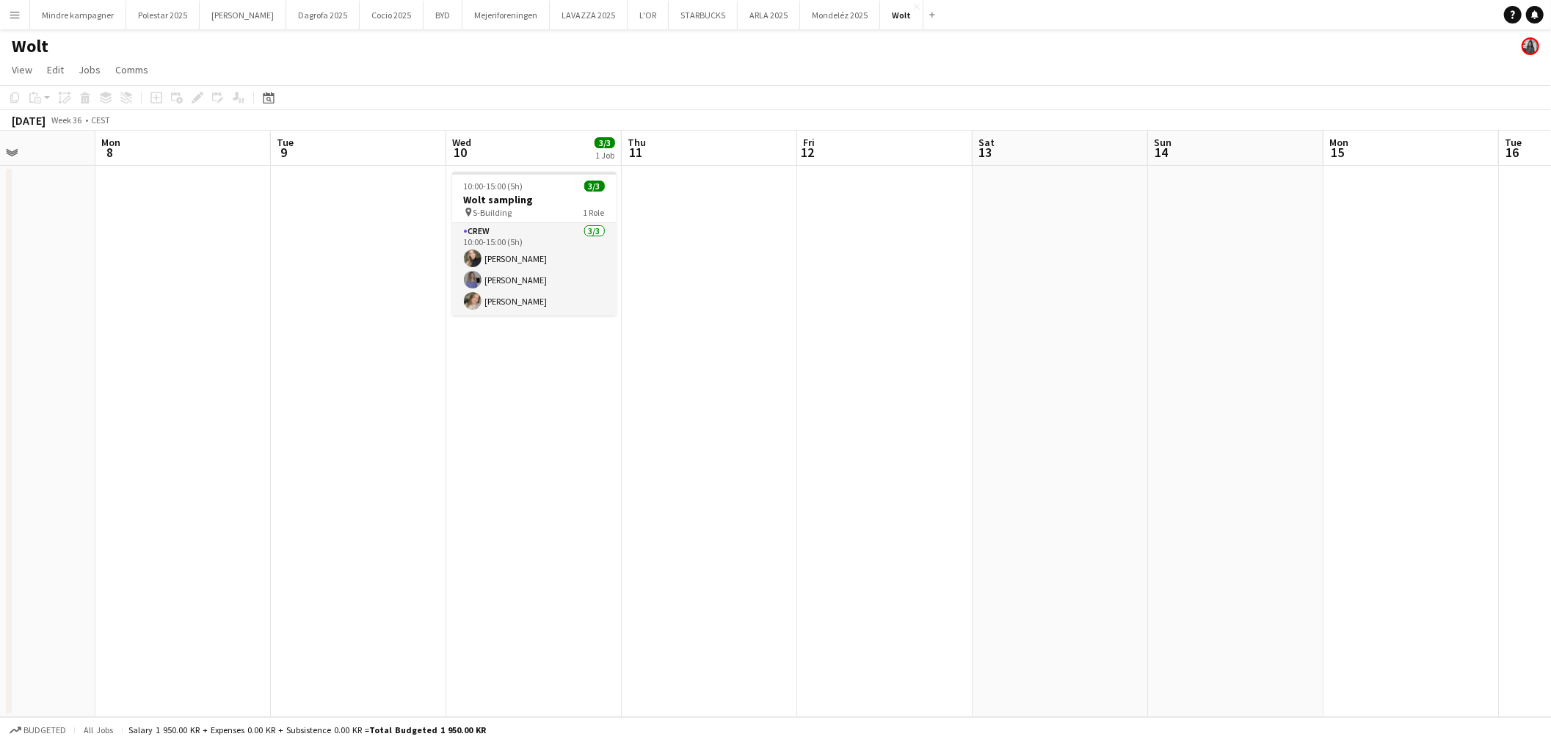
click at [10, 25] on button "Menu" at bounding box center [14, 14] width 29 height 29
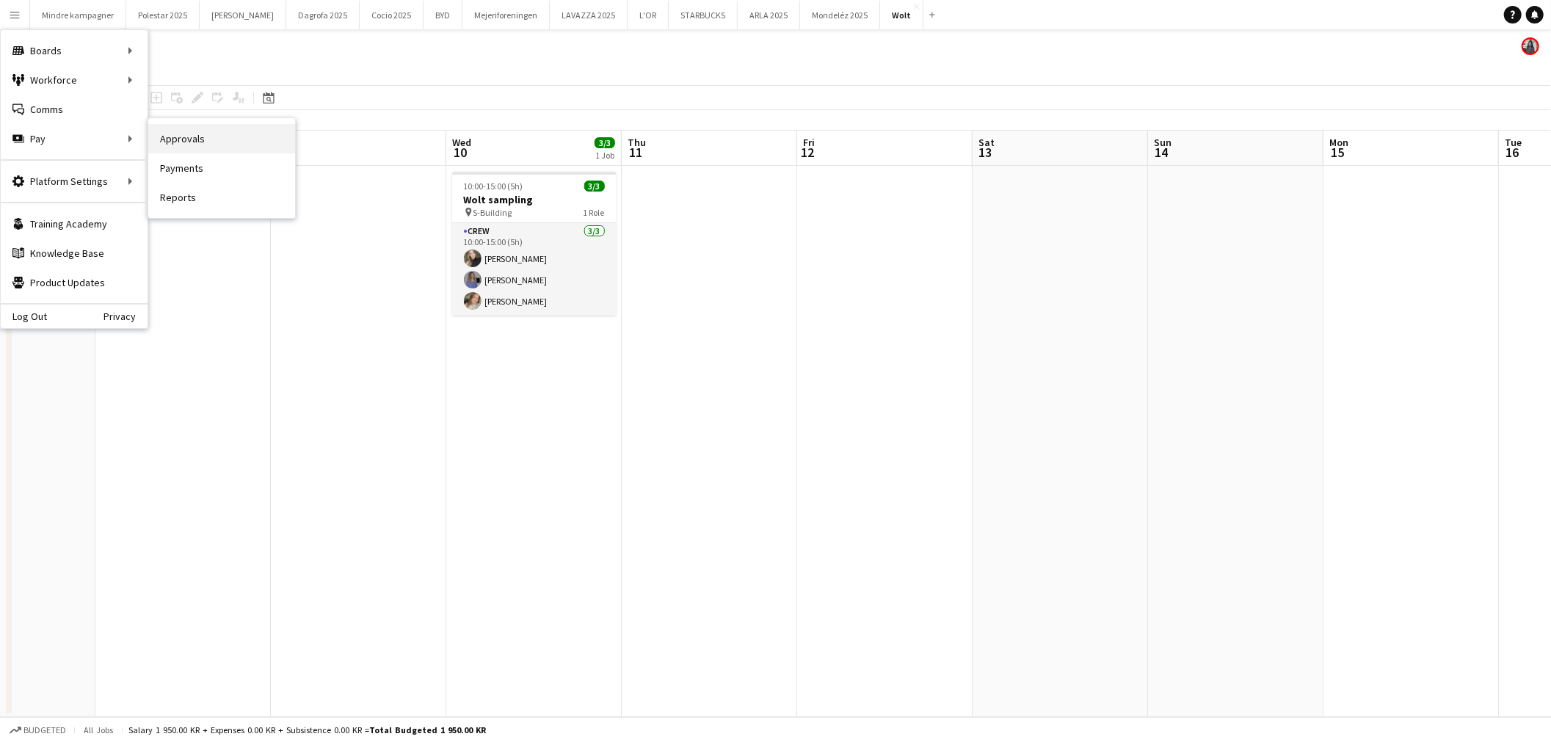
click at [239, 130] on link "Approvals" at bounding box center [221, 138] width 147 height 29
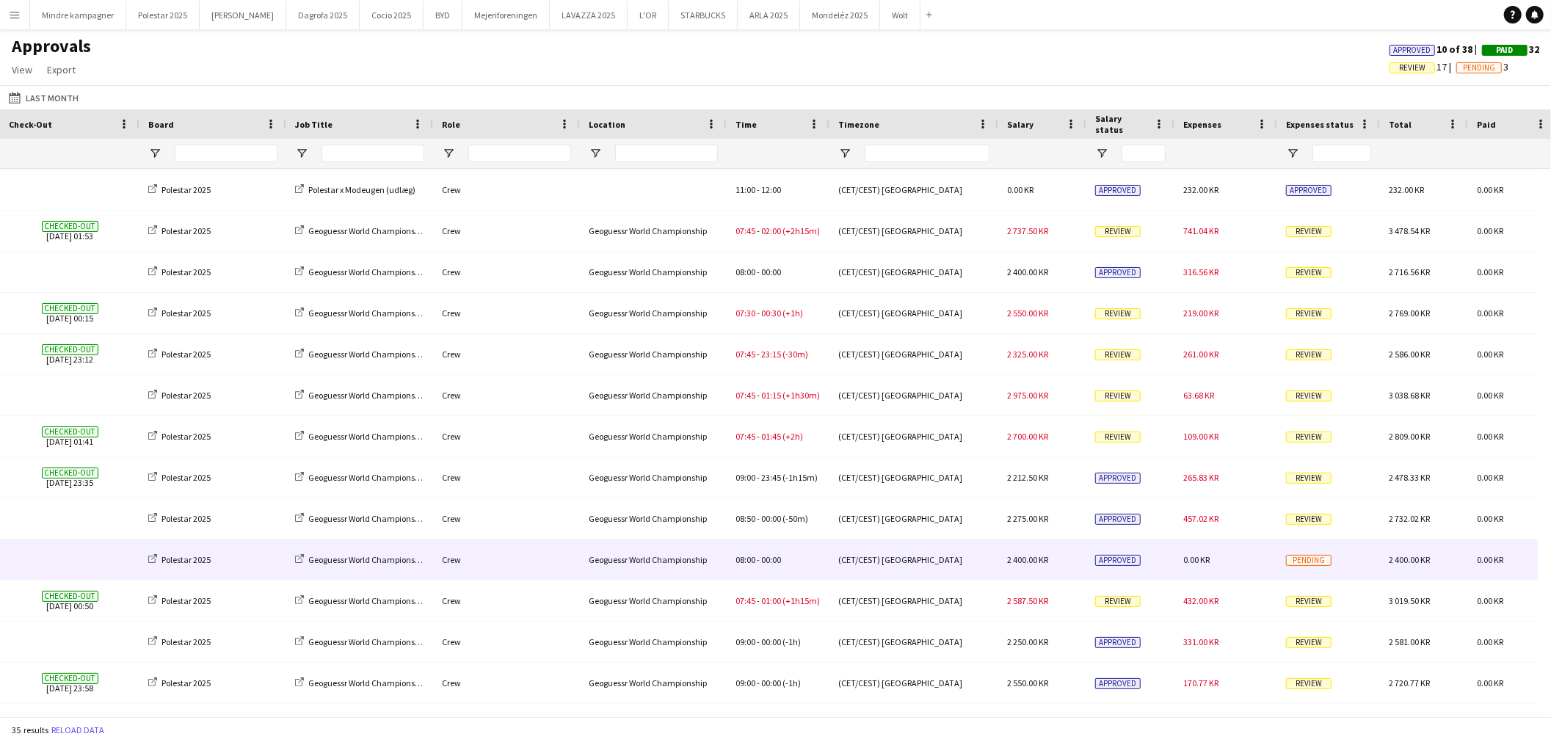
scroll to position [0, 407]
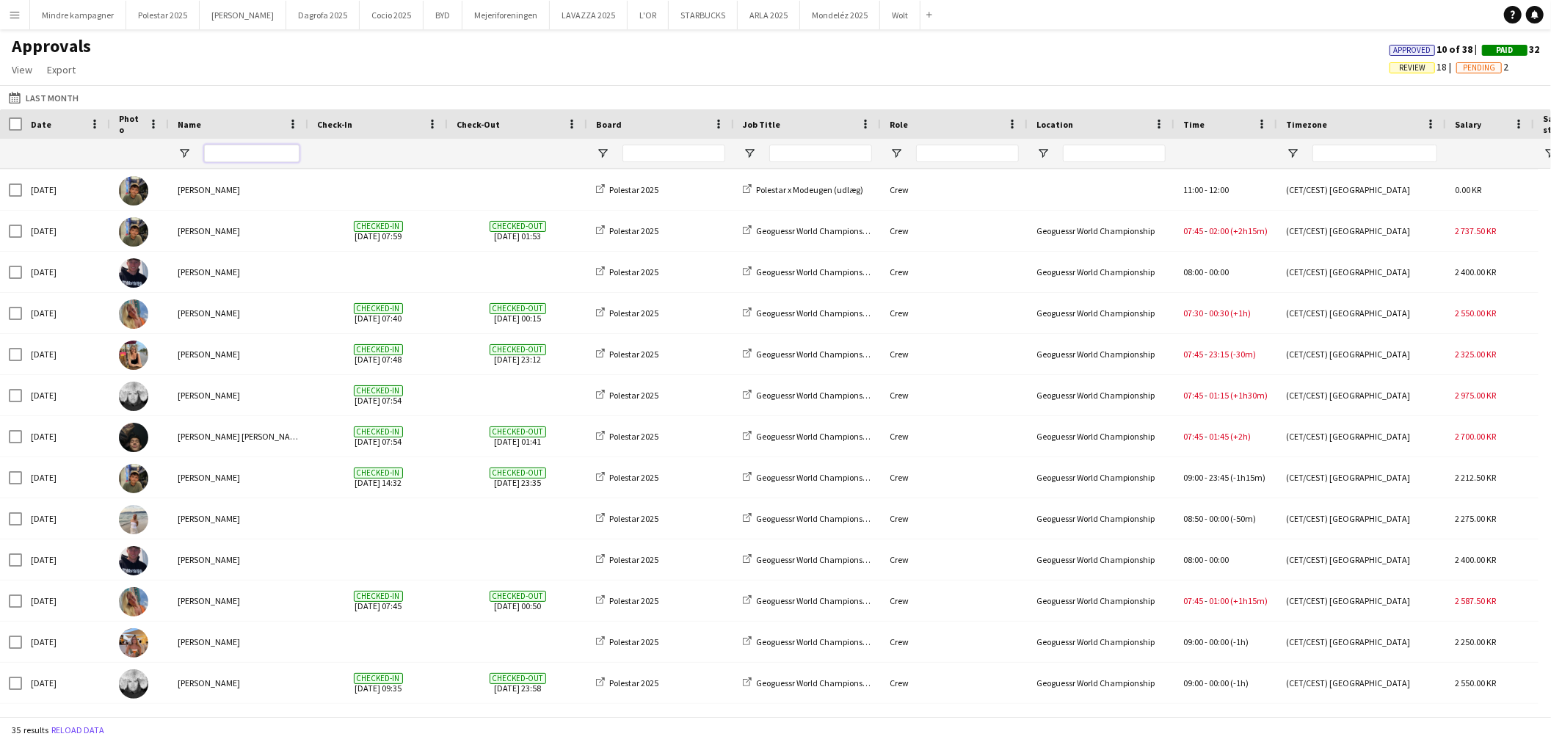
click at [225, 148] on input "Name Filter Input" at bounding box center [251, 154] width 95 height 18
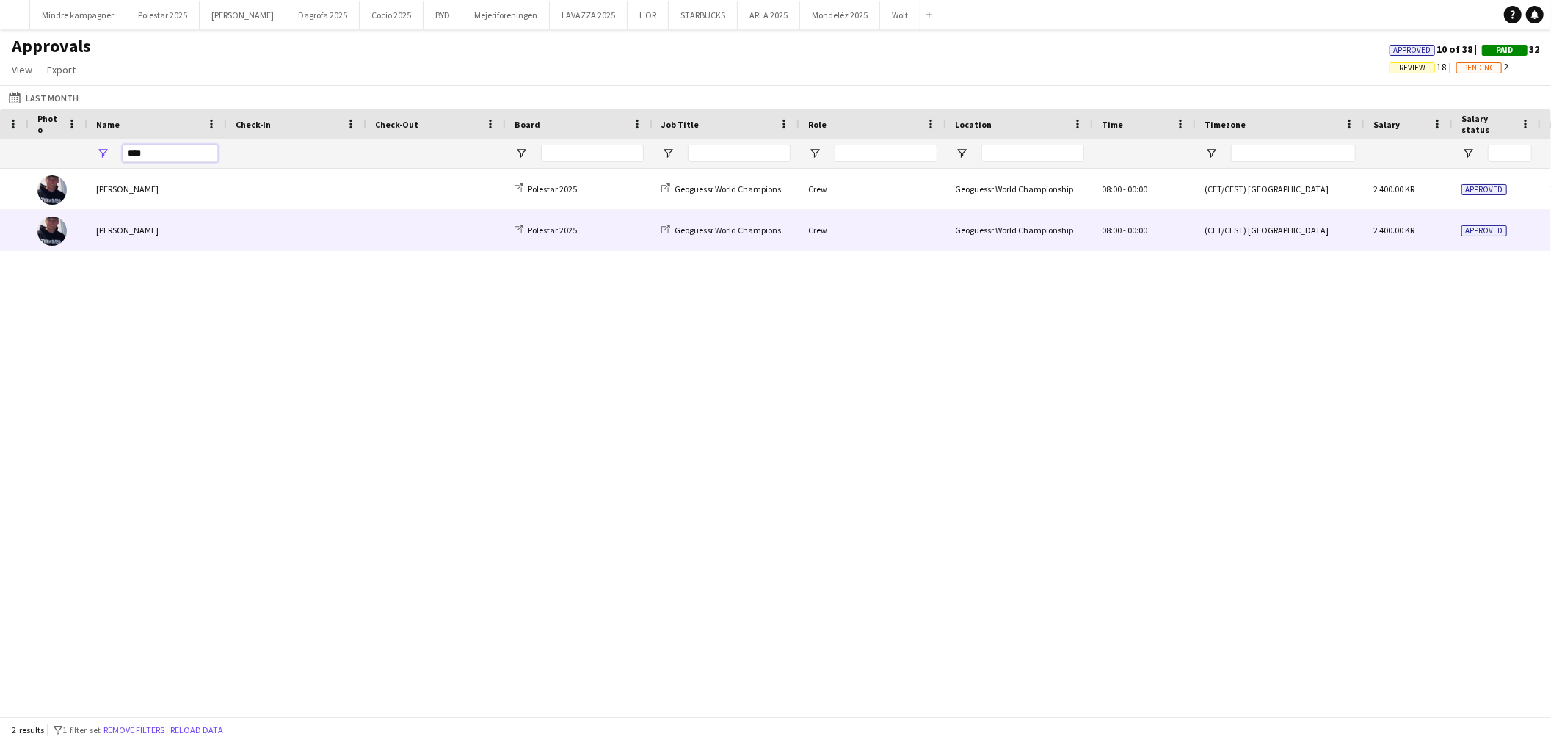
scroll to position [0, 214]
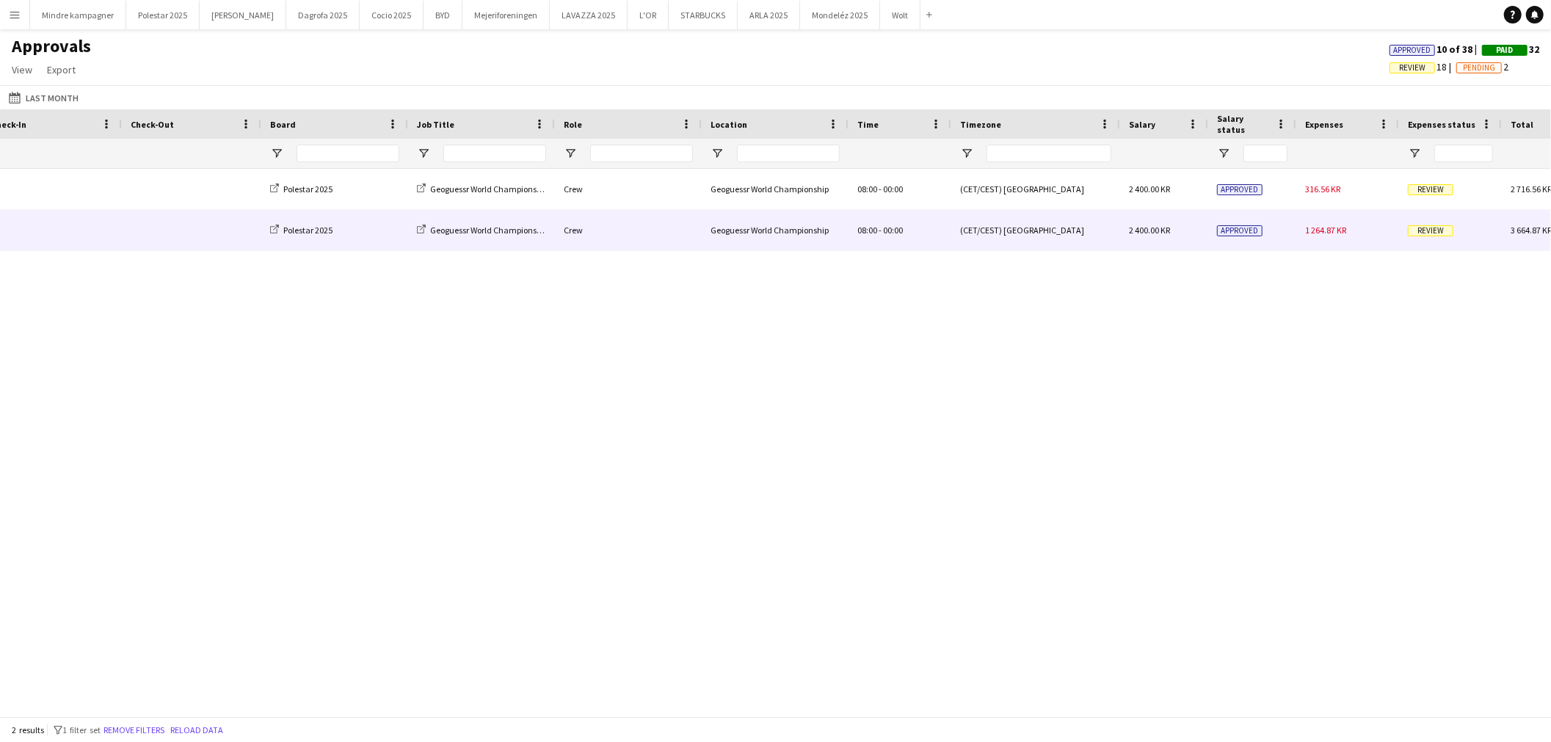
type input "****"
click at [1334, 244] on div "1 264.87 KR" at bounding box center [1347, 230] width 103 height 40
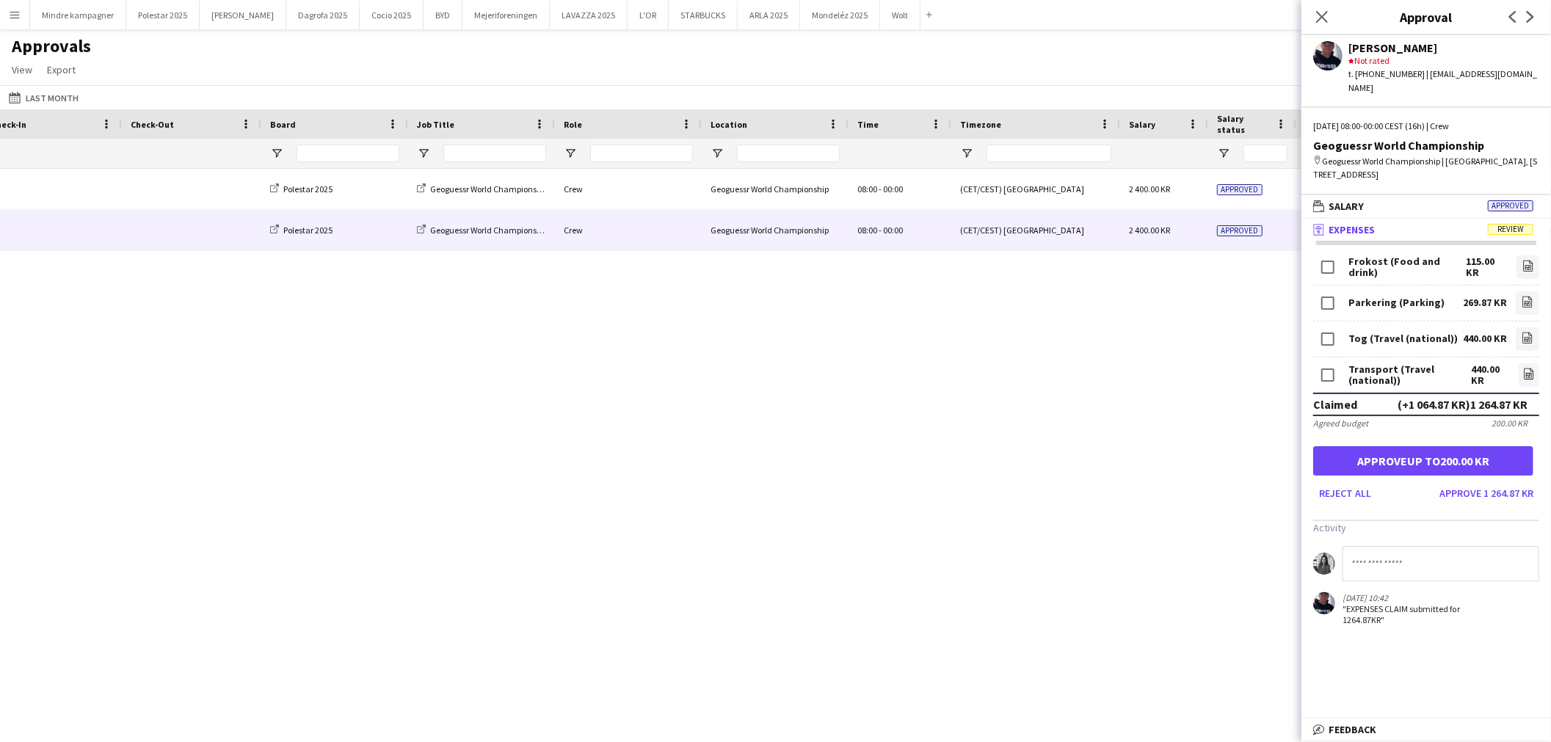
click at [1224, 389] on div "Emil Hedegaard Polestar 2025 Geoguessr World Championship Crew Geoguessr World …" at bounding box center [775, 436] width 1551 height 535
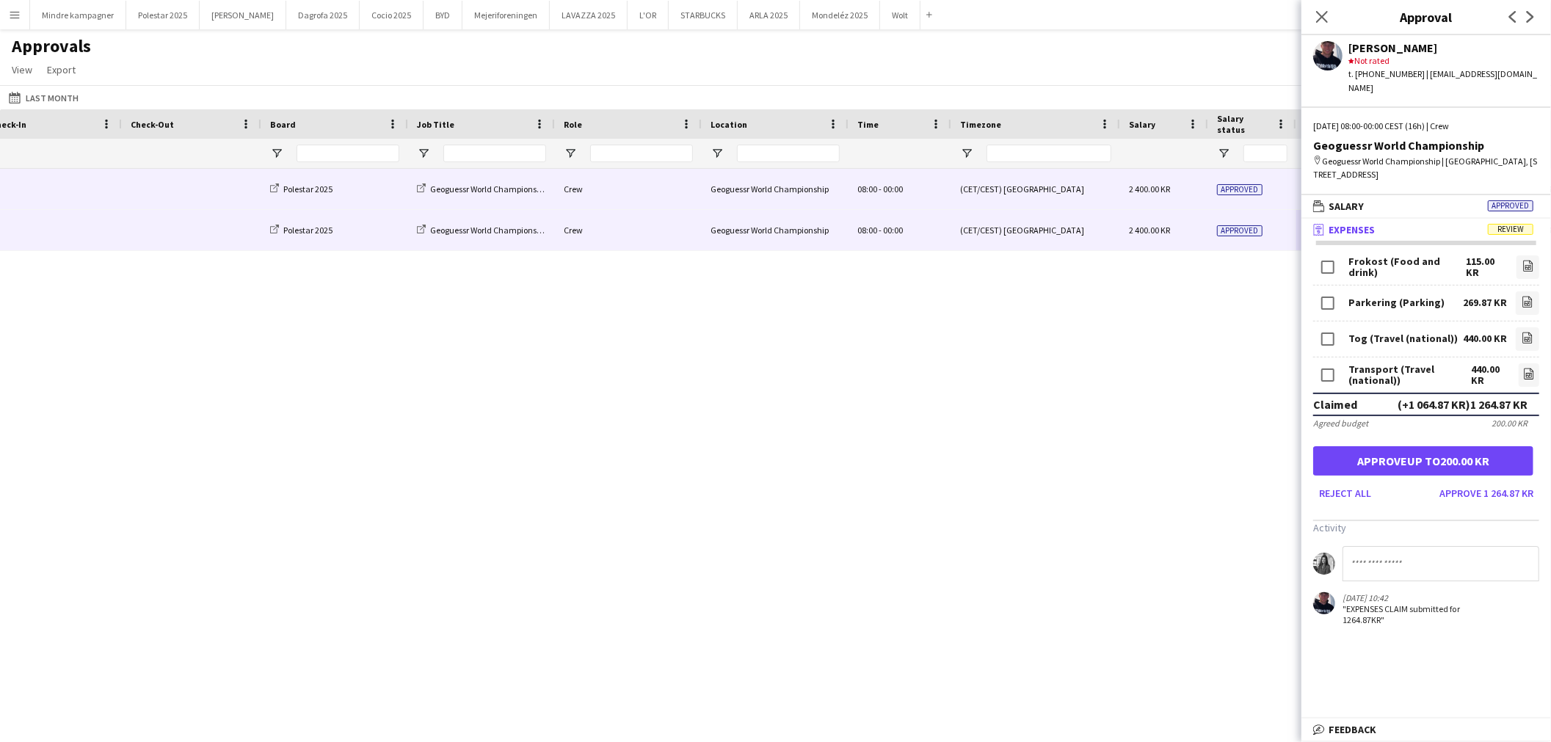
click at [1223, 188] on span "Approved" at bounding box center [1240, 189] width 46 height 11
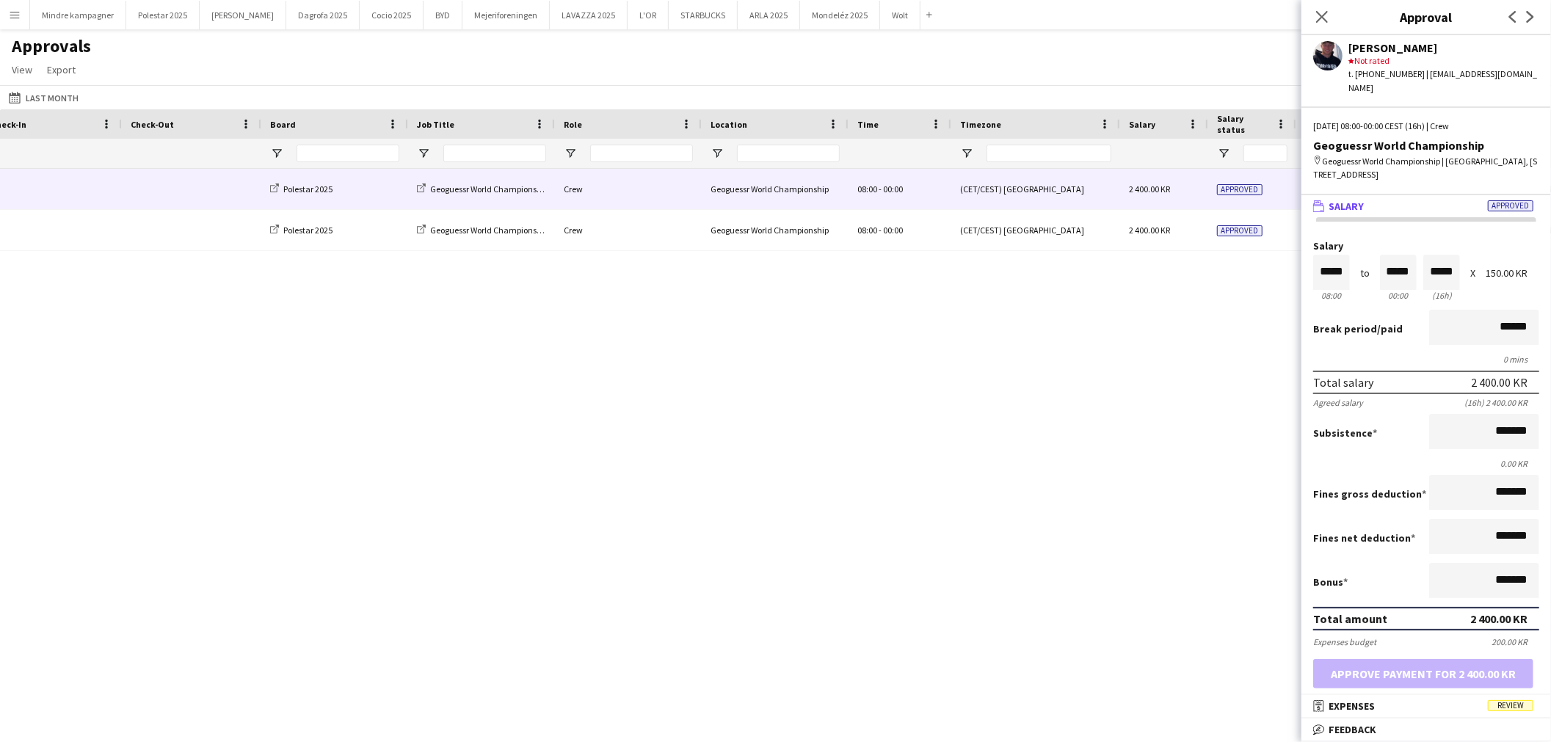
click at [1213, 379] on div "Emil Hedegaard Polestar 2025 Geoguessr World Championship Crew Geoguessr World …" at bounding box center [775, 436] width 1551 height 535
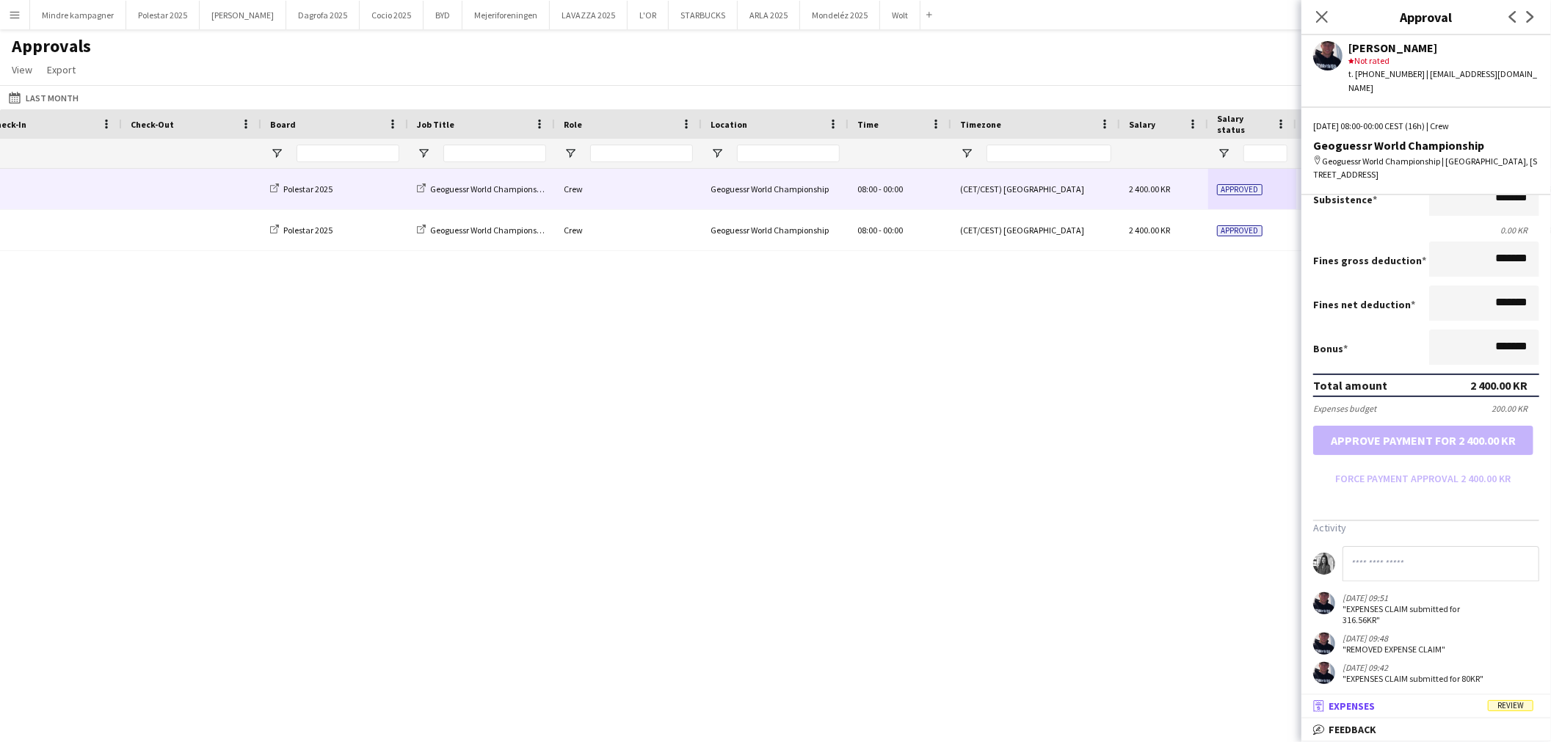
click at [1343, 706] on span "Expenses" at bounding box center [1352, 706] width 46 height 13
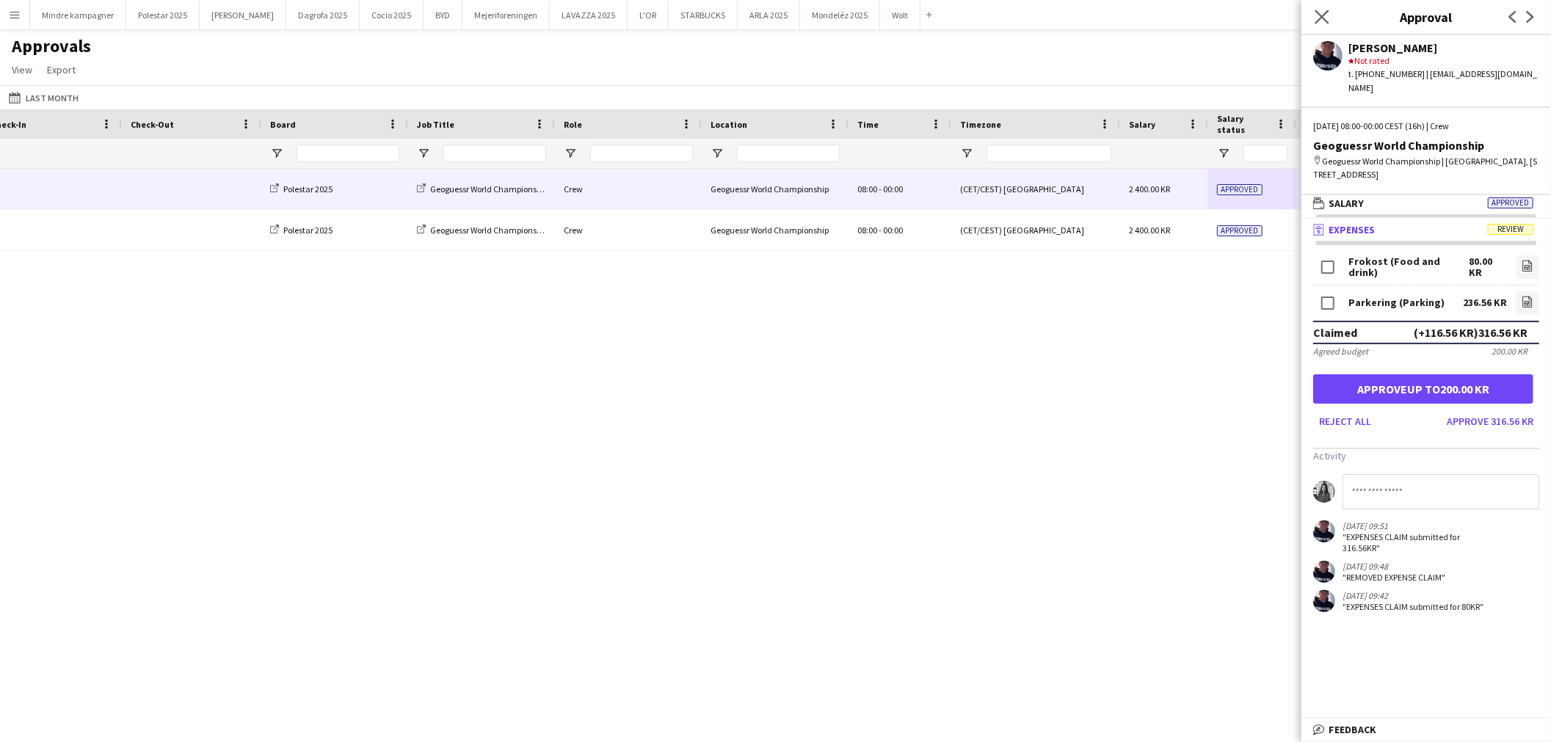
click at [1329, 19] on icon "Close pop-in" at bounding box center [1322, 17] width 14 height 14
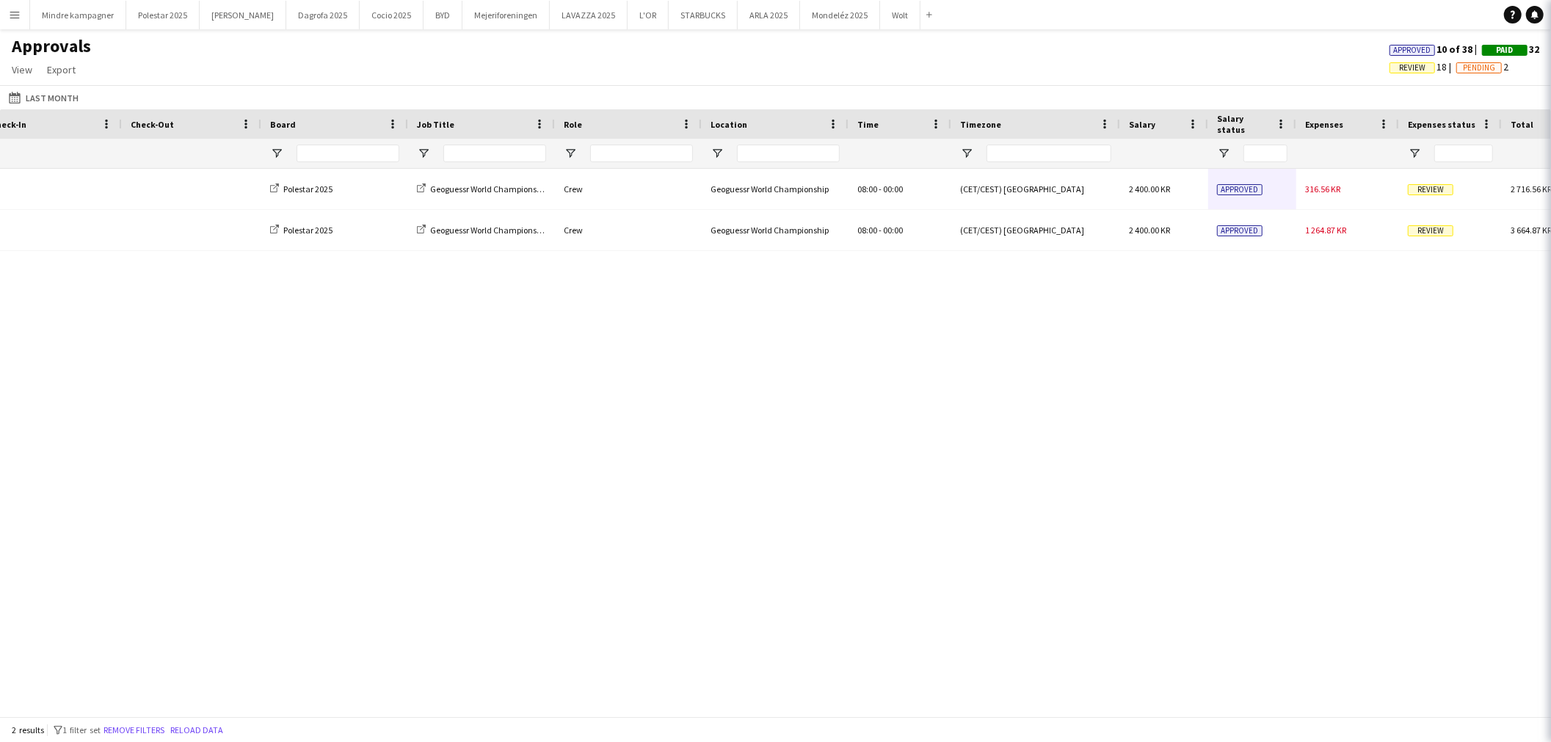
click at [1166, 521] on div "Emil Hedegaard Polestar 2025 Geoguessr World Championship Crew Geoguessr World …" at bounding box center [775, 436] width 1551 height 535
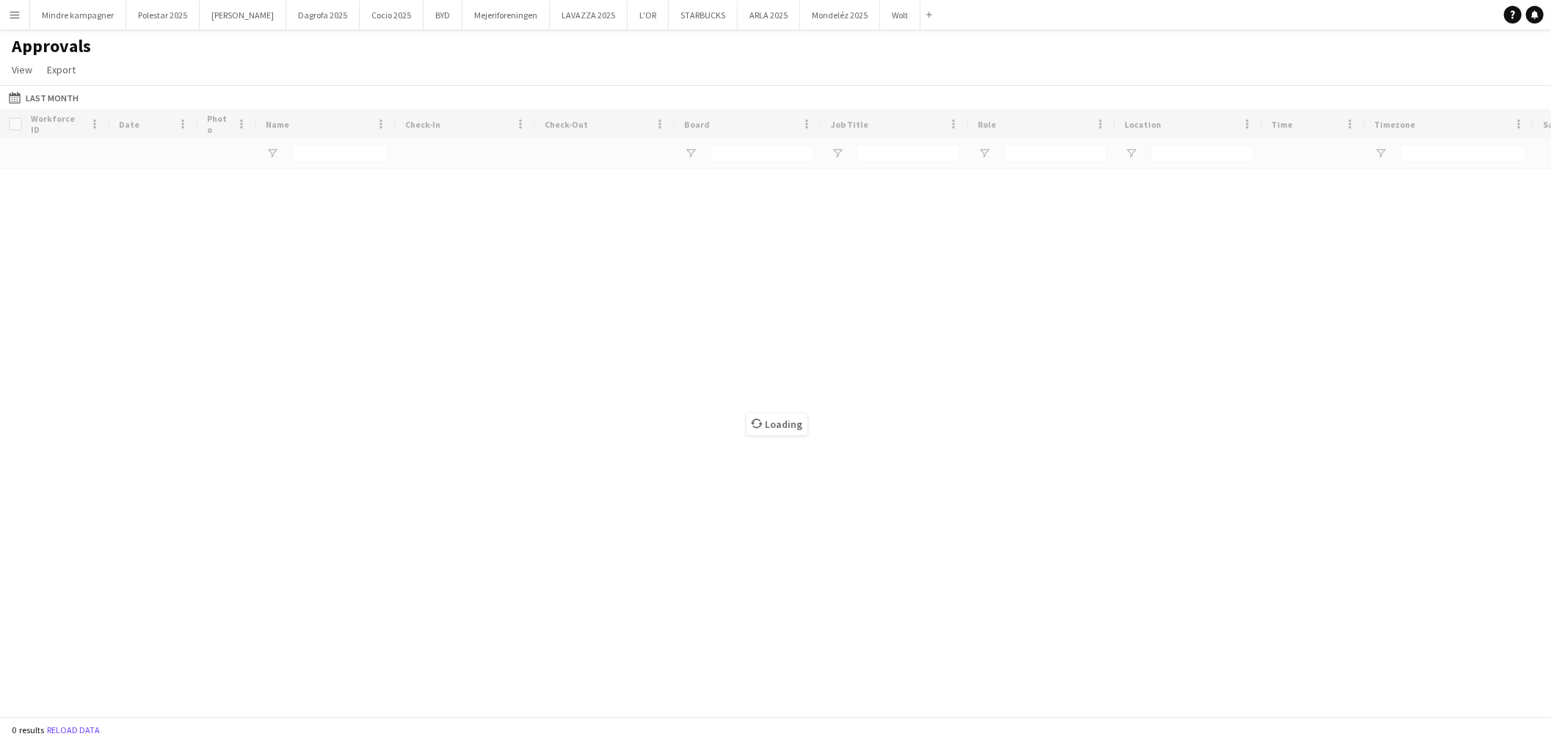
type input "****"
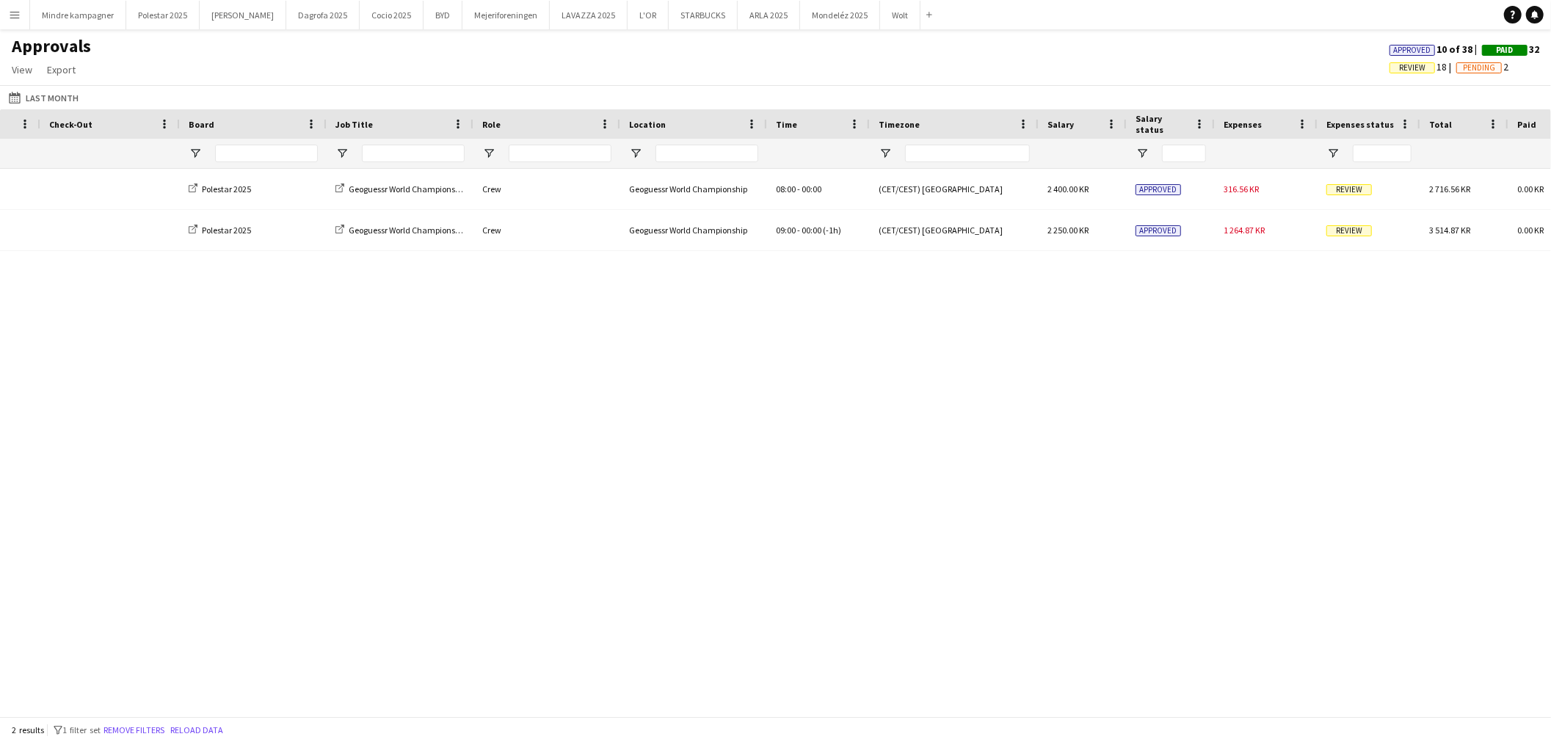
scroll to position [0, 349]
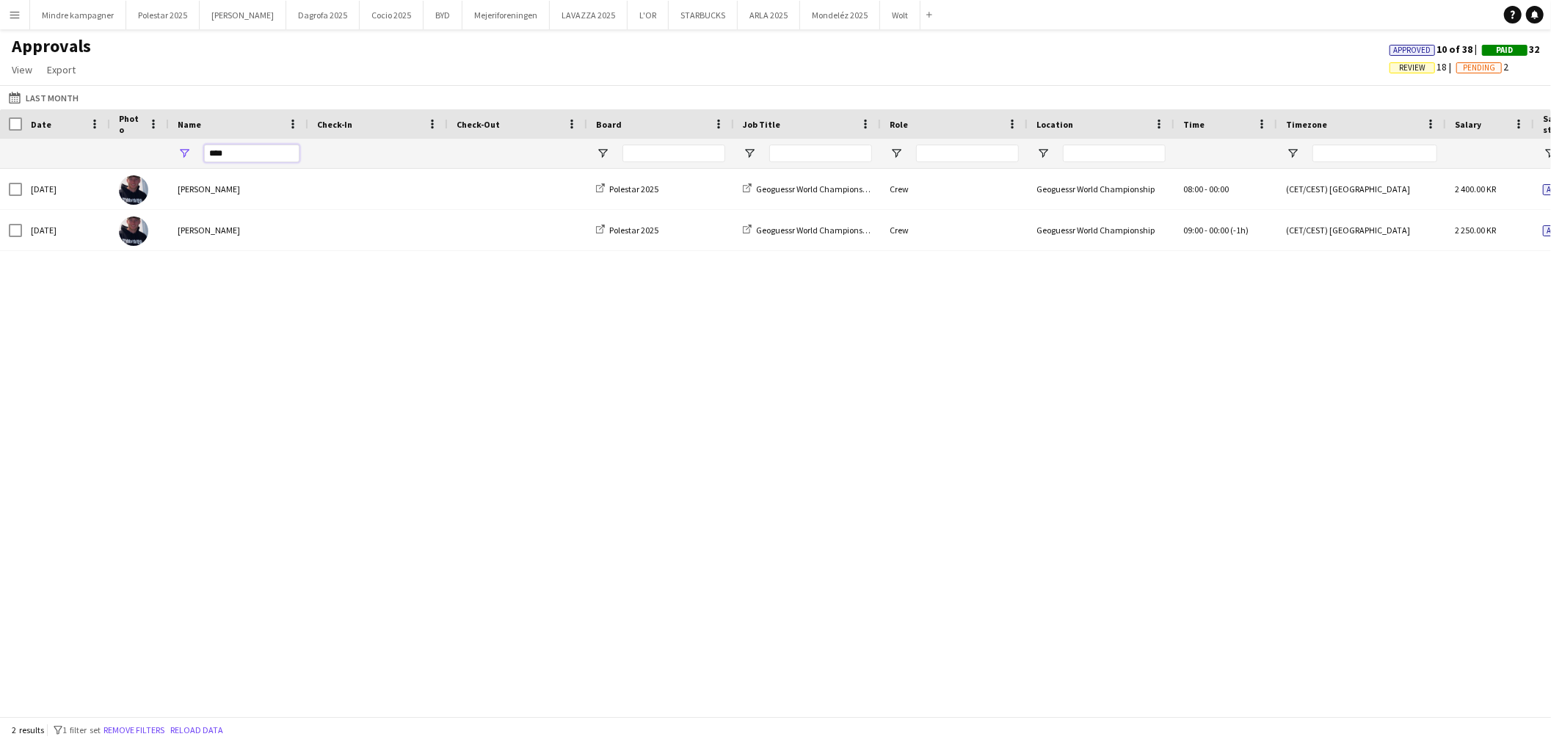
click at [266, 156] on input "****" at bounding box center [251, 154] width 95 height 18
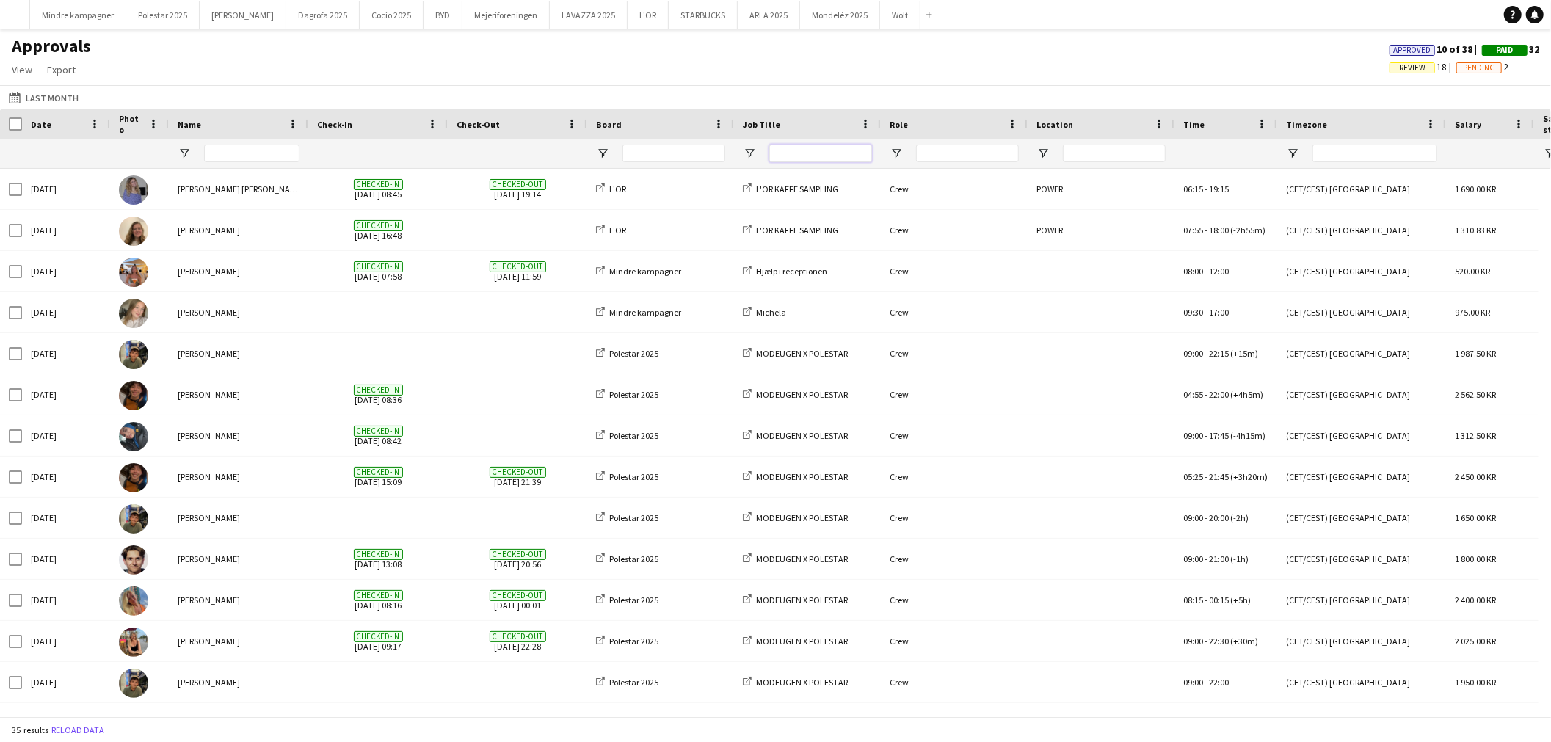
click at [827, 155] on input "Job Title Filter Input" at bounding box center [820, 154] width 103 height 18
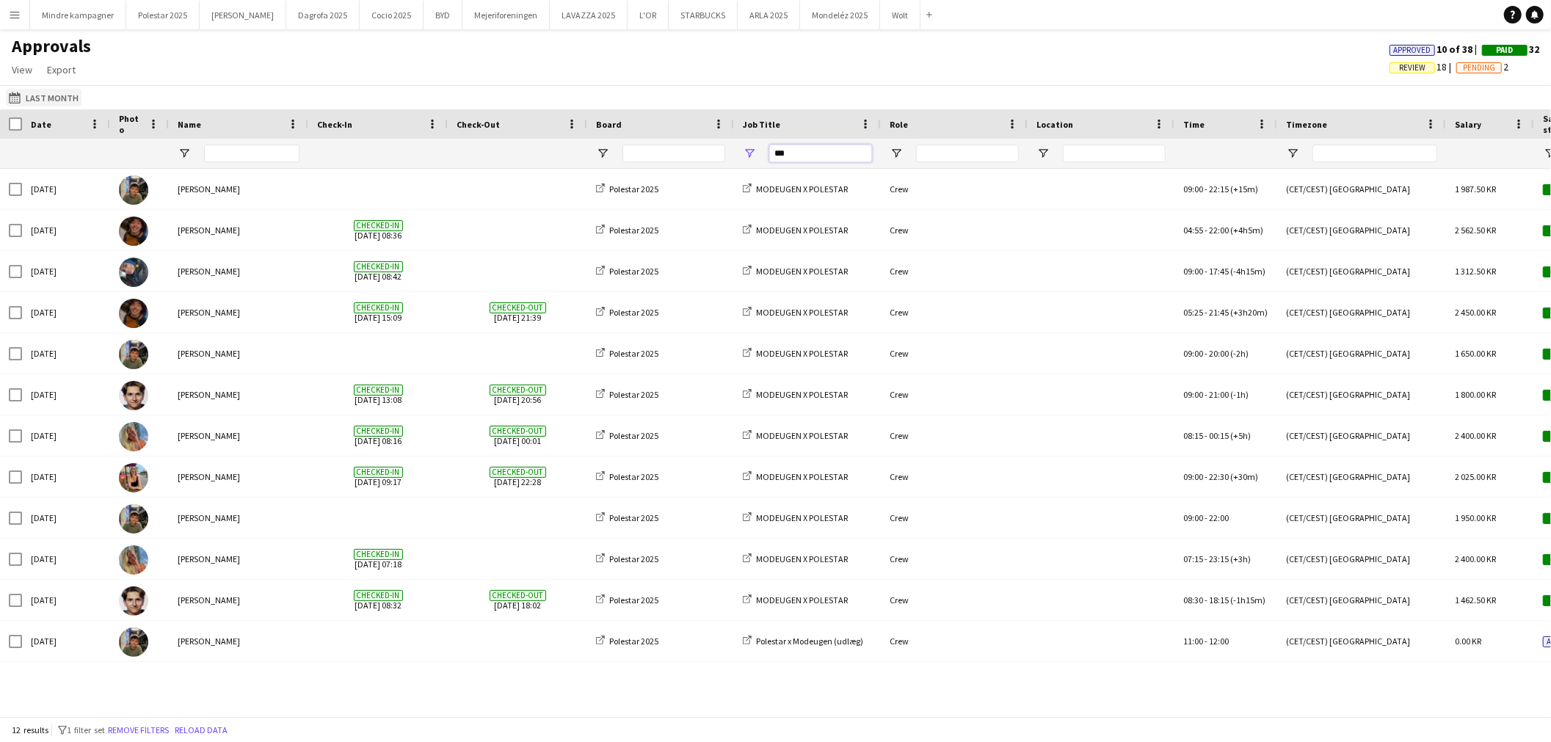
type input "***"
click at [50, 99] on button "Last Month Last Month" at bounding box center [44, 98] width 76 height 18
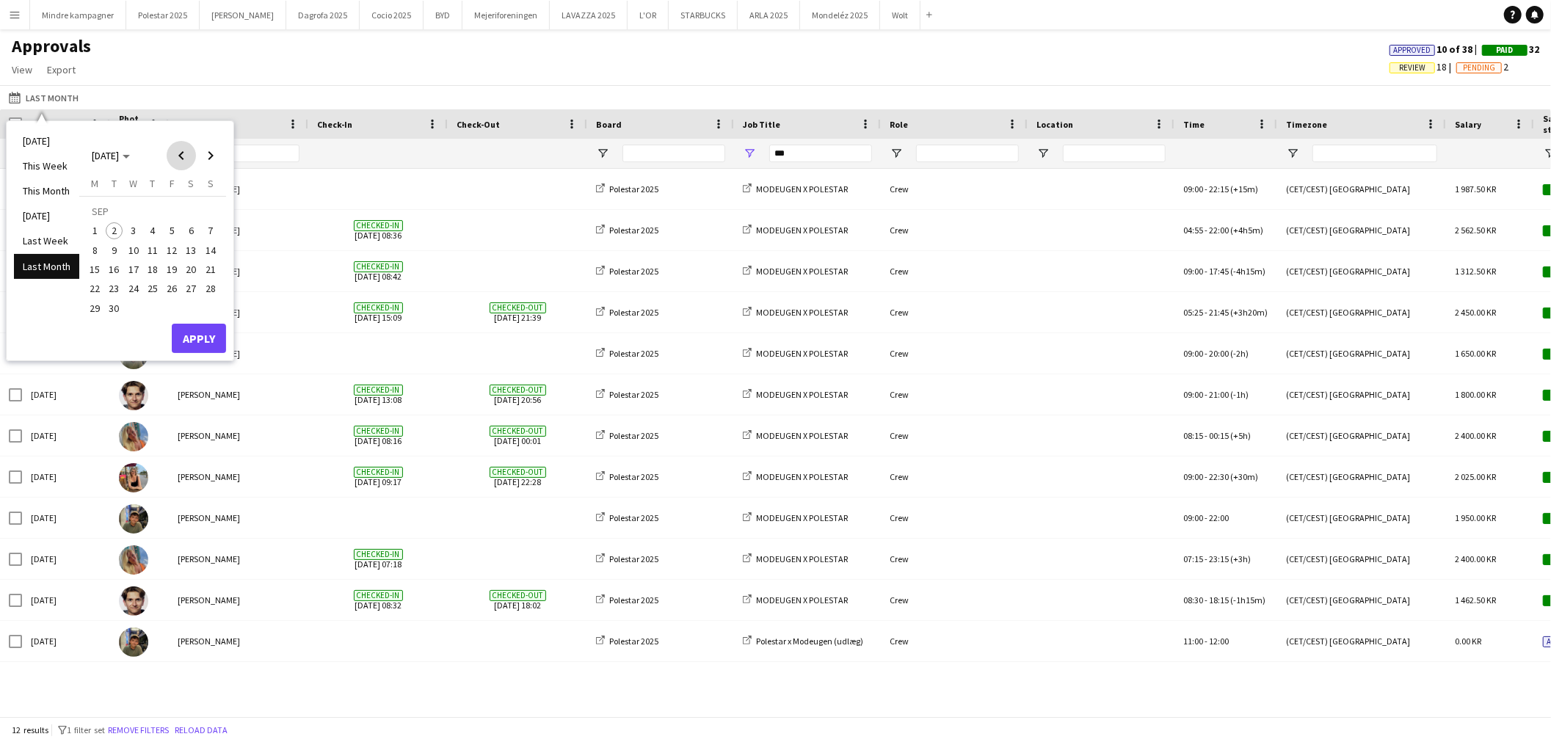
click at [181, 156] on span "Previous month" at bounding box center [181, 155] width 29 height 29
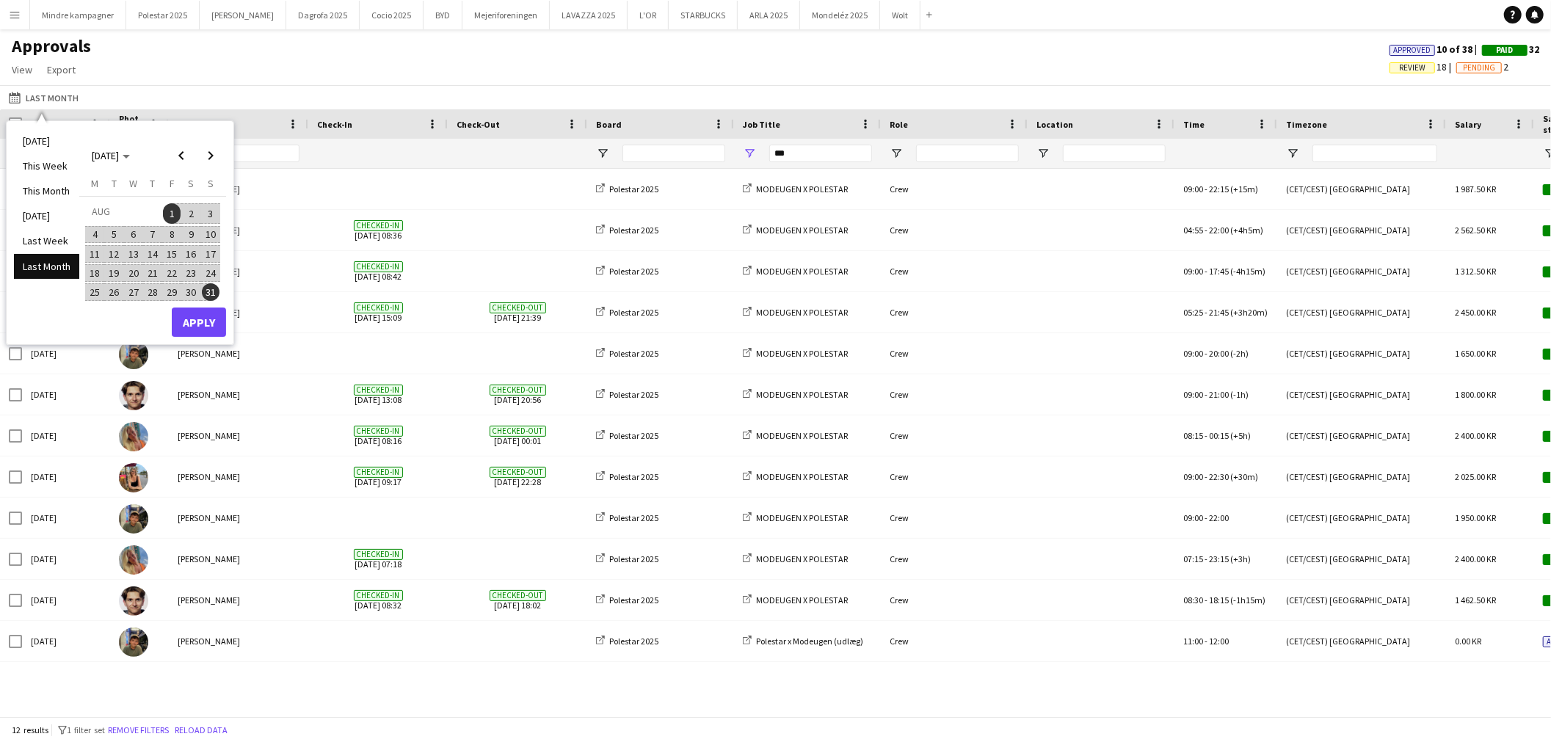
click at [170, 208] on span "1" at bounding box center [172, 213] width 18 height 21
click at [209, 283] on span "31" at bounding box center [211, 292] width 18 height 18
click at [172, 216] on span "1" at bounding box center [172, 213] width 18 height 21
click at [217, 156] on span "Next month" at bounding box center [210, 155] width 29 height 29
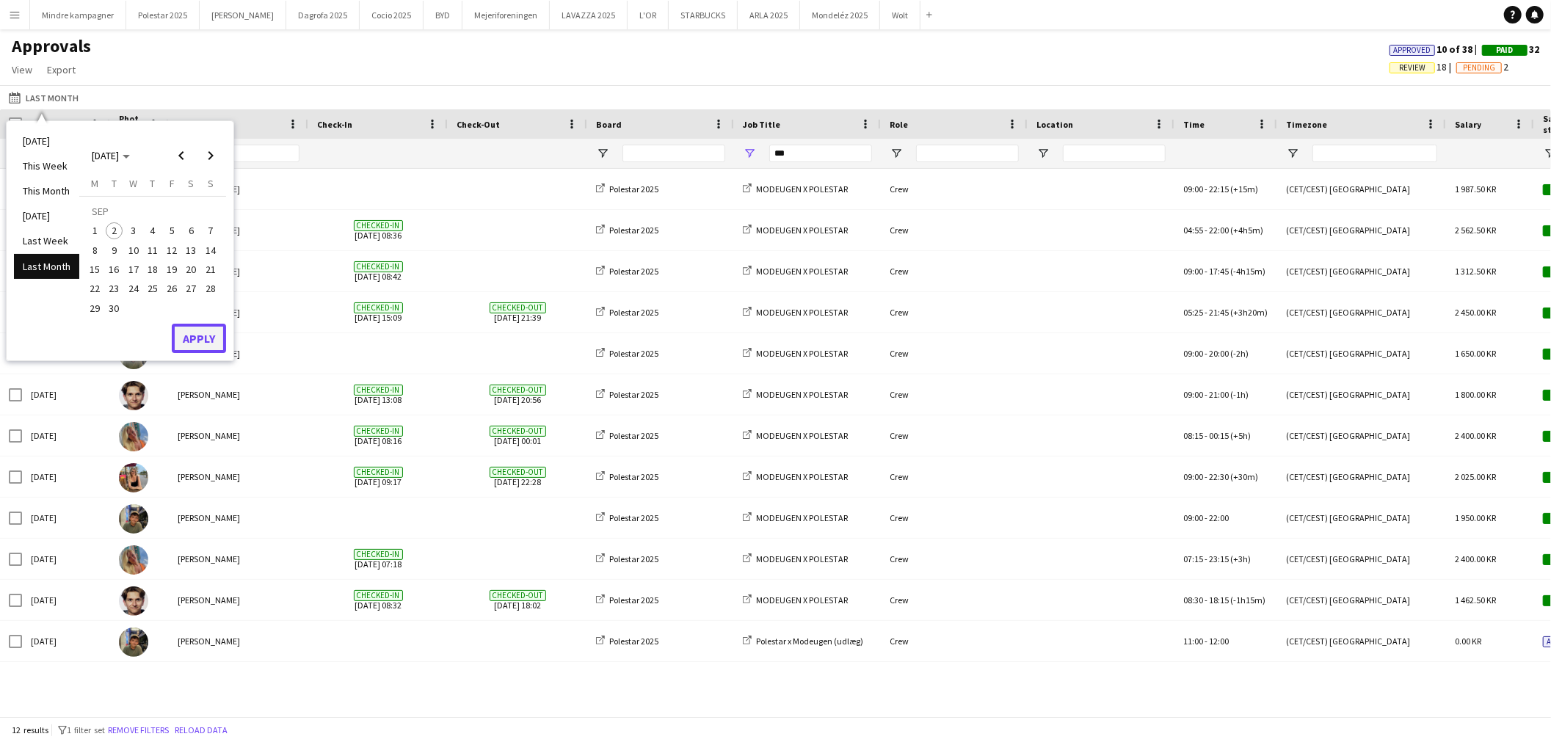
click at [203, 338] on button "Apply" at bounding box center [199, 338] width 54 height 29
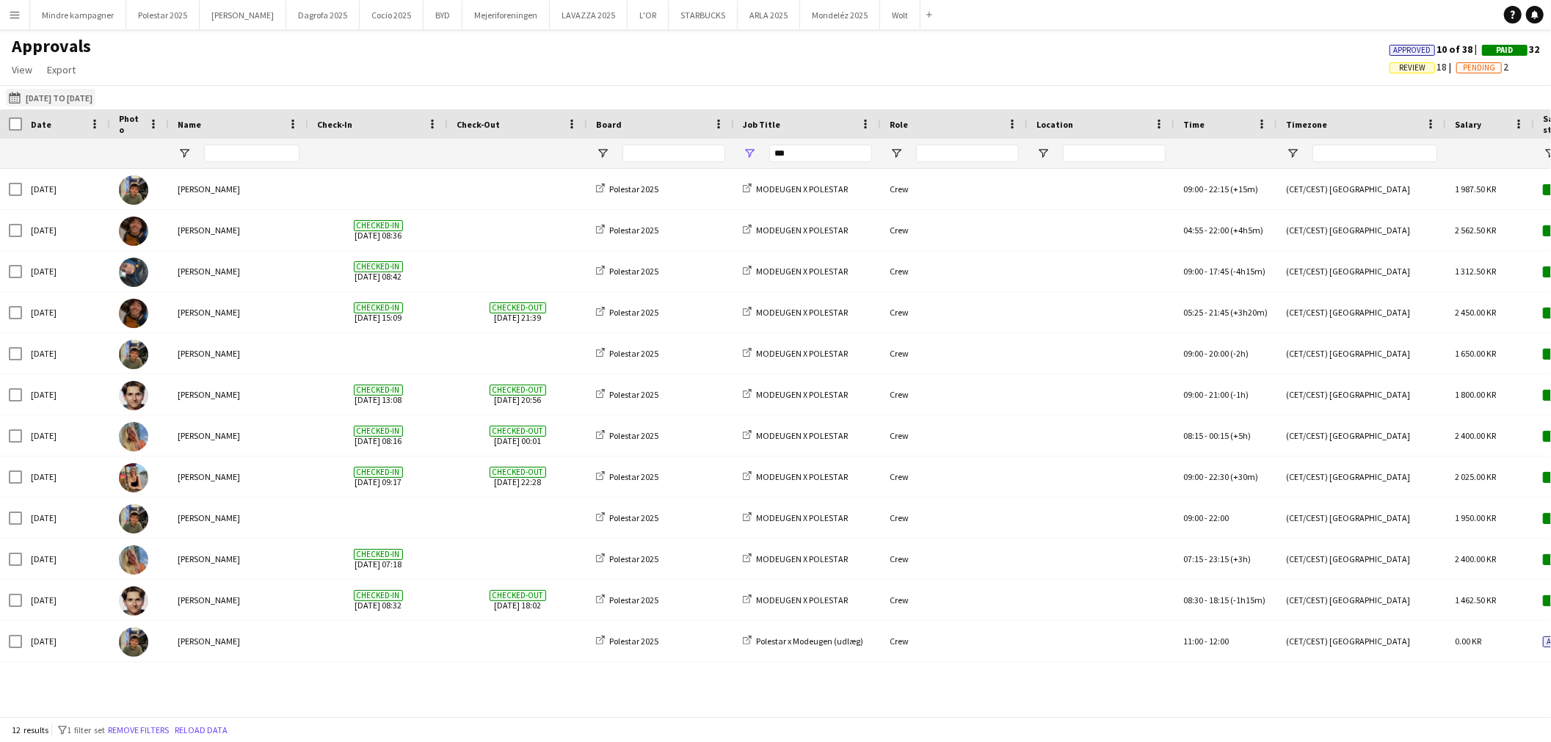
click at [95, 99] on button "Last Month 31-08-2025 to 01-08-2025" at bounding box center [51, 98] width 90 height 18
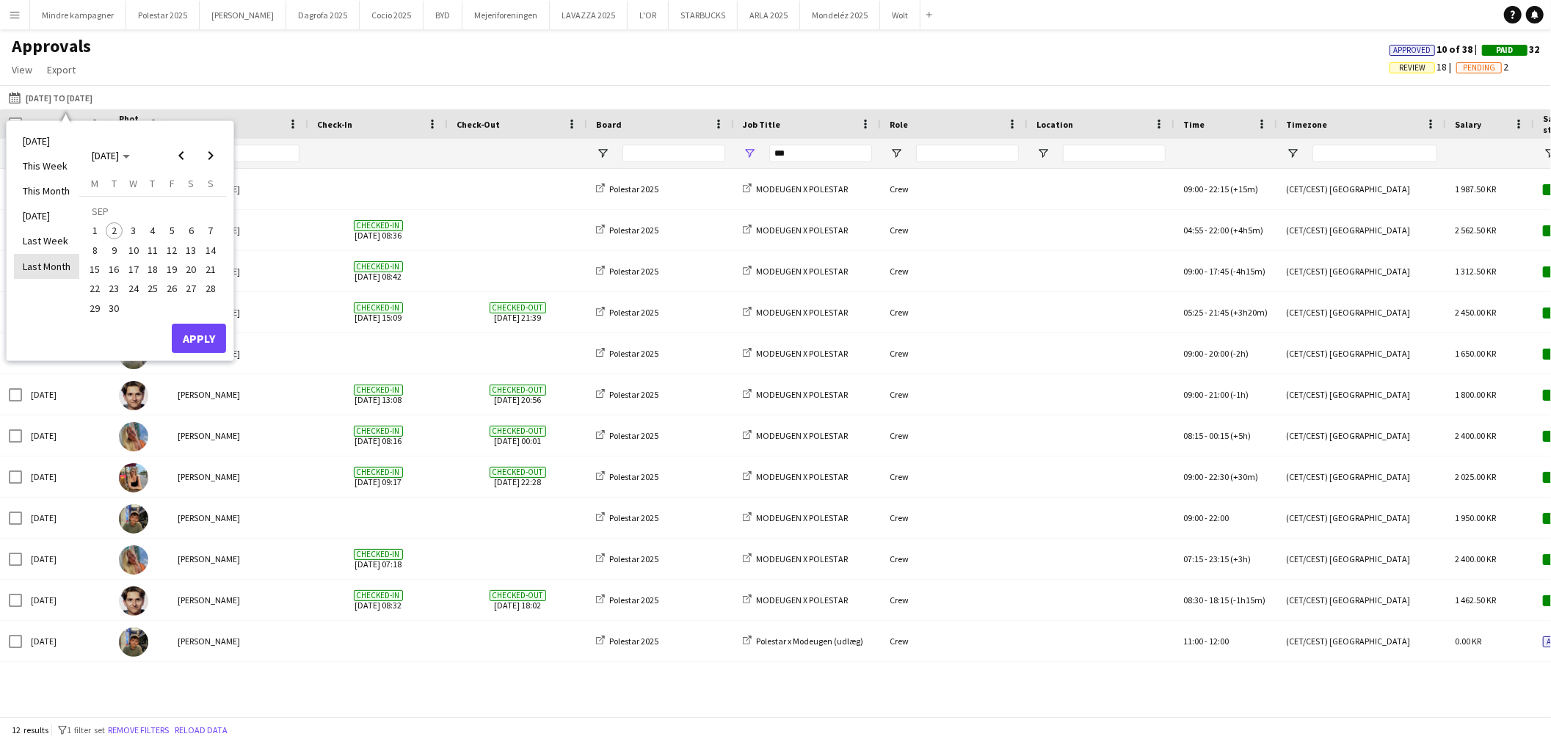
click at [47, 263] on li "Last Month" at bounding box center [46, 266] width 65 height 25
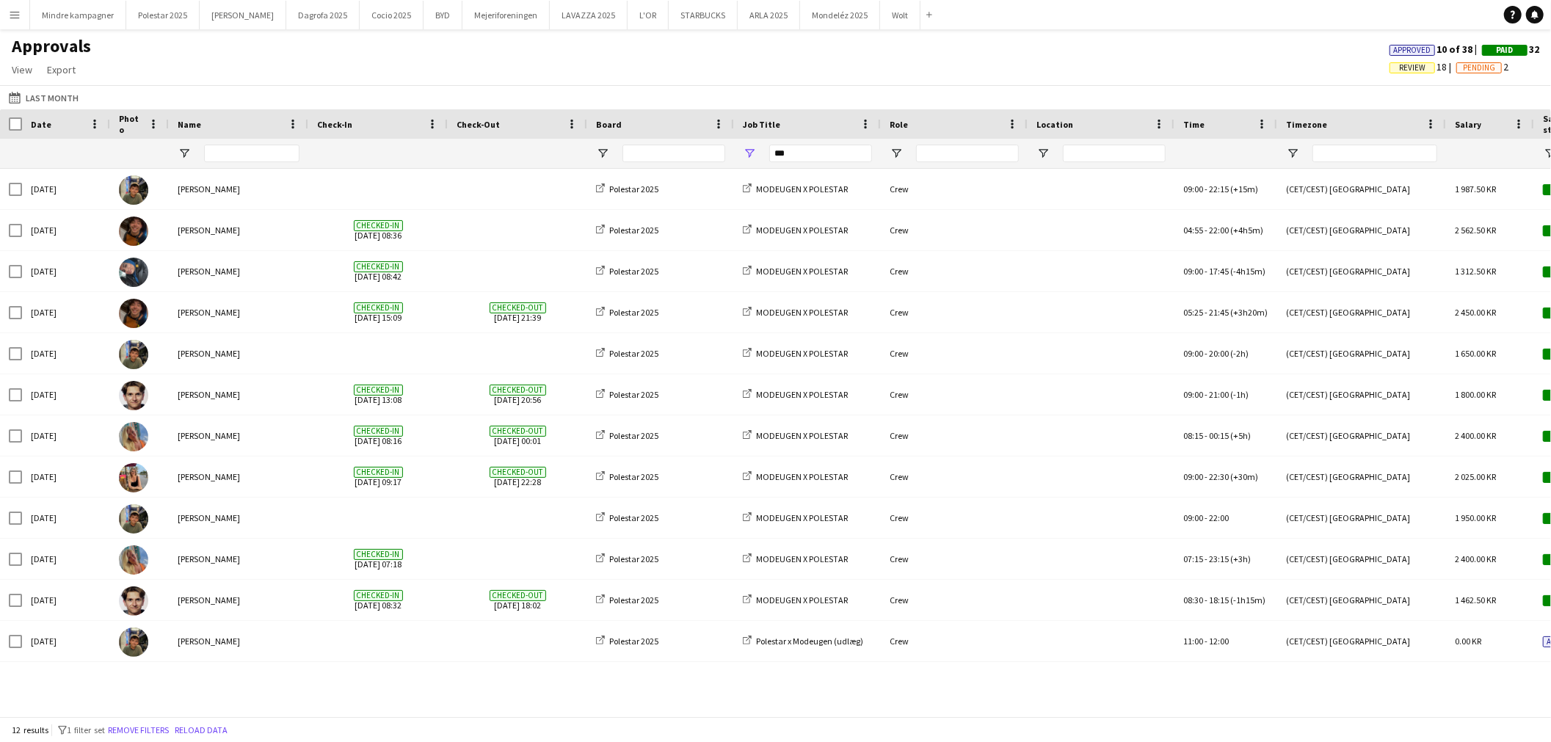
click at [1407, 47] on span "Approved" at bounding box center [1412, 51] width 37 height 10
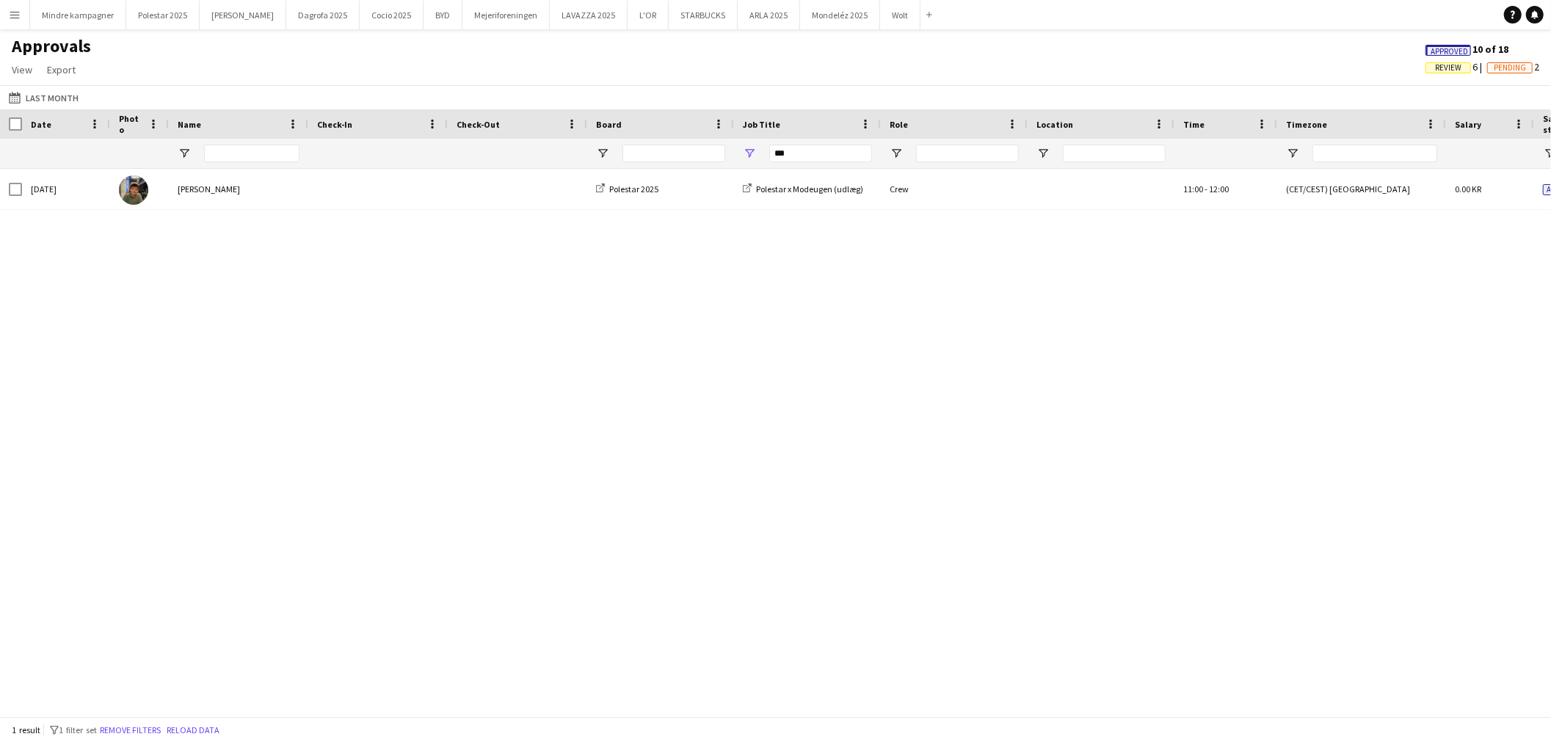
click at [1506, 70] on span "Pending" at bounding box center [1510, 68] width 32 height 10
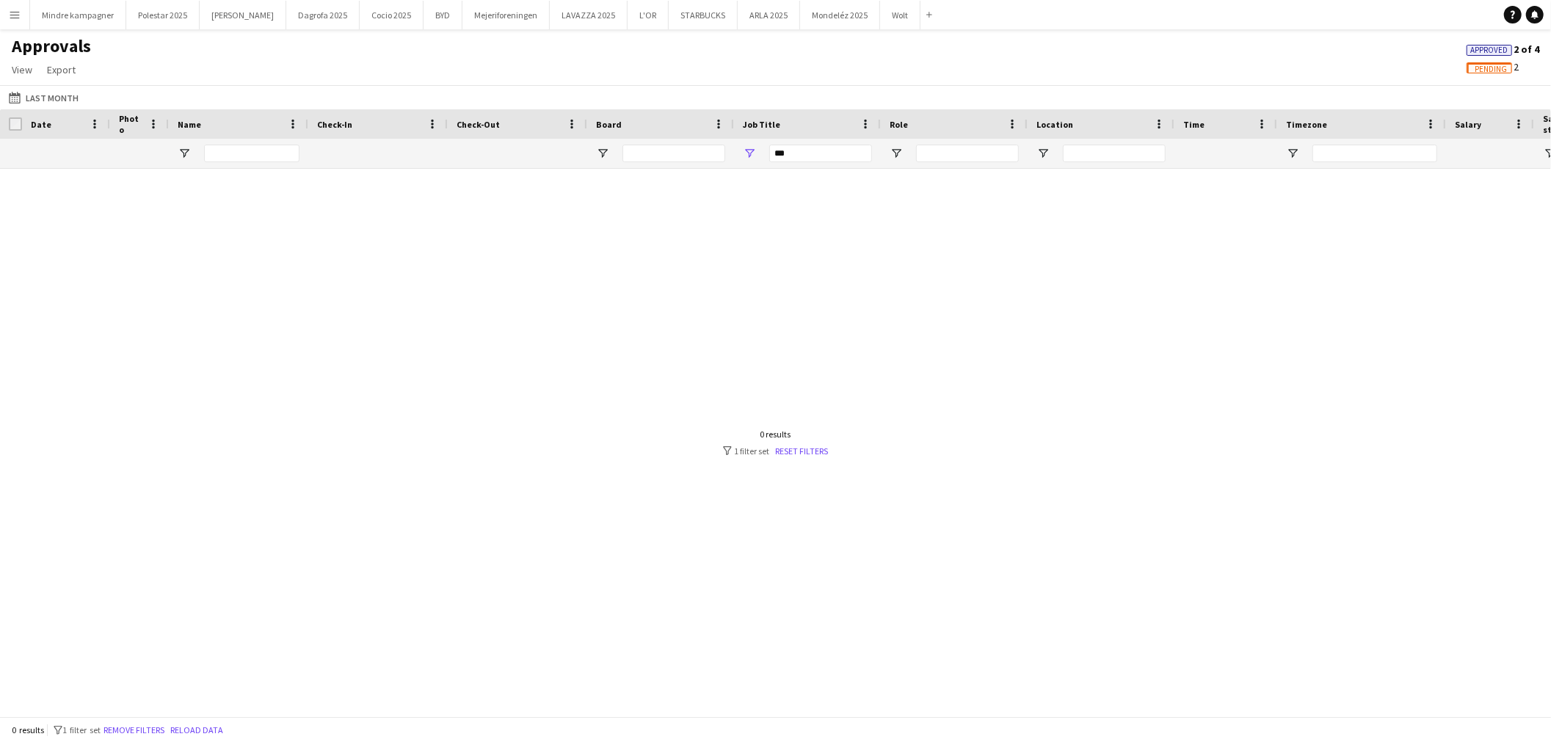
click at [1498, 50] on span "Approved" at bounding box center [1489, 51] width 37 height 10
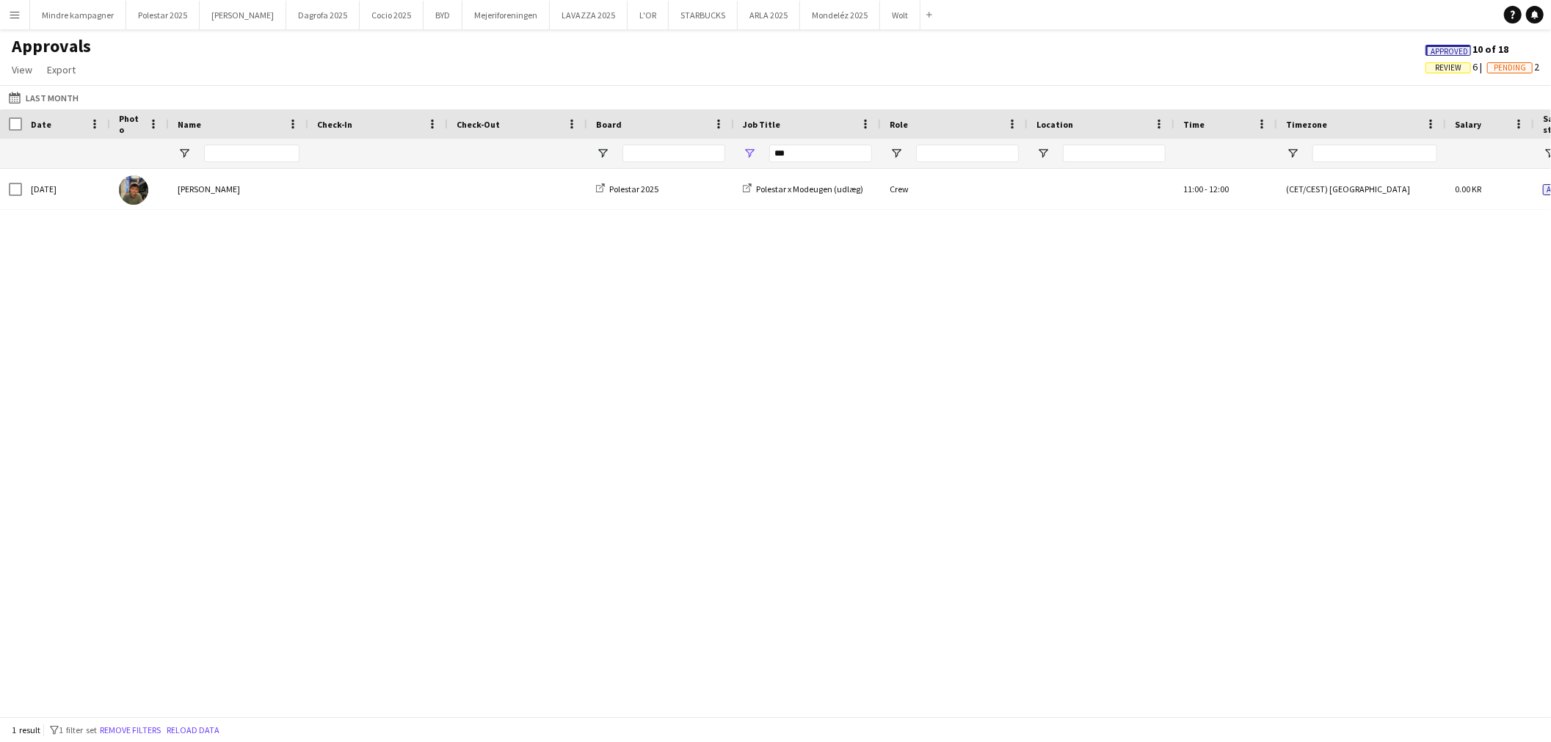
click at [1450, 65] on span "Review" at bounding box center [1448, 68] width 26 height 10
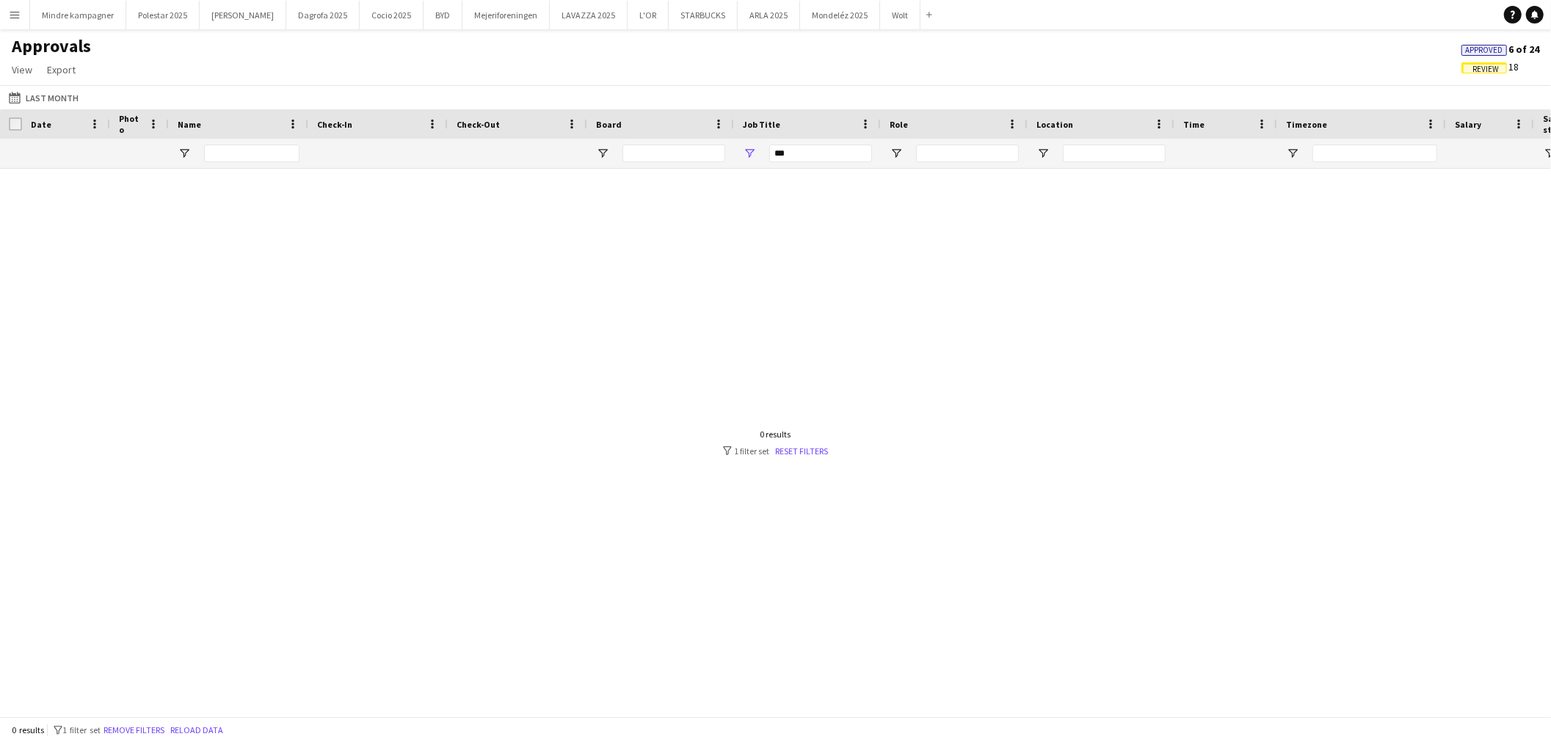
click at [813, 439] on div "0 results" at bounding box center [776, 434] width 106 height 11
click at [808, 443] on div "0 results filter-1 1 filter set Reset filters" at bounding box center [776, 443] width 106 height 28
click at [807, 451] on link "Reset filters" at bounding box center [802, 451] width 53 height 11
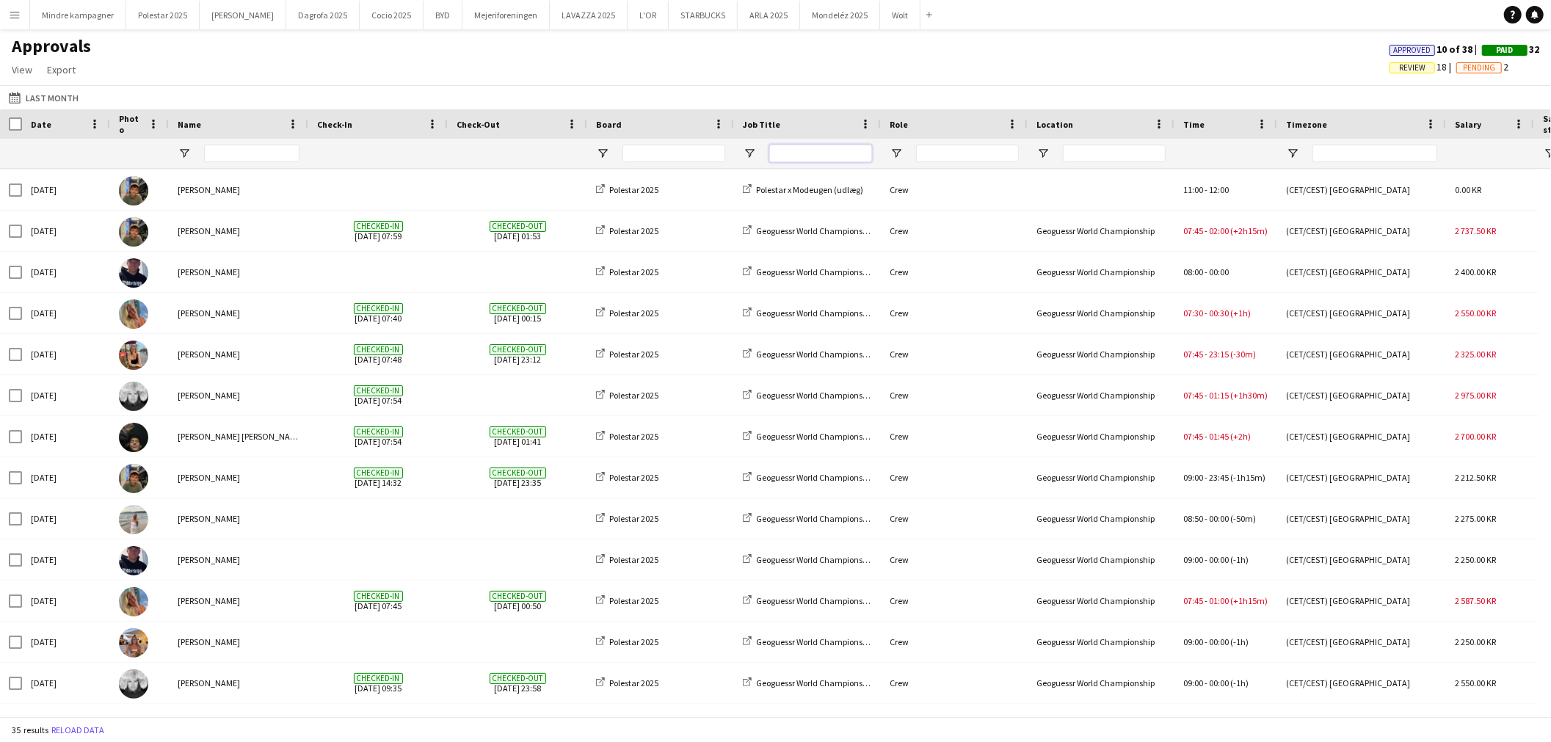
click at [788, 156] on input "Job Title Filter Input" at bounding box center [820, 154] width 103 height 18
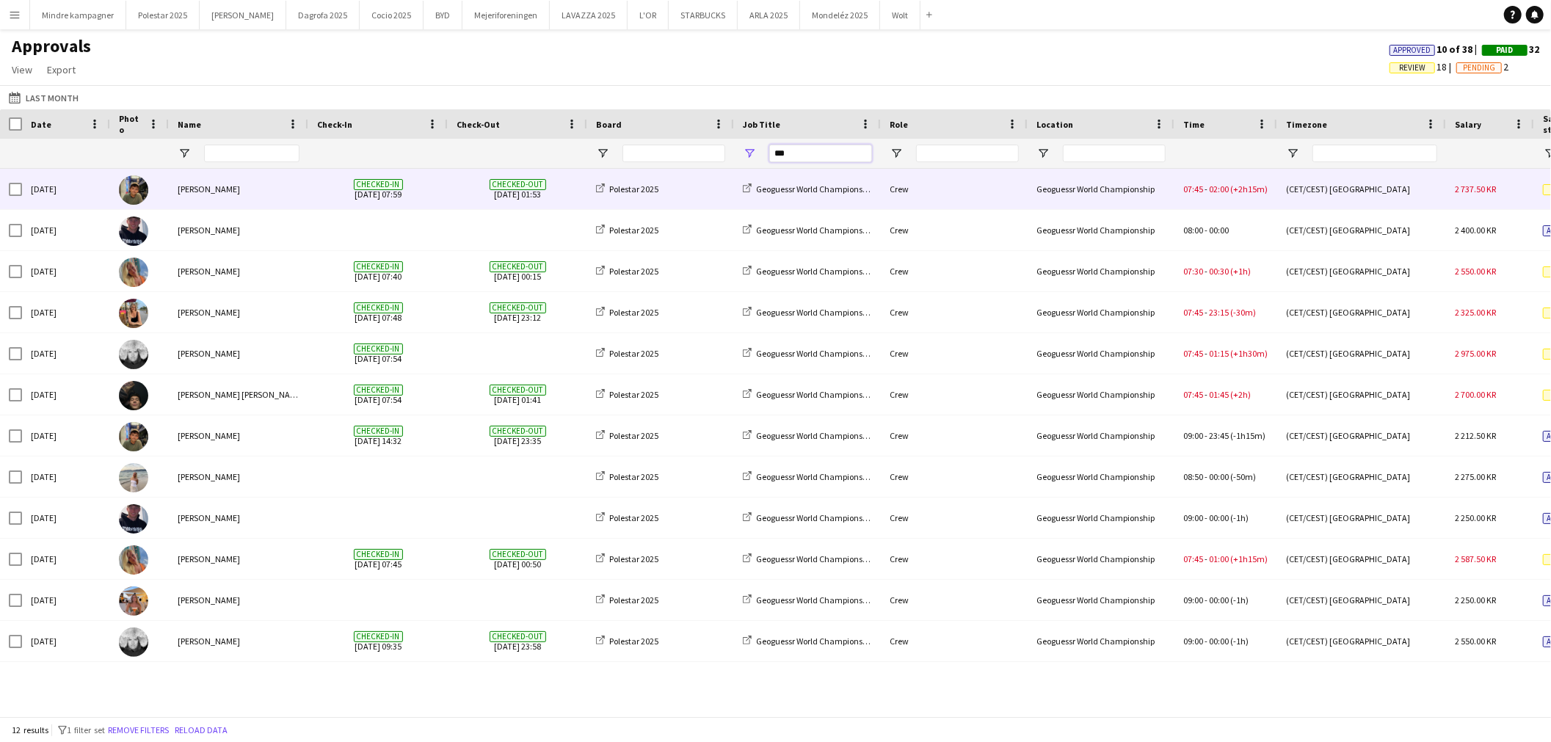
type input "***"
click at [1061, 200] on div "Geoguessr World Championship" at bounding box center [1101, 189] width 147 height 40
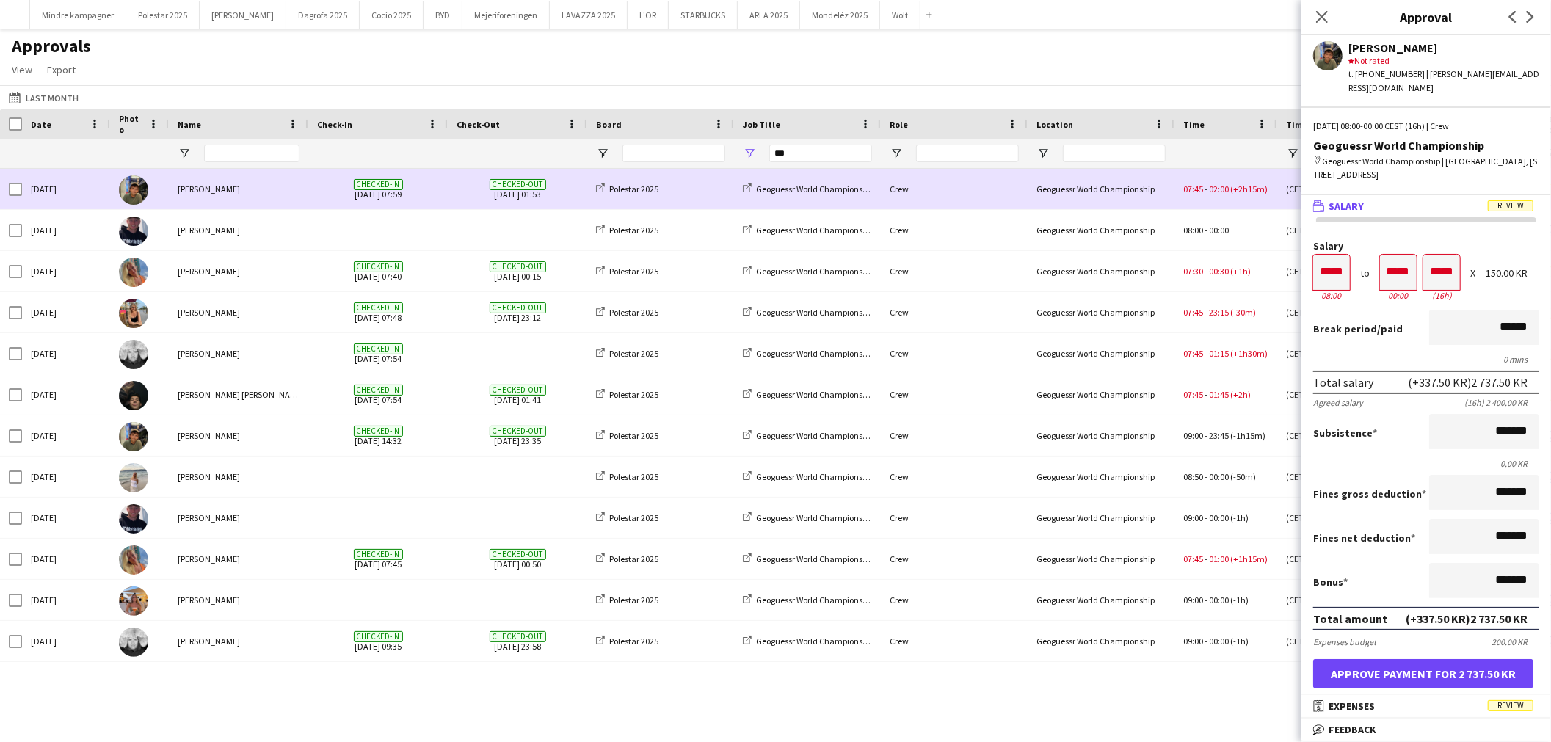
click at [1017, 196] on div "Crew" at bounding box center [954, 189] width 147 height 40
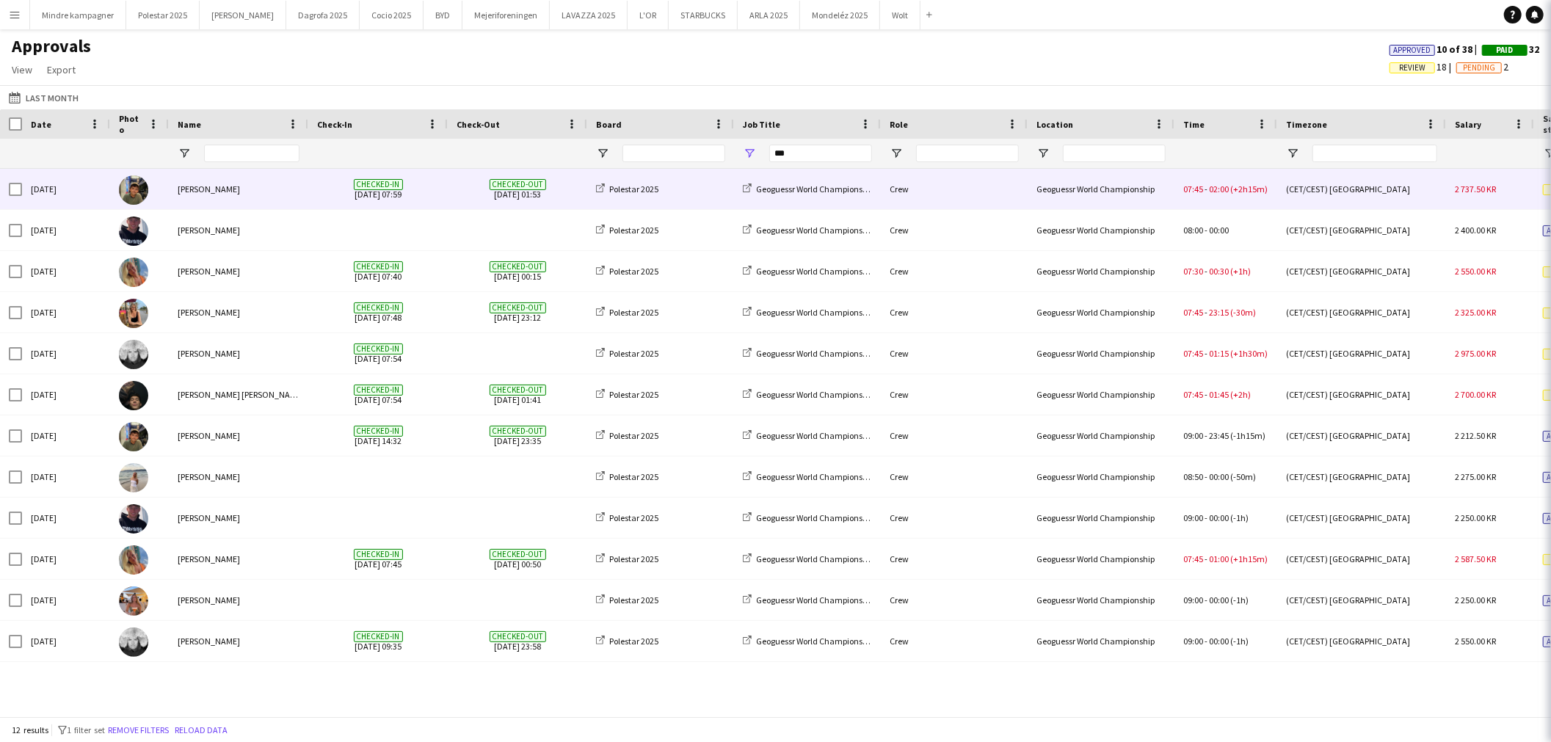
click at [1009, 196] on div "Crew" at bounding box center [954, 189] width 147 height 40
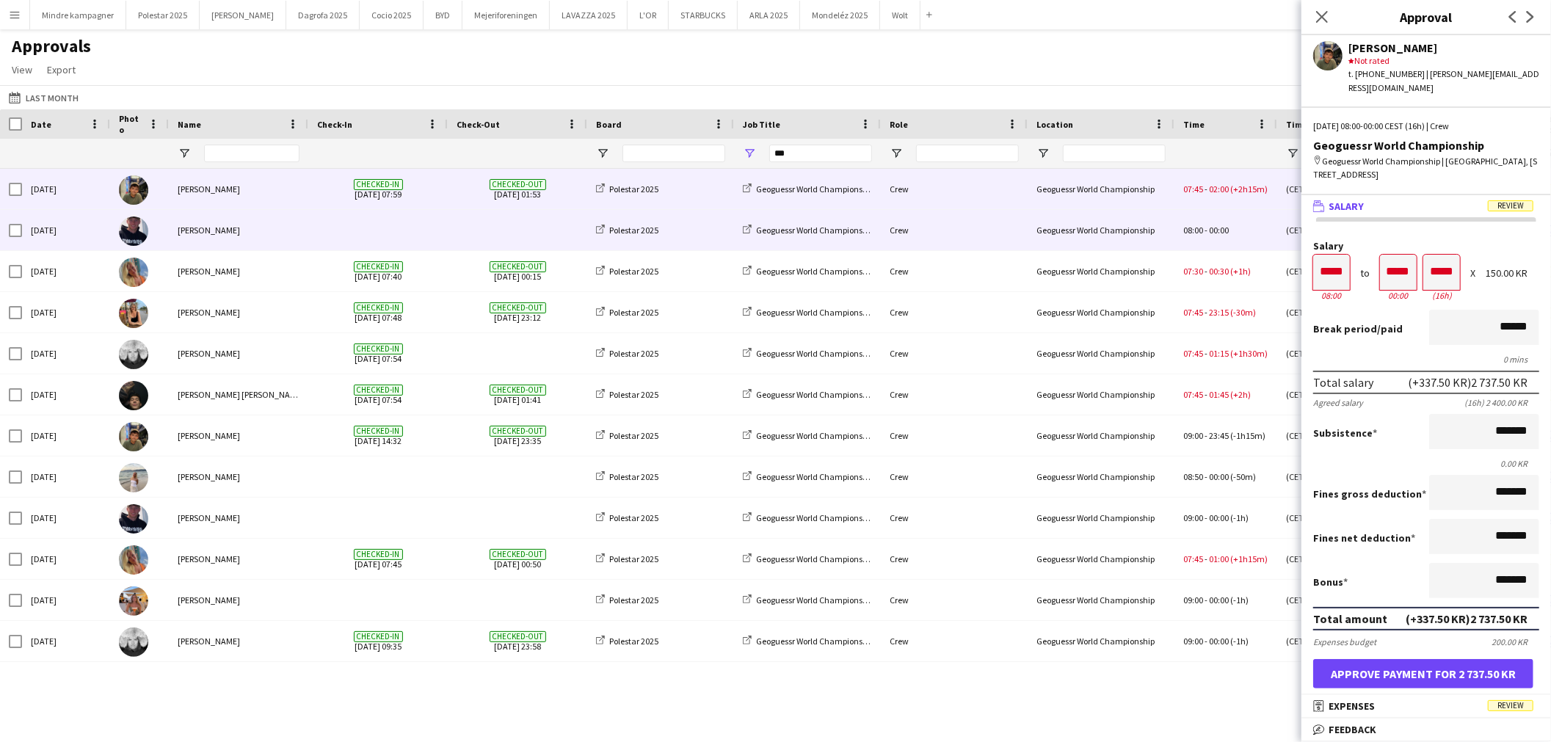
click at [1015, 240] on div "Crew" at bounding box center [954, 230] width 147 height 40
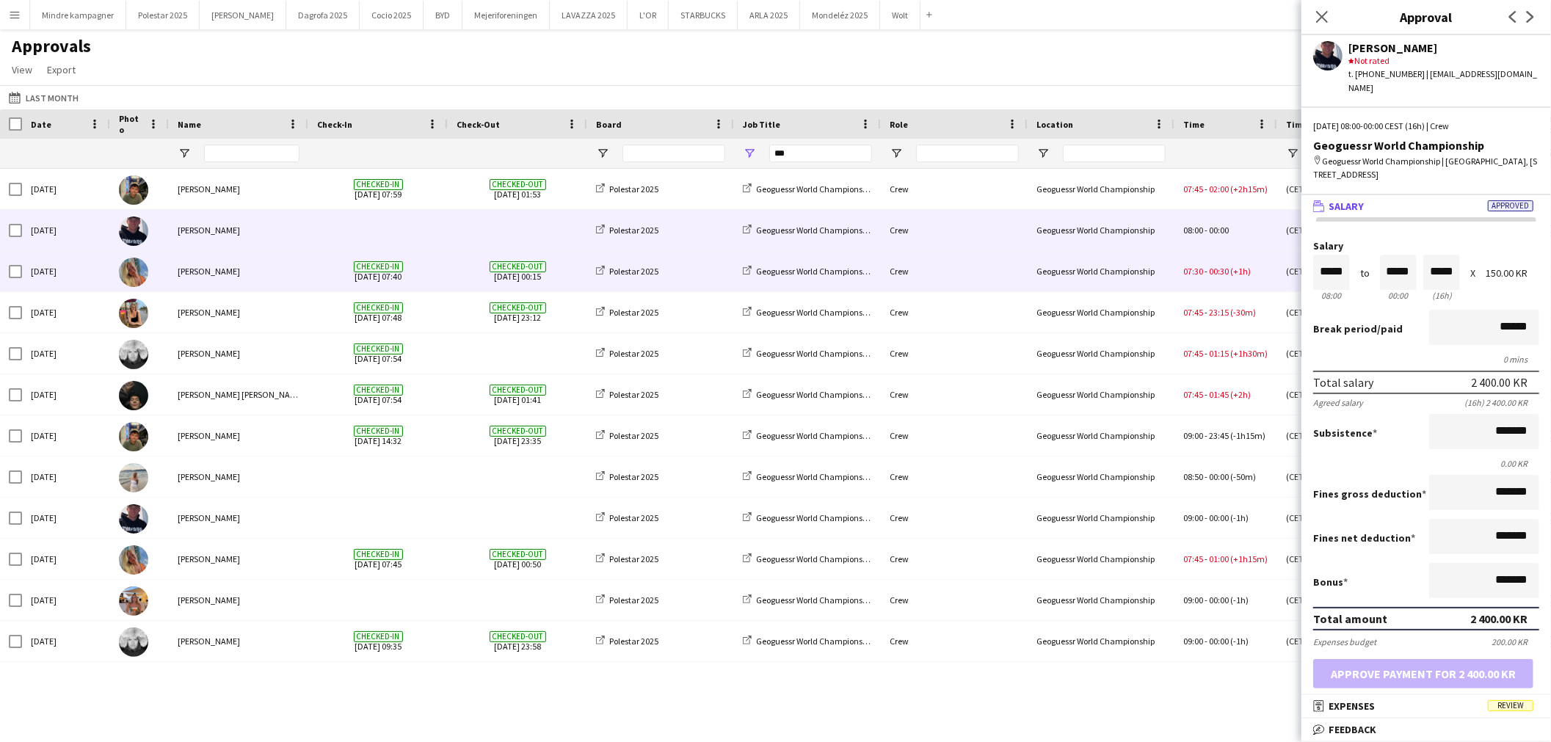
click at [986, 273] on div "Crew" at bounding box center [954, 271] width 147 height 40
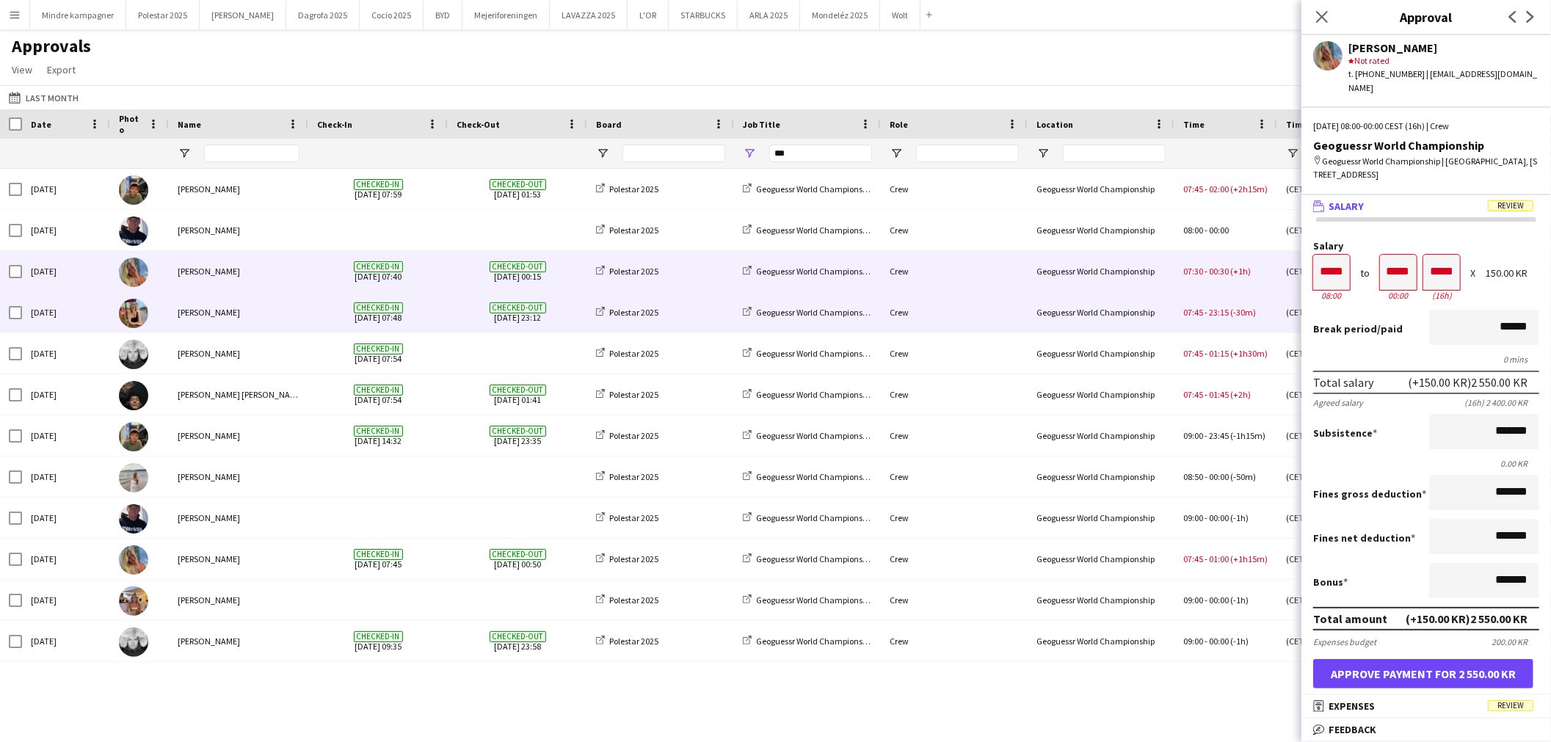
click at [951, 309] on div "Crew" at bounding box center [954, 312] width 147 height 40
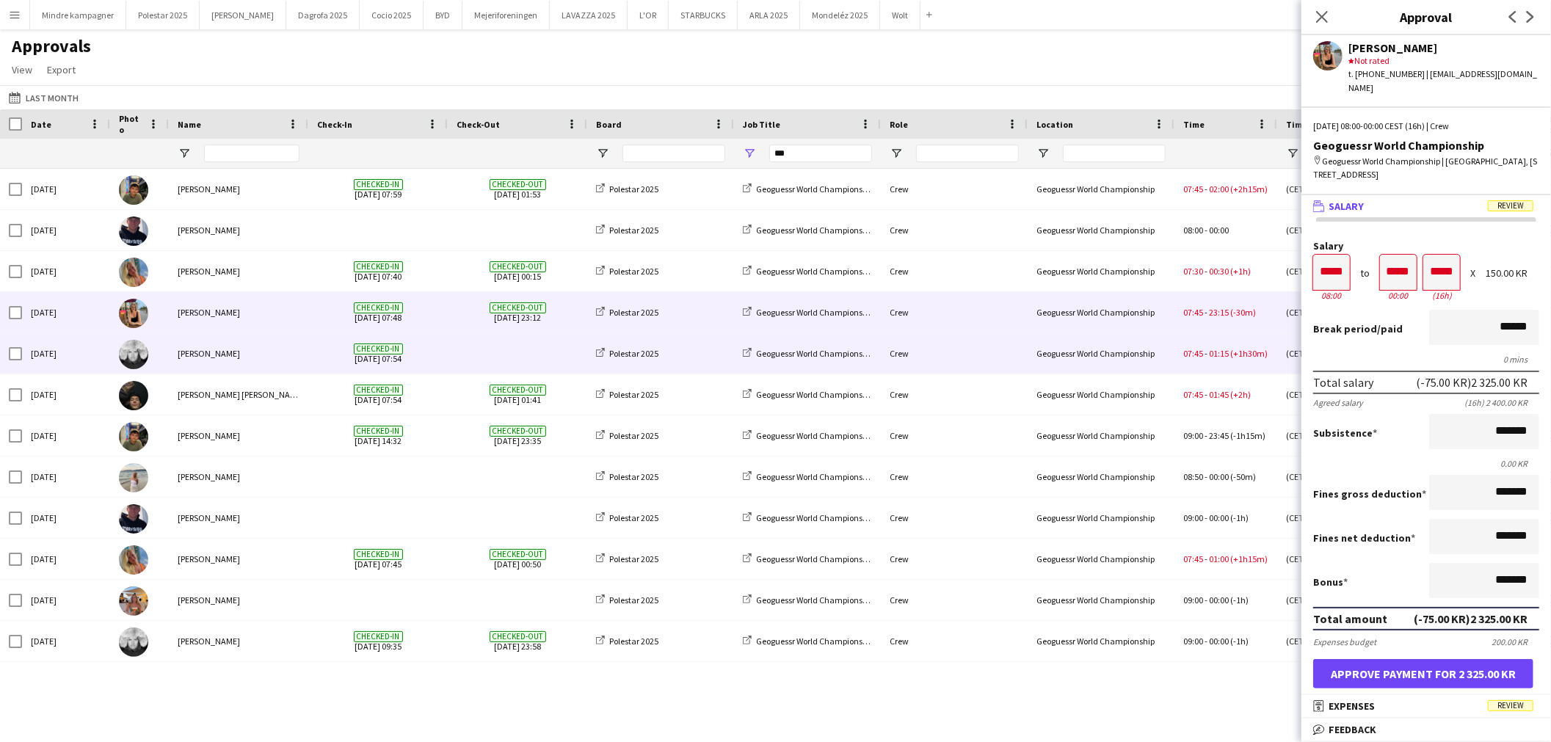
click at [1015, 365] on div "Crew" at bounding box center [954, 353] width 147 height 40
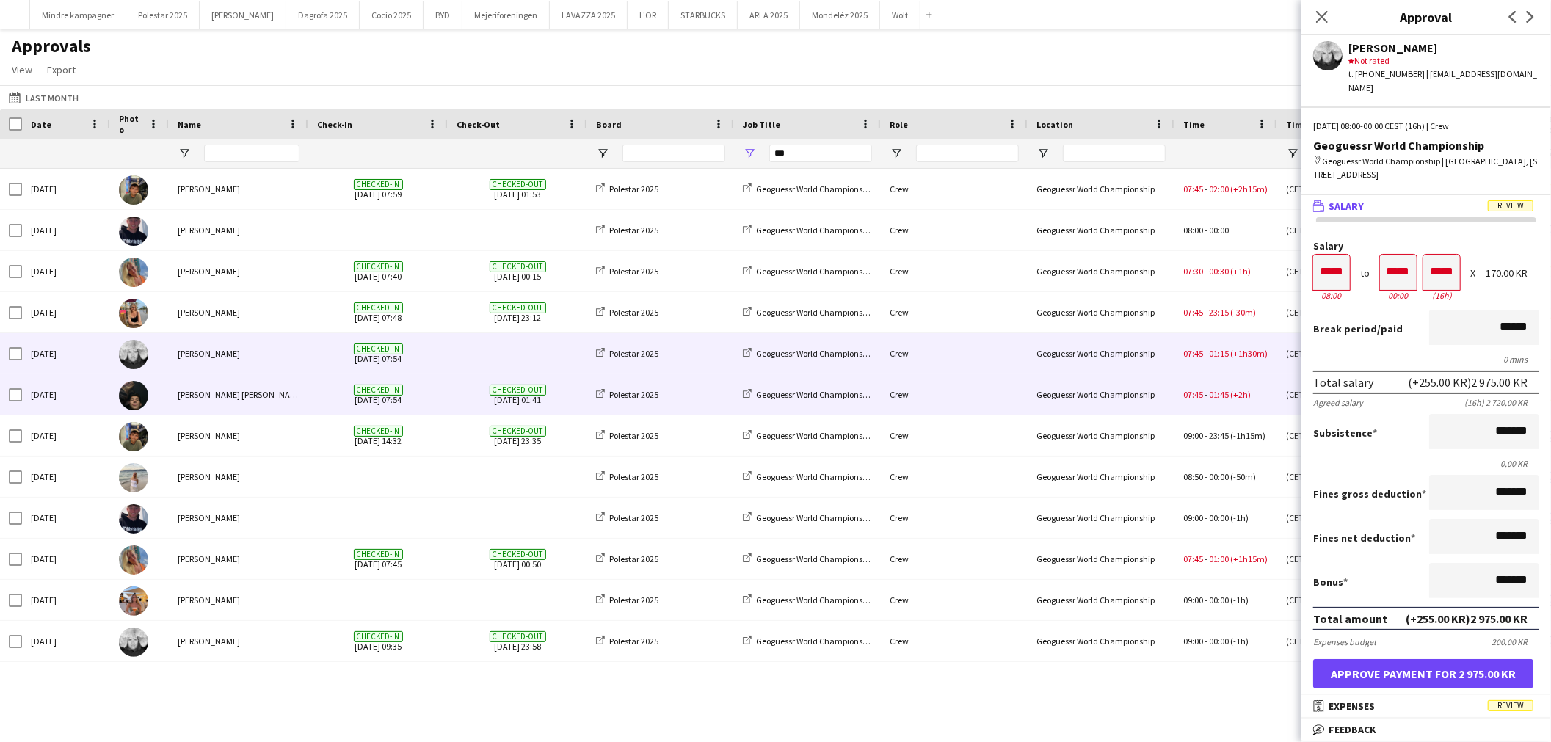
click at [1016, 398] on div "Crew" at bounding box center [954, 394] width 147 height 40
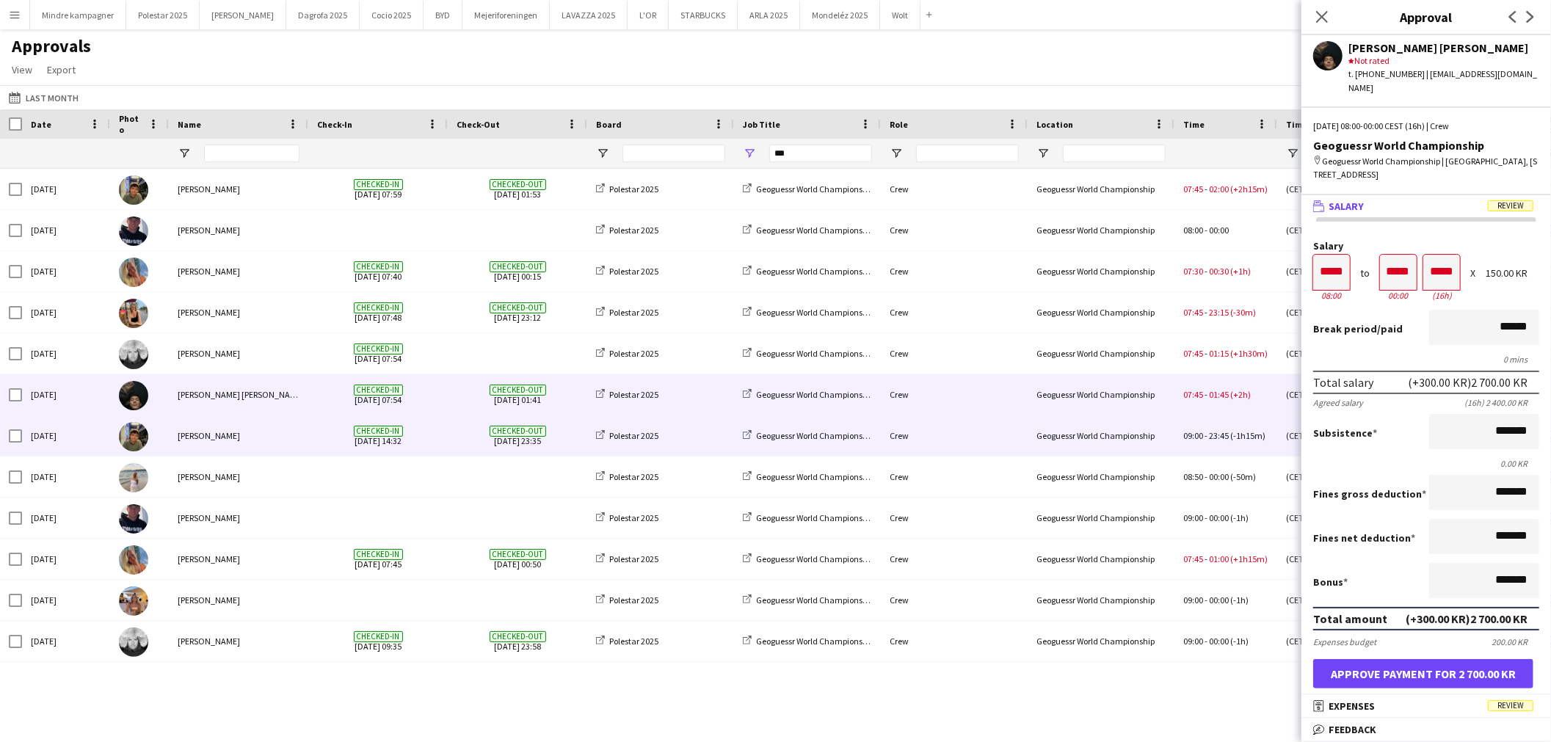
click at [1032, 427] on div "Geoguessr World Championship" at bounding box center [1101, 435] width 147 height 40
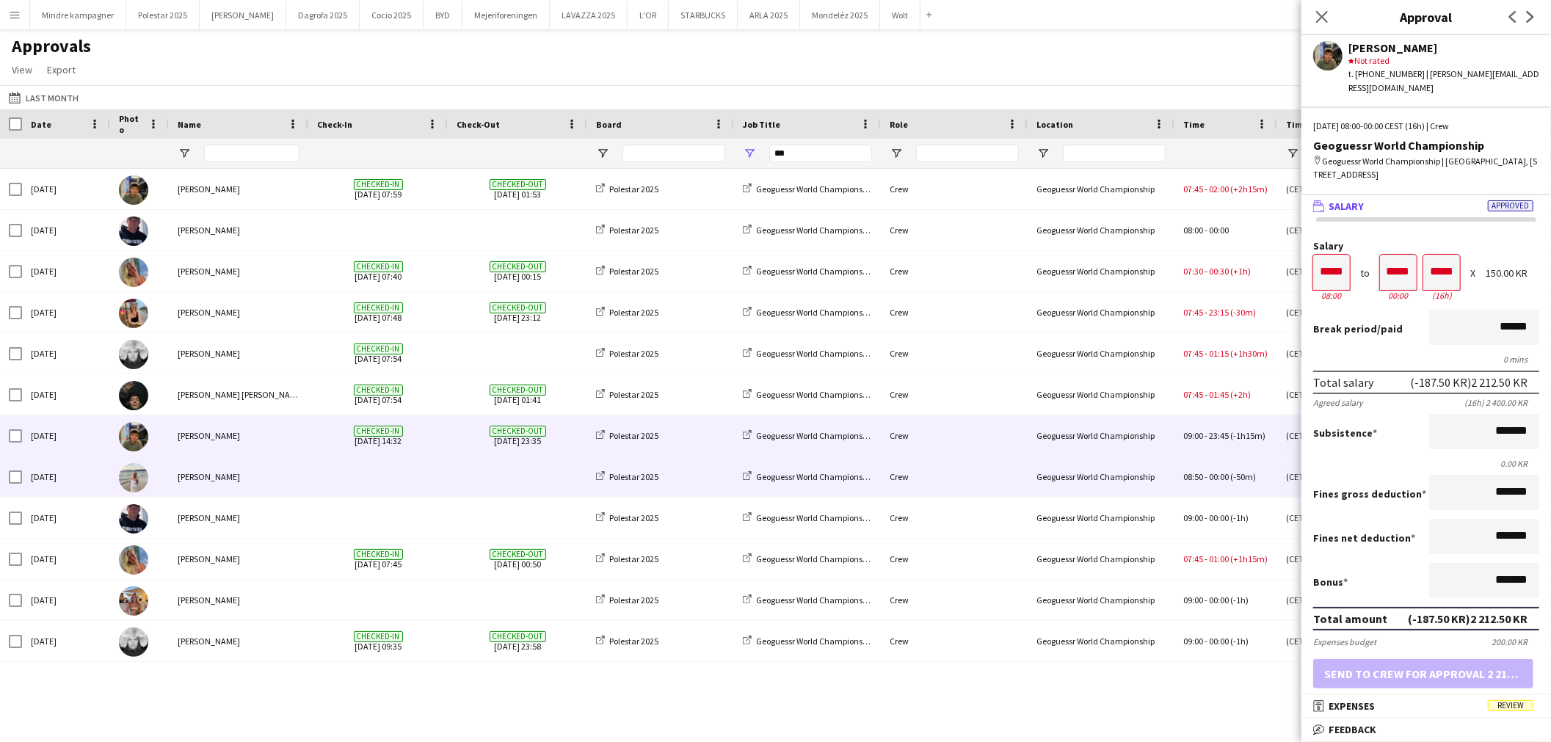
click at [1009, 476] on div "Crew" at bounding box center [954, 477] width 147 height 40
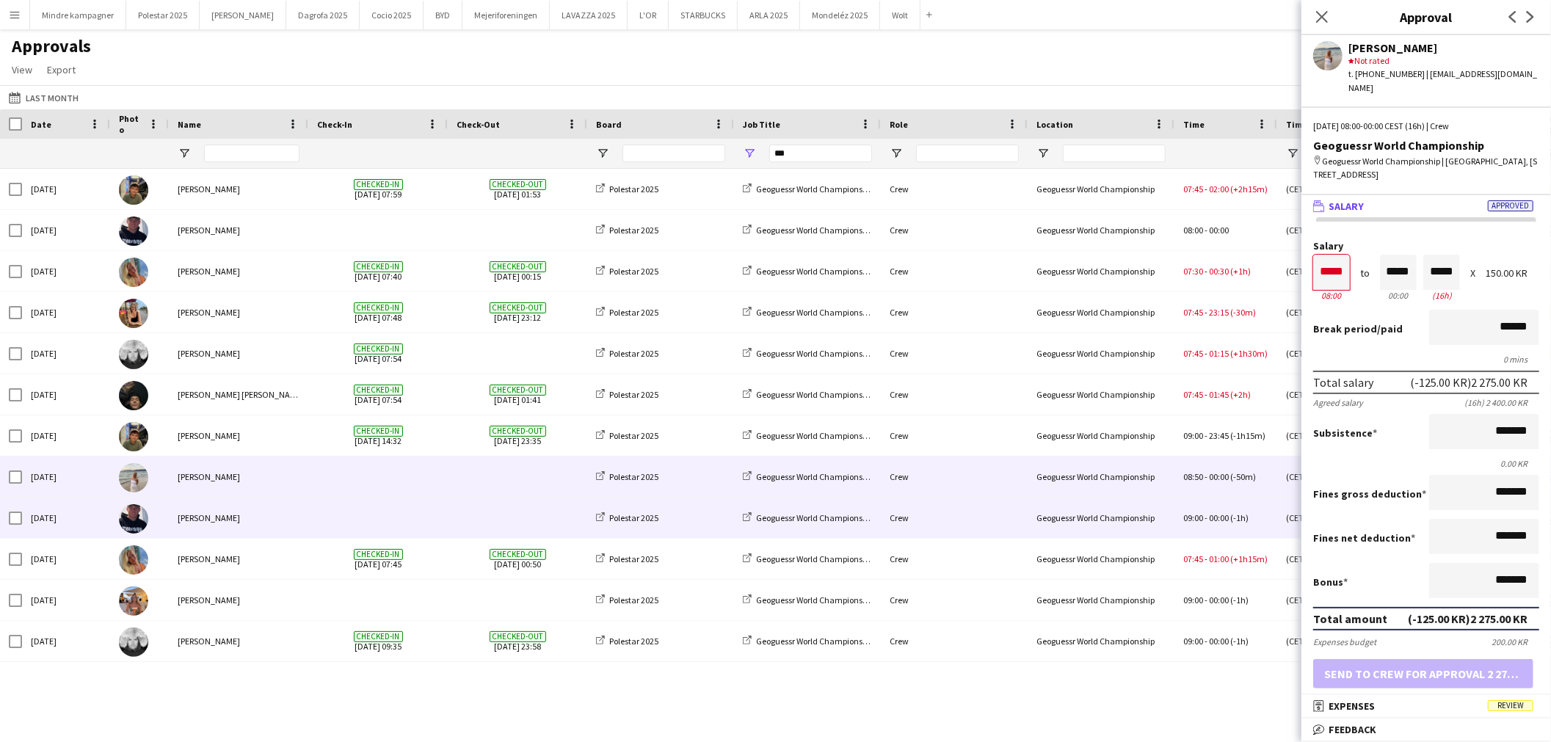
click at [998, 523] on div "Crew" at bounding box center [954, 518] width 147 height 40
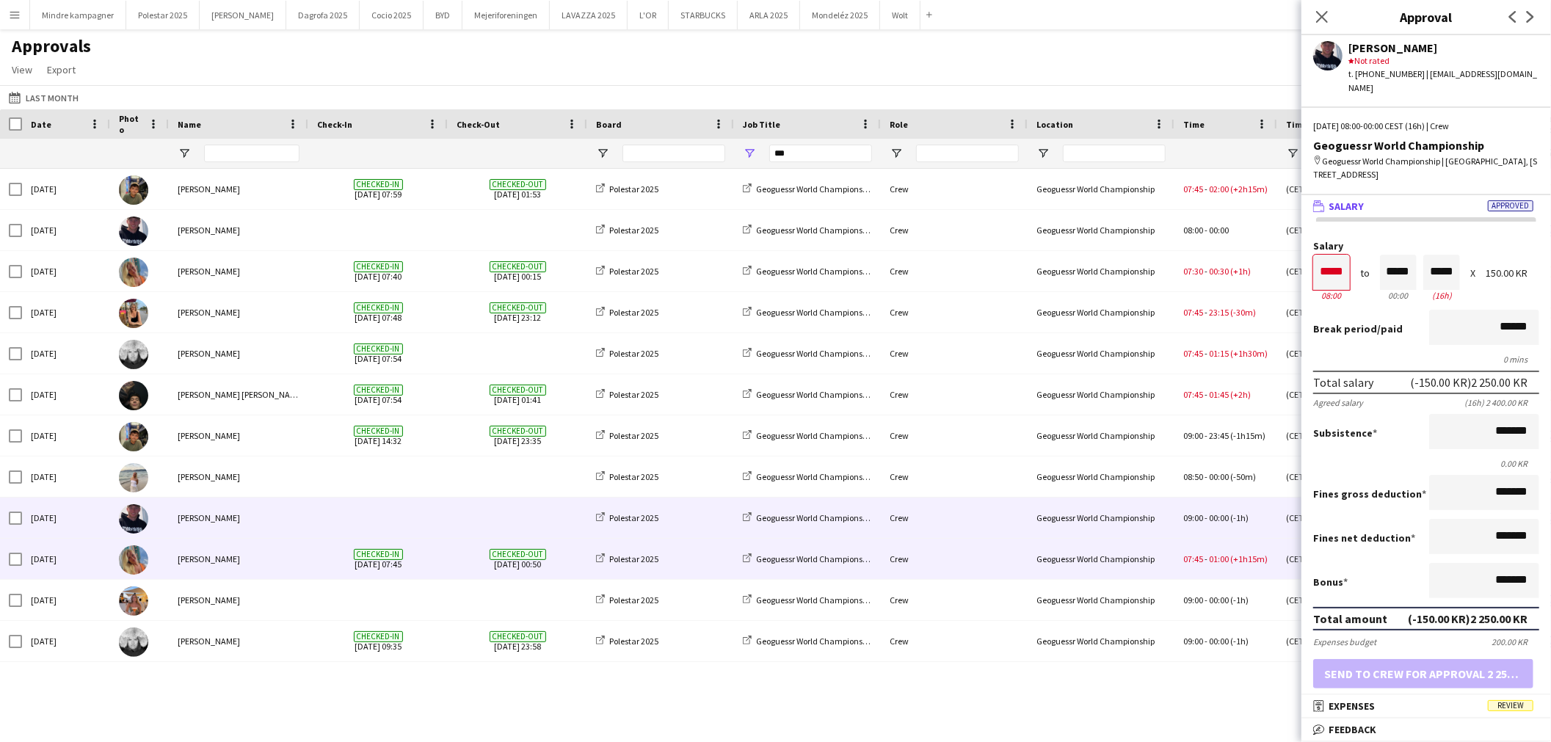
click at [981, 567] on div "Crew" at bounding box center [954, 559] width 147 height 40
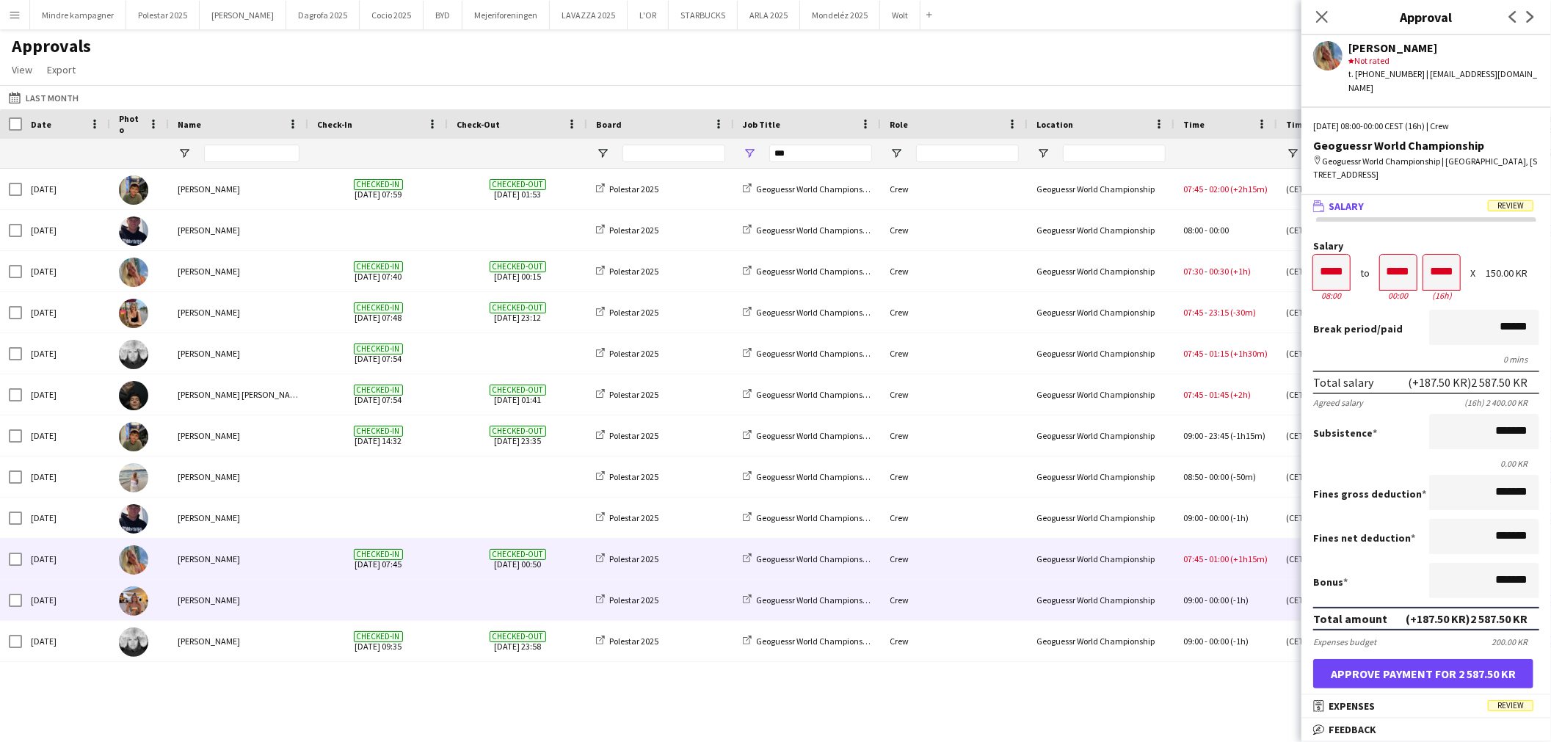
click at [979, 597] on div "Crew" at bounding box center [954, 600] width 147 height 40
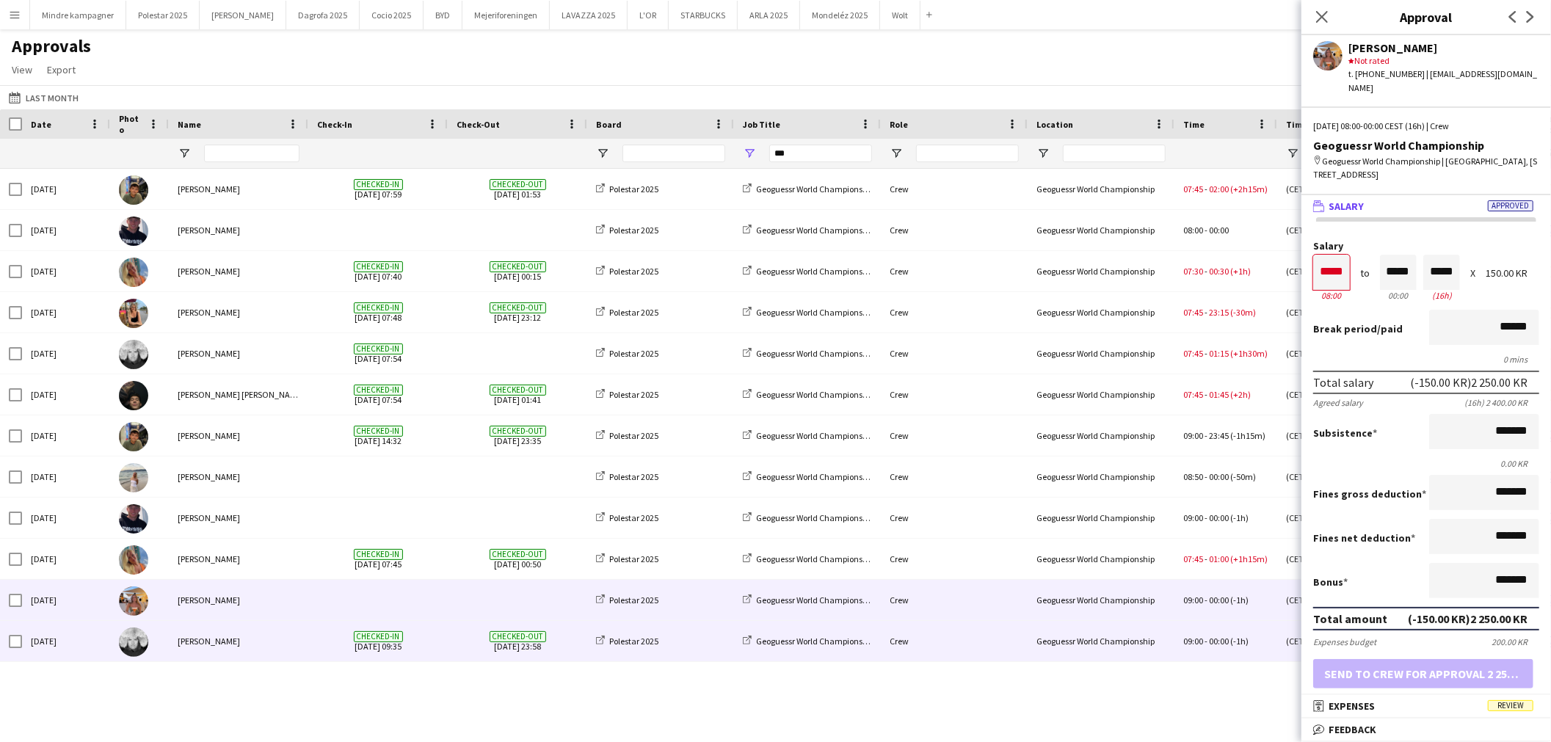
click at [988, 641] on div "Crew" at bounding box center [954, 641] width 147 height 40
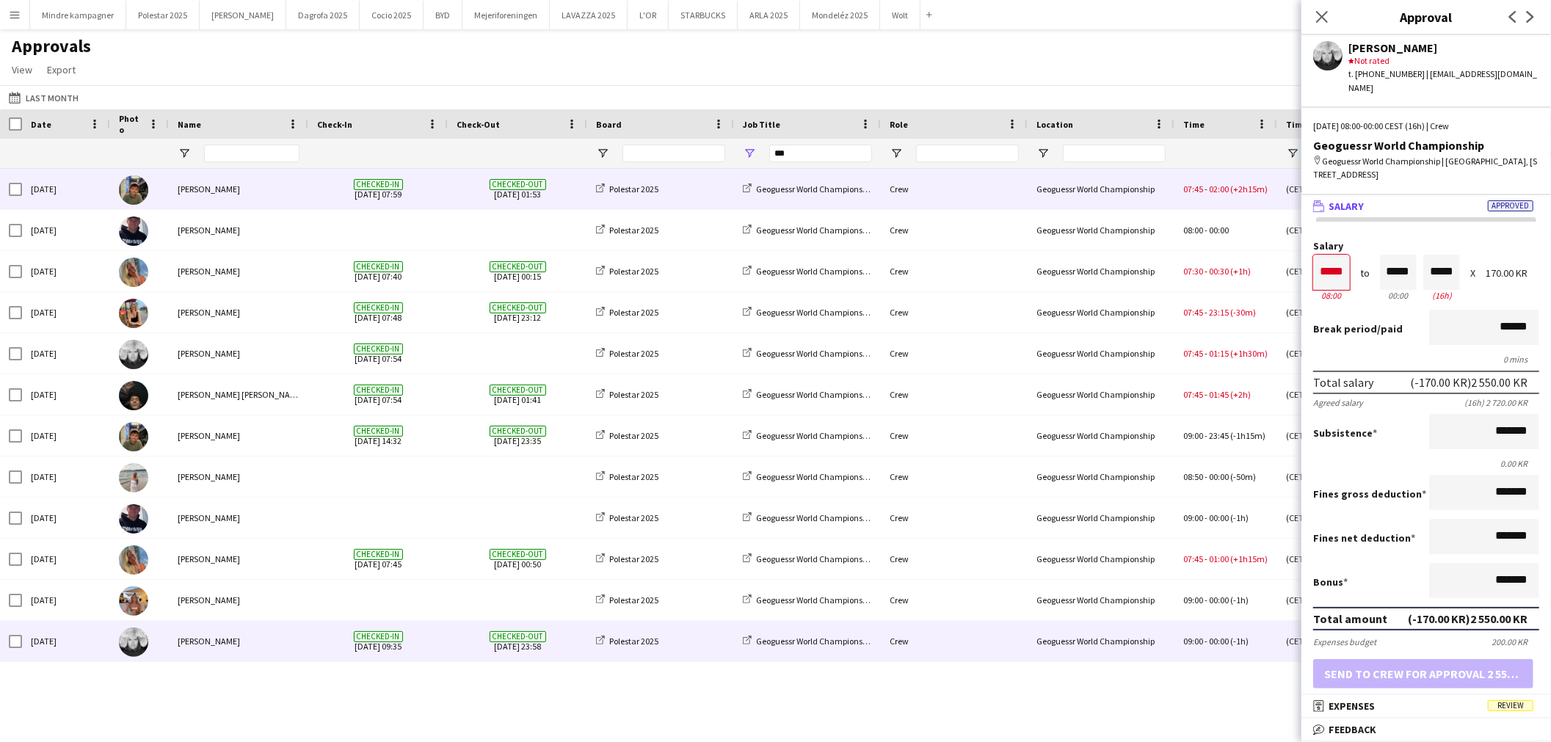
click at [1074, 198] on div "Geoguessr World Championship" at bounding box center [1101, 189] width 147 height 40
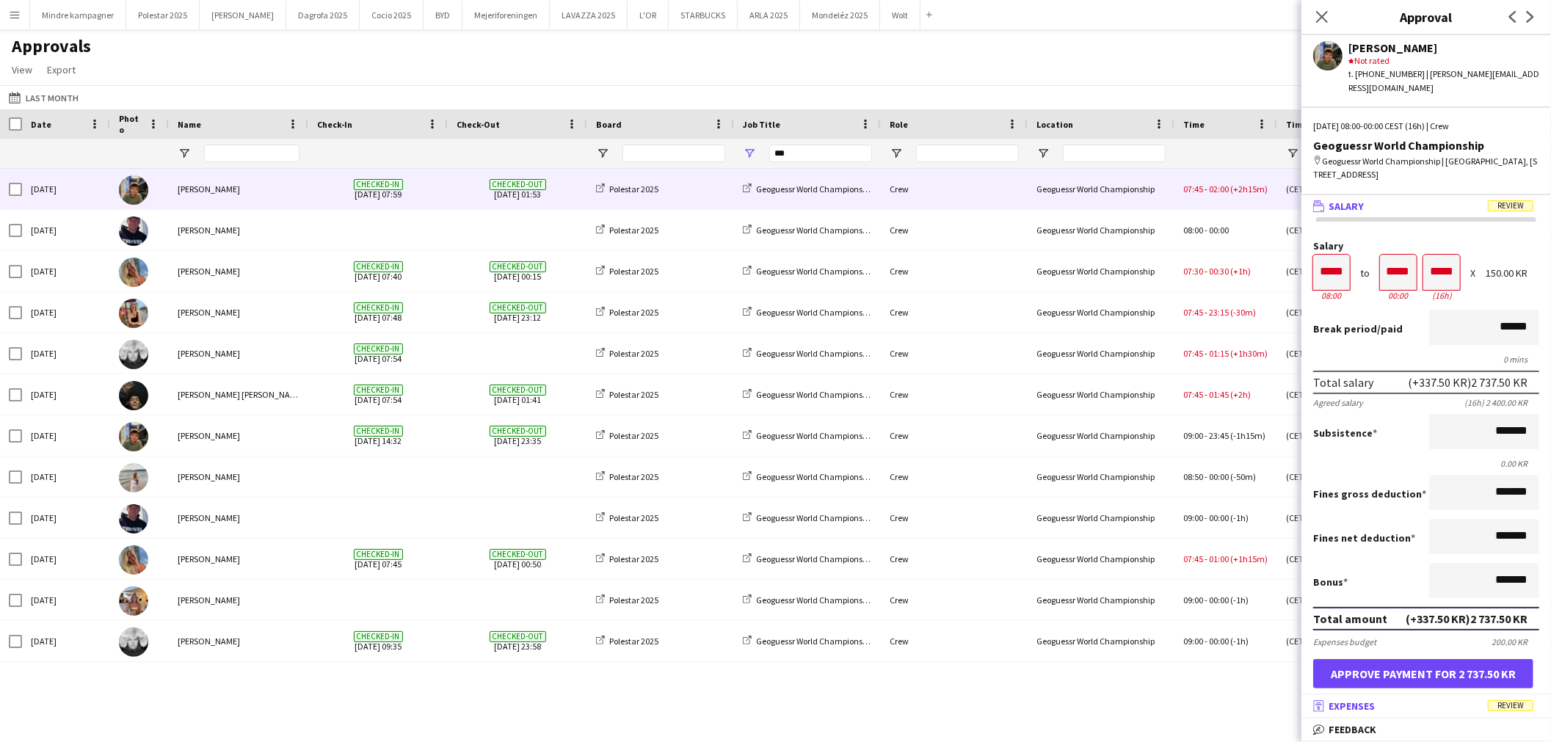
click at [1373, 703] on span "Expenses" at bounding box center [1352, 706] width 46 height 13
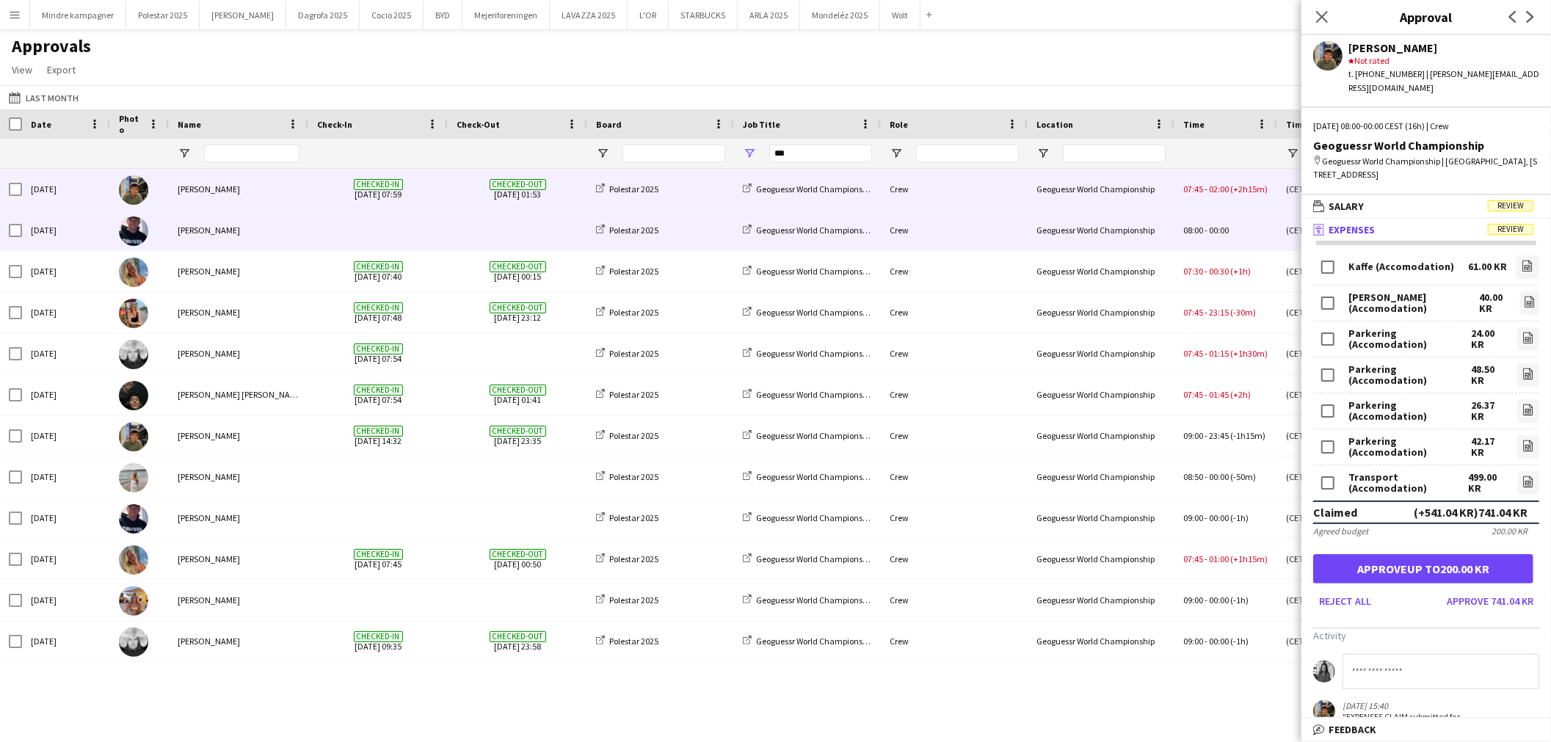
click at [1080, 225] on div "Geoguessr World Championship" at bounding box center [1101, 230] width 147 height 40
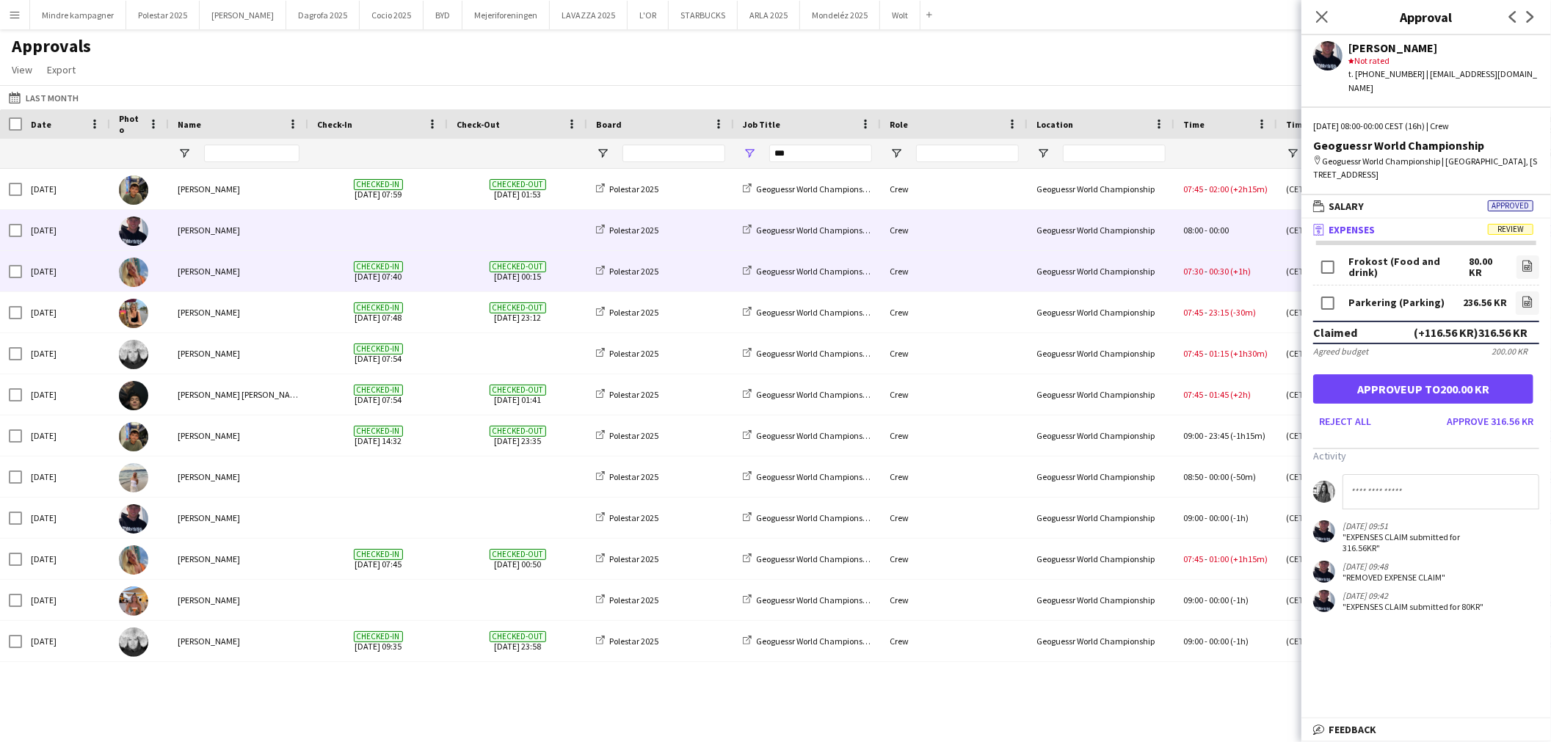
click at [1087, 281] on div "Geoguessr World Championship" at bounding box center [1101, 271] width 147 height 40
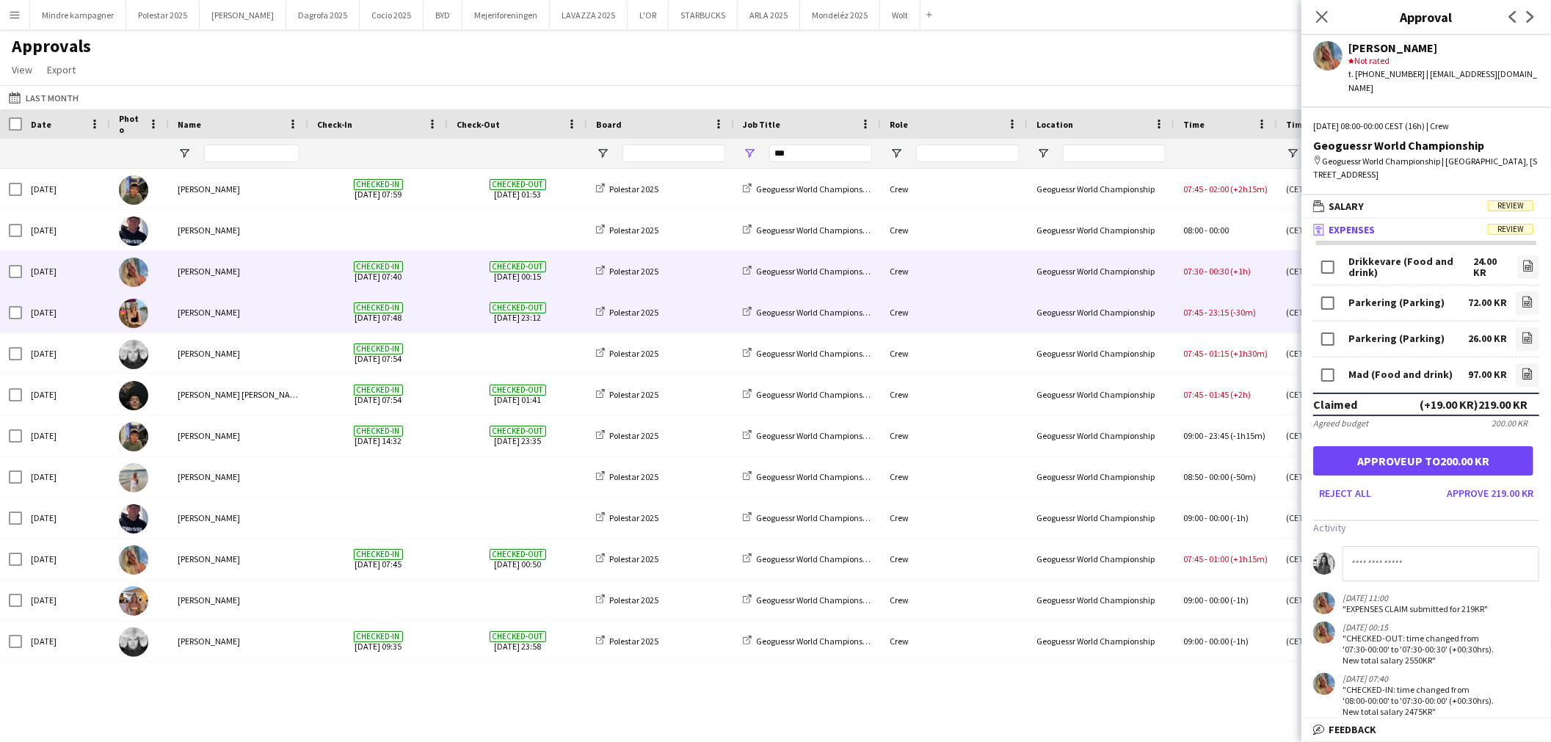
click at [1083, 316] on div "Geoguessr World Championship" at bounding box center [1101, 312] width 147 height 40
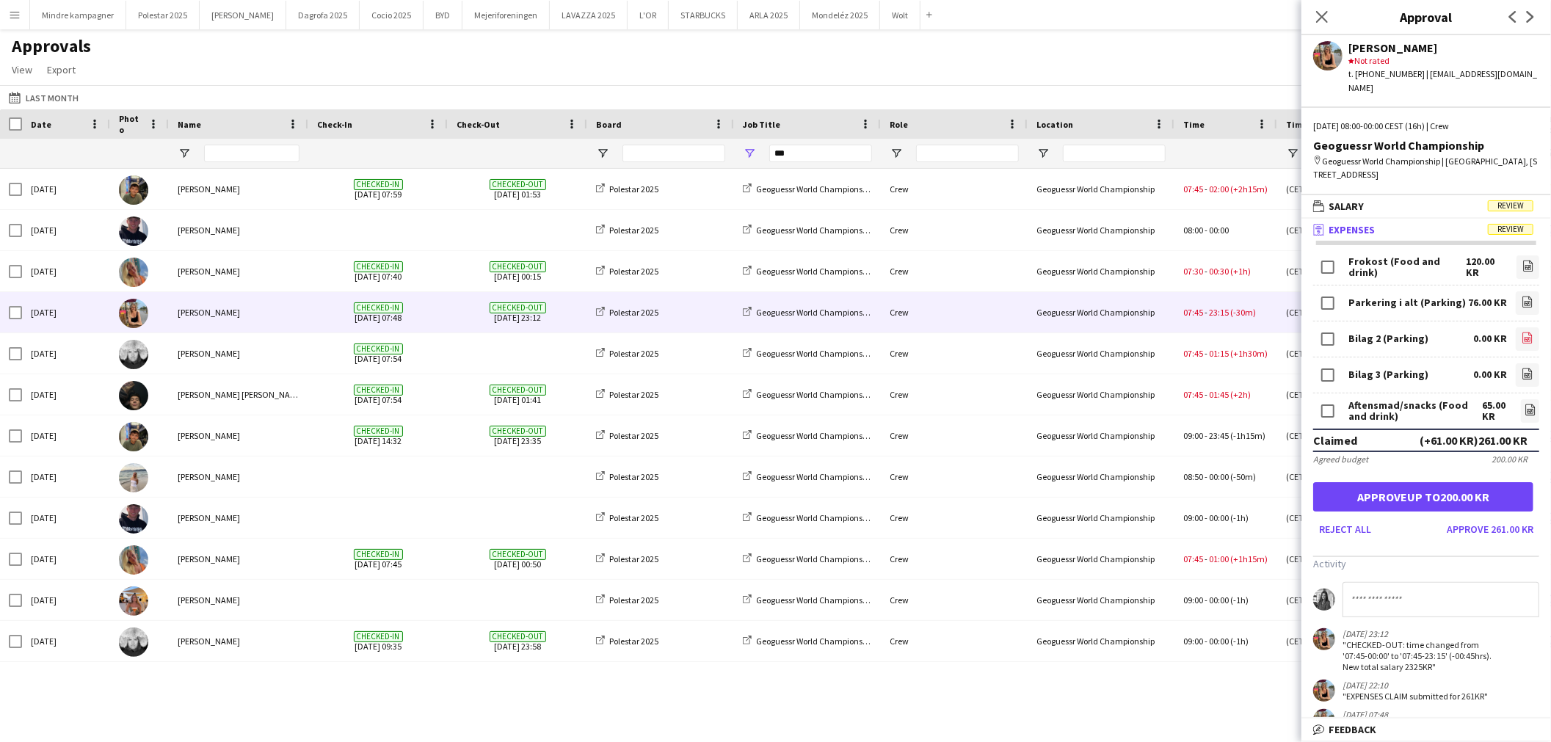
click at [1522, 332] on icon "file-image" at bounding box center [1528, 338] width 12 height 12
click at [1522, 368] on icon "file-image" at bounding box center [1528, 374] width 12 height 12
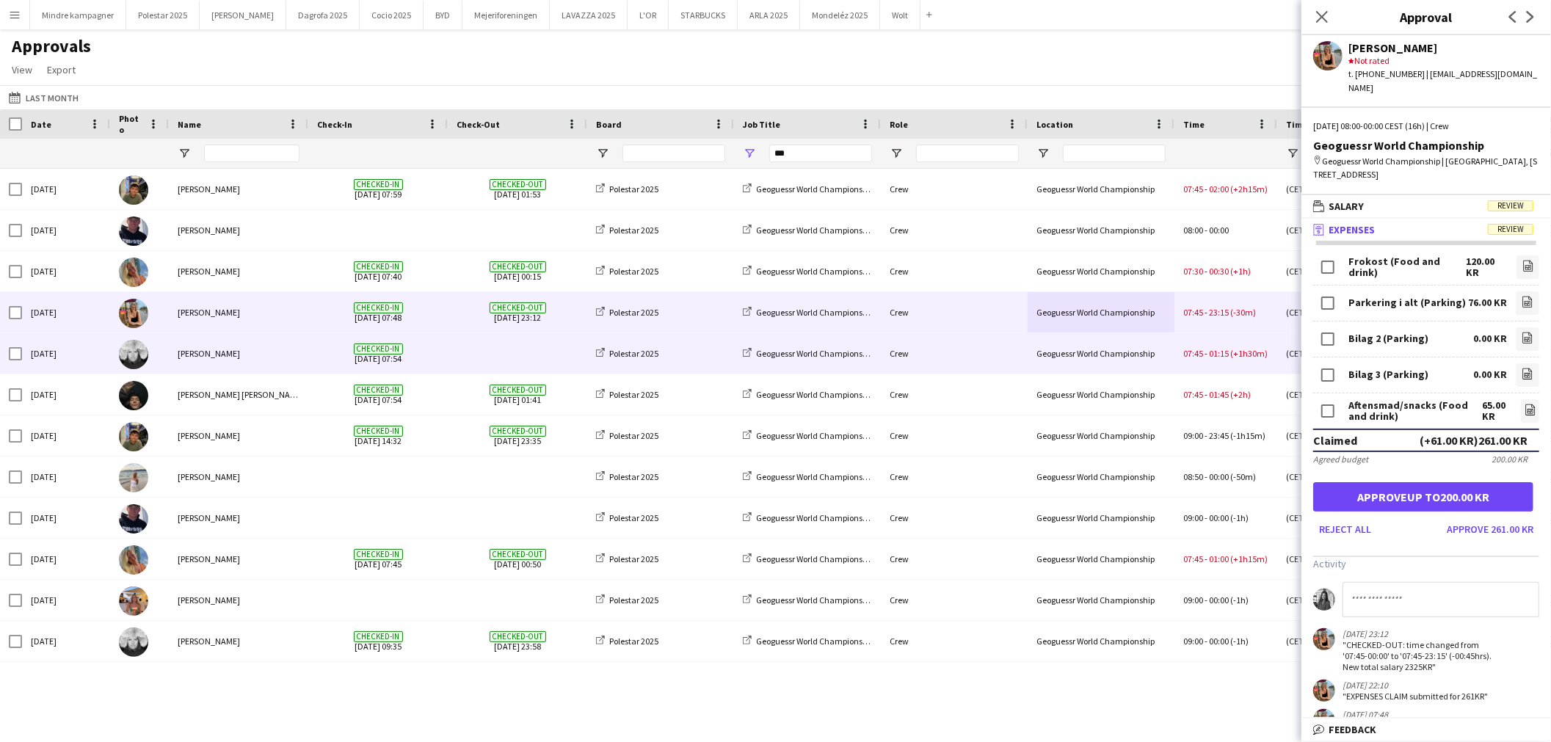
click at [1082, 362] on div "Geoguessr World Championship" at bounding box center [1101, 353] width 147 height 40
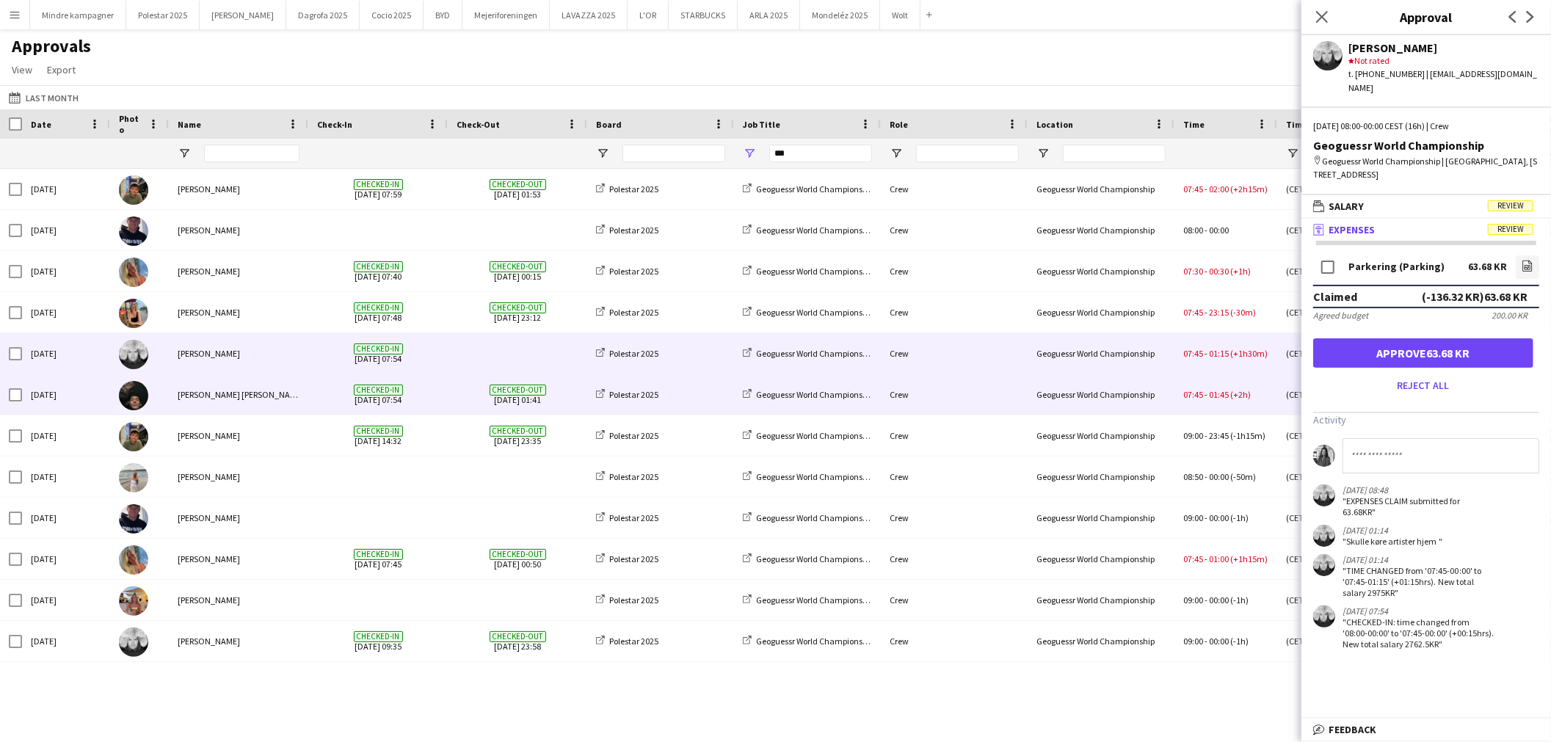
click at [1072, 407] on div "Geoguessr World Championship" at bounding box center [1101, 394] width 147 height 40
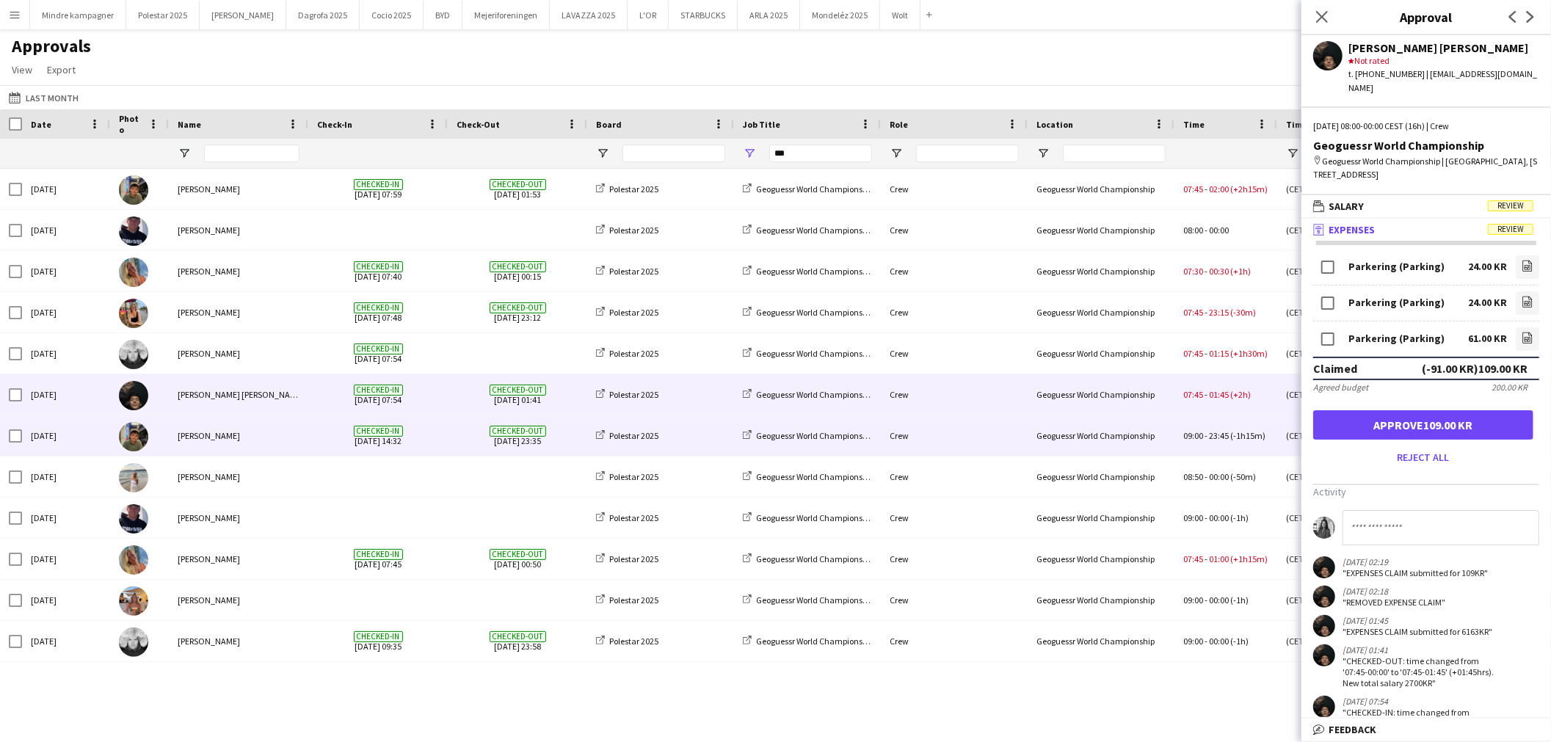
click at [1054, 450] on div "Geoguessr World Championship" at bounding box center [1101, 435] width 147 height 40
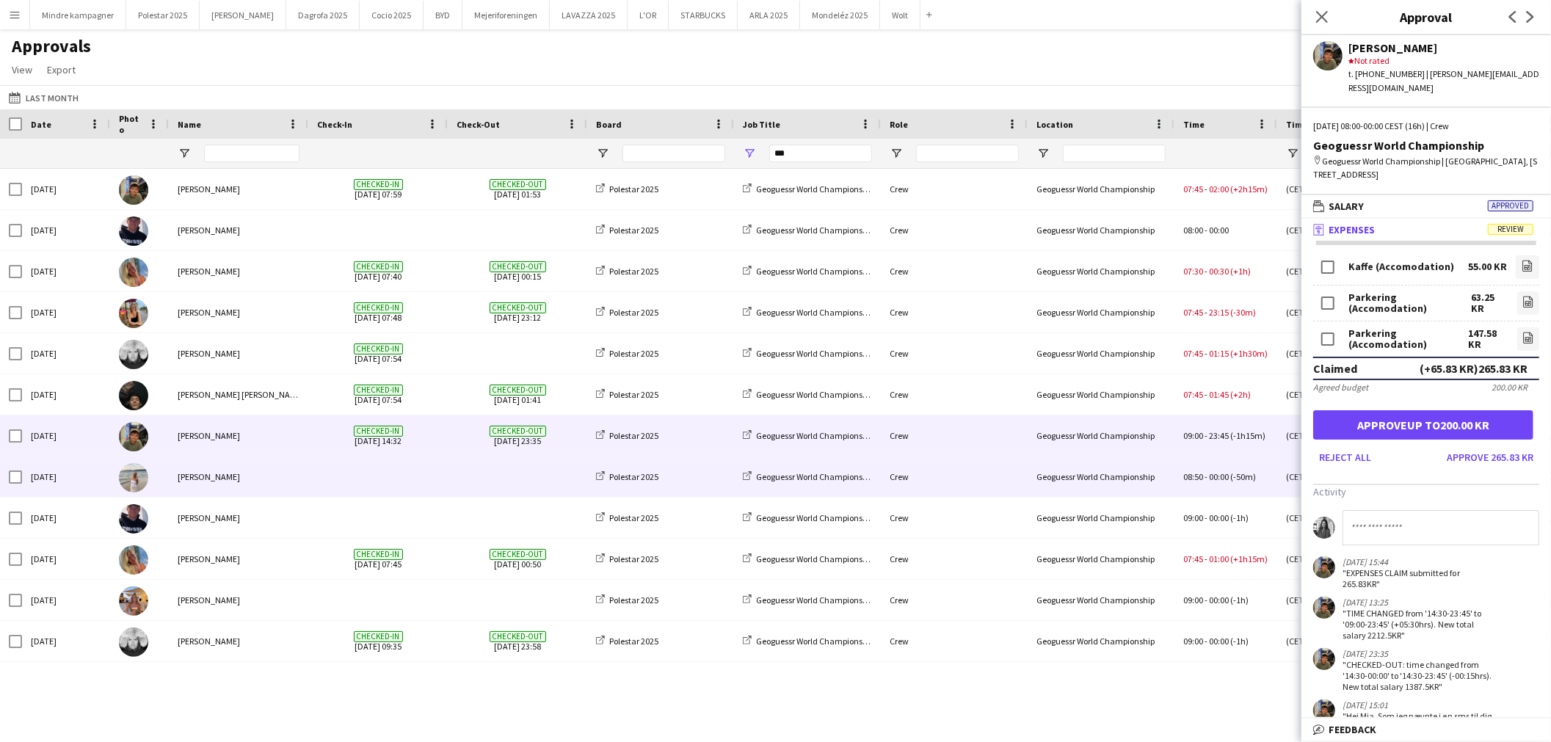
click at [1046, 479] on div "Geoguessr World Championship" at bounding box center [1101, 477] width 147 height 40
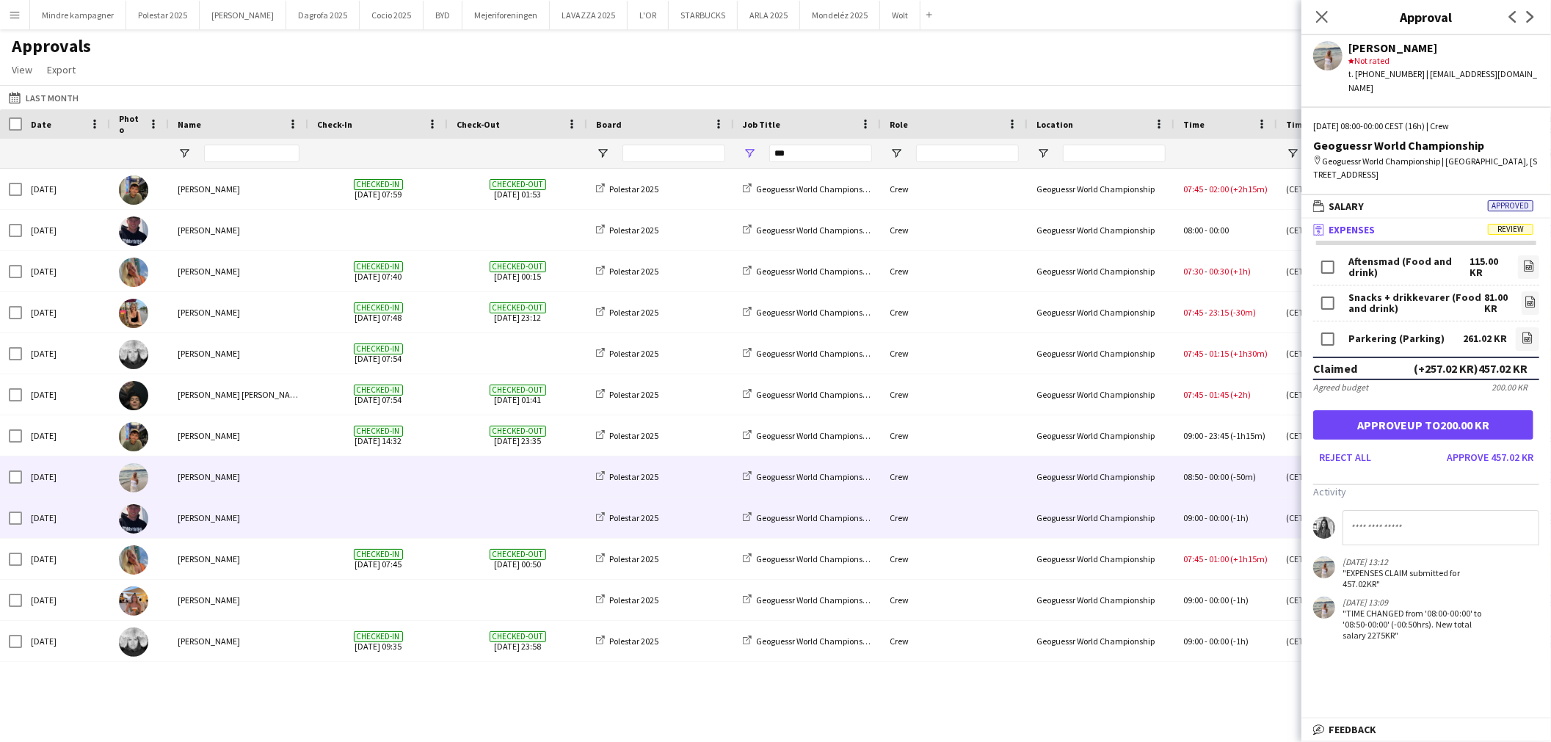
click at [1035, 522] on div "Geoguessr World Championship" at bounding box center [1101, 518] width 147 height 40
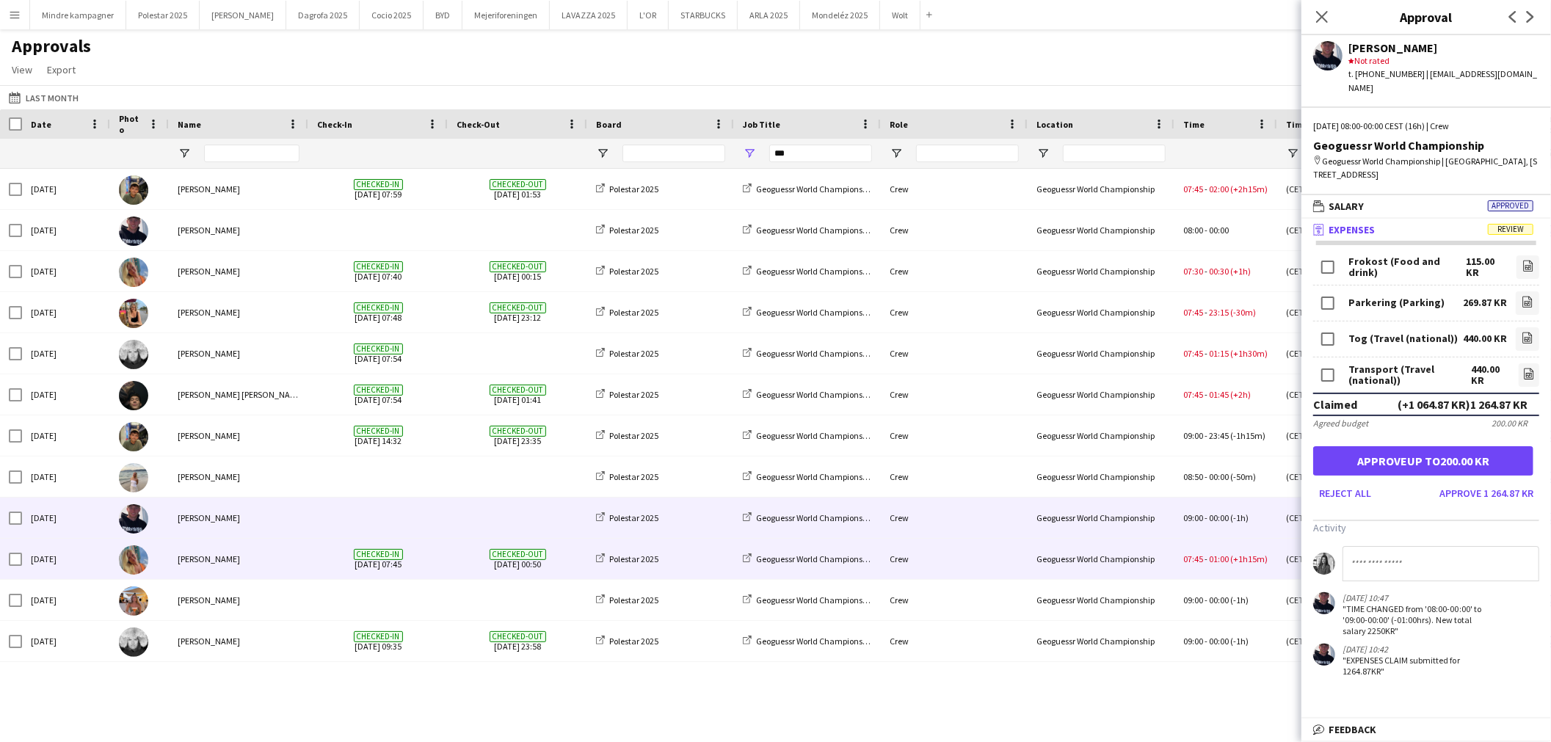
click at [1026, 566] on div "Crew" at bounding box center [954, 559] width 147 height 40
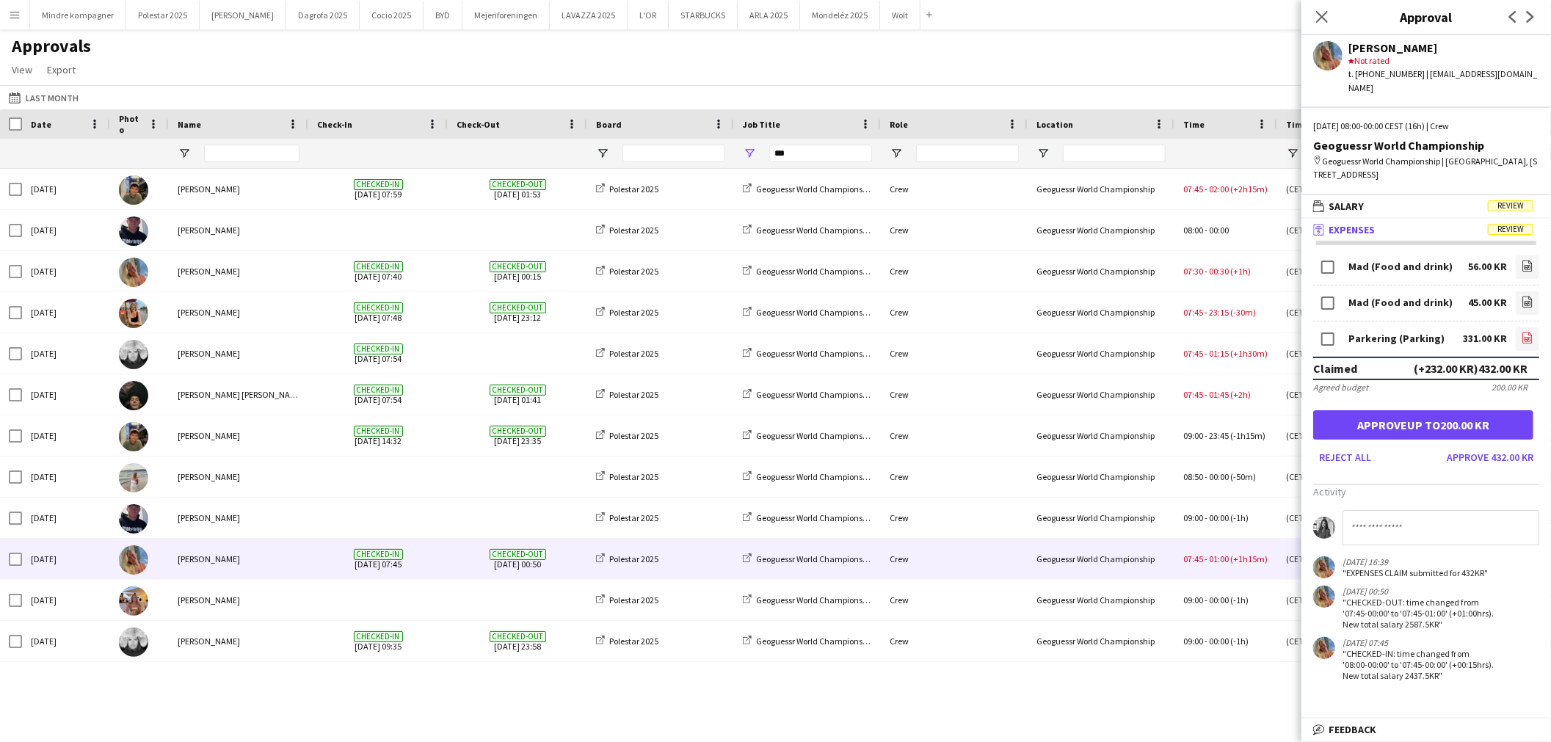
click at [1528, 337] on icon at bounding box center [1528, 339] width 6 height 4
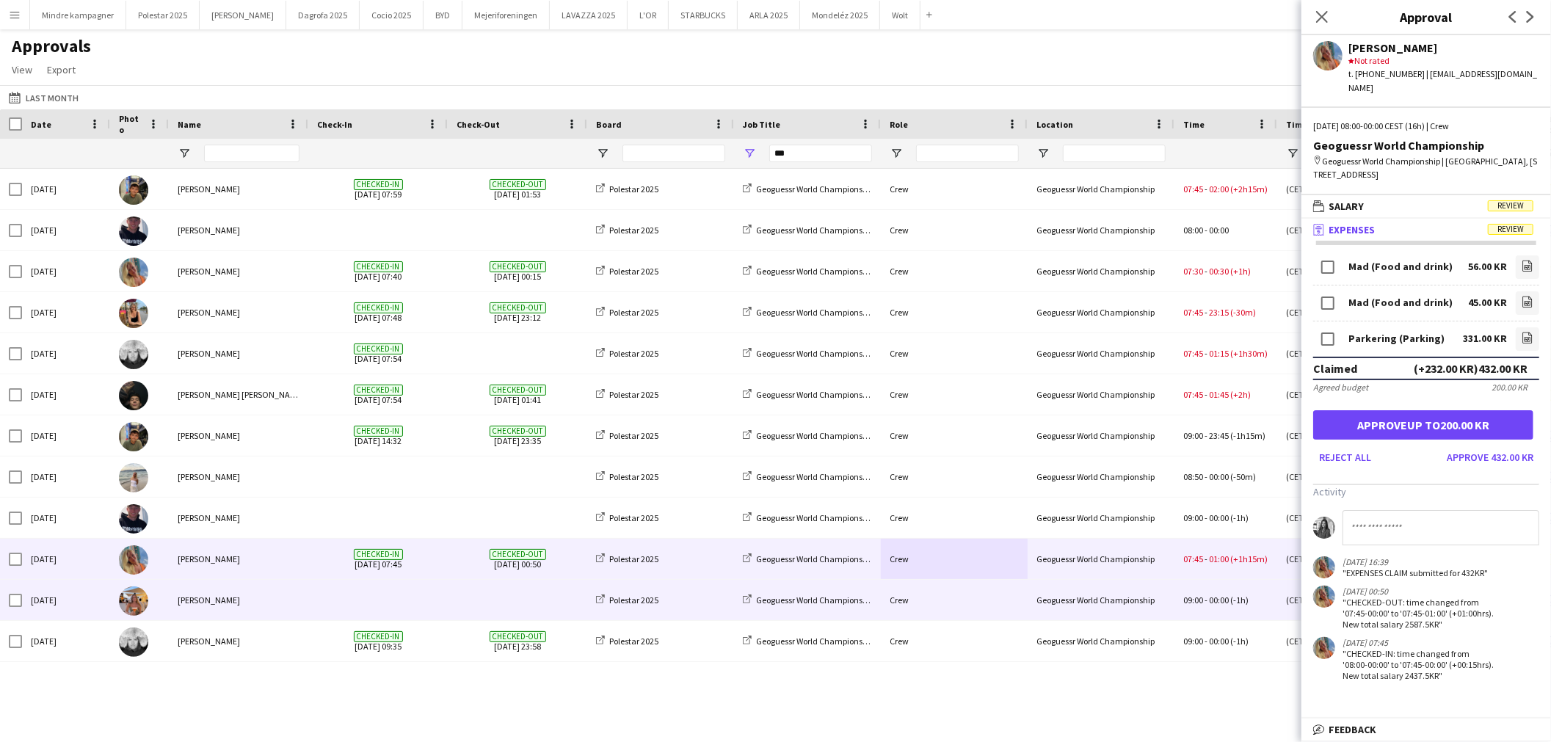
click at [973, 607] on div "Crew" at bounding box center [954, 600] width 147 height 40
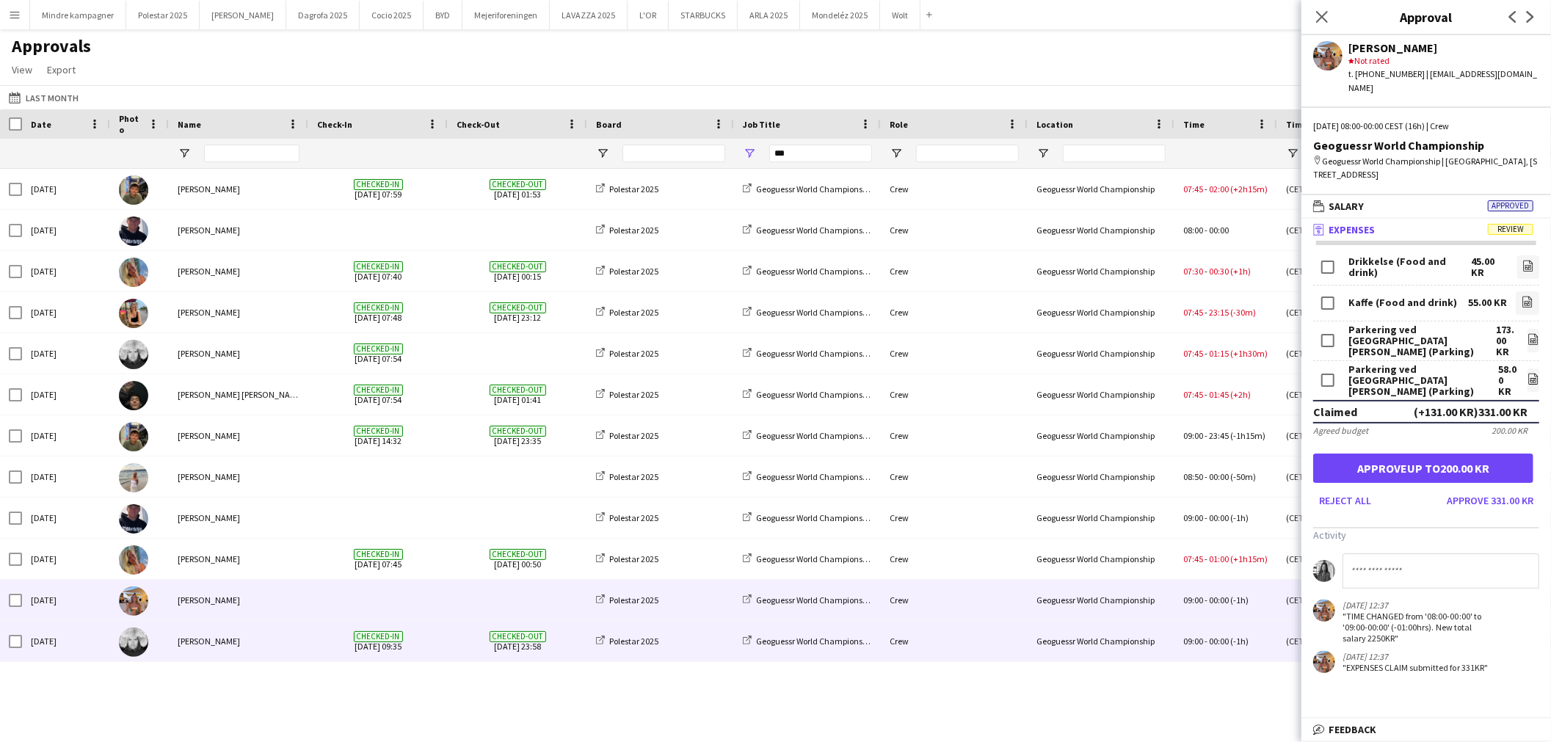
click at [948, 644] on div "Crew" at bounding box center [954, 641] width 147 height 40
